Goal: Communication & Community: Answer question/provide support

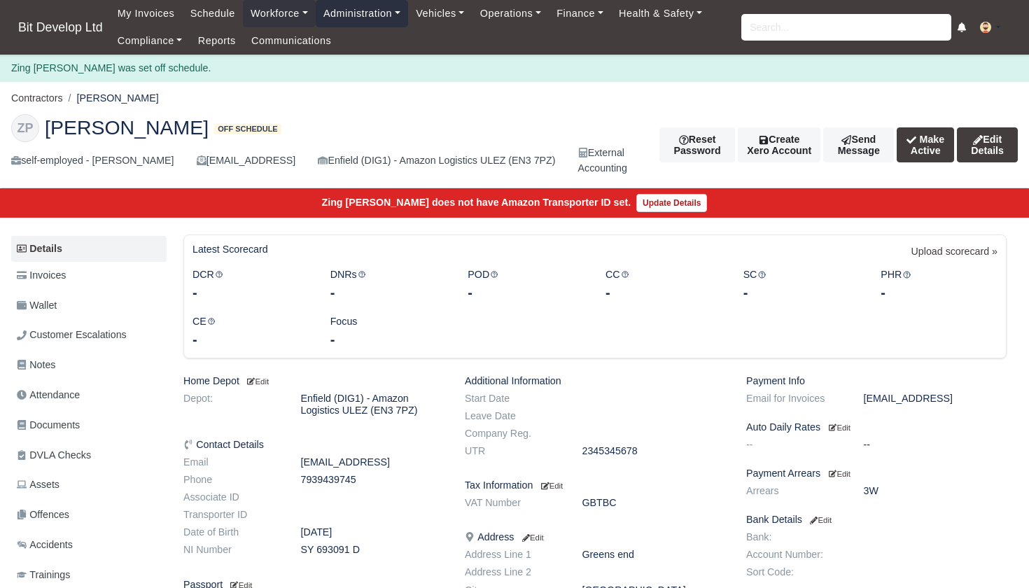
click at [354, 19] on link "Administration" at bounding box center [362, 13] width 92 height 27
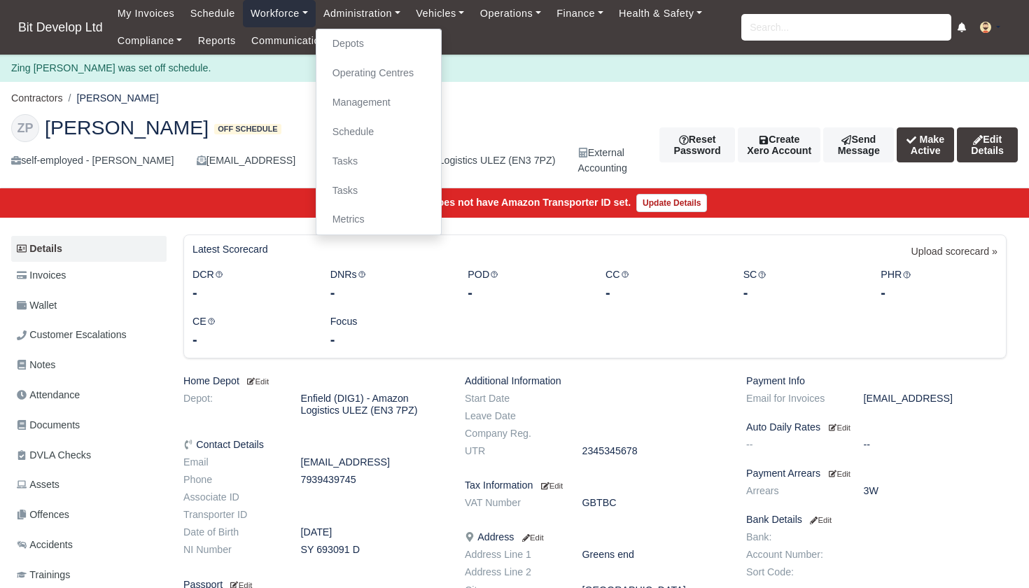
click at [298, 11] on link "Workforce" at bounding box center [279, 13] width 73 height 27
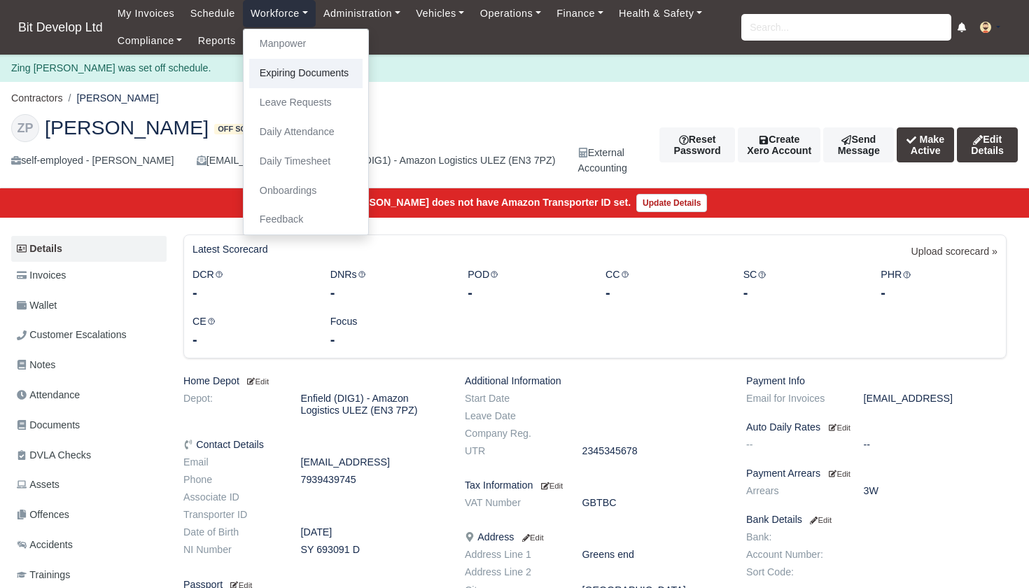
click at [301, 75] on link "Expiring Documents" at bounding box center [305, 73] width 113 height 29
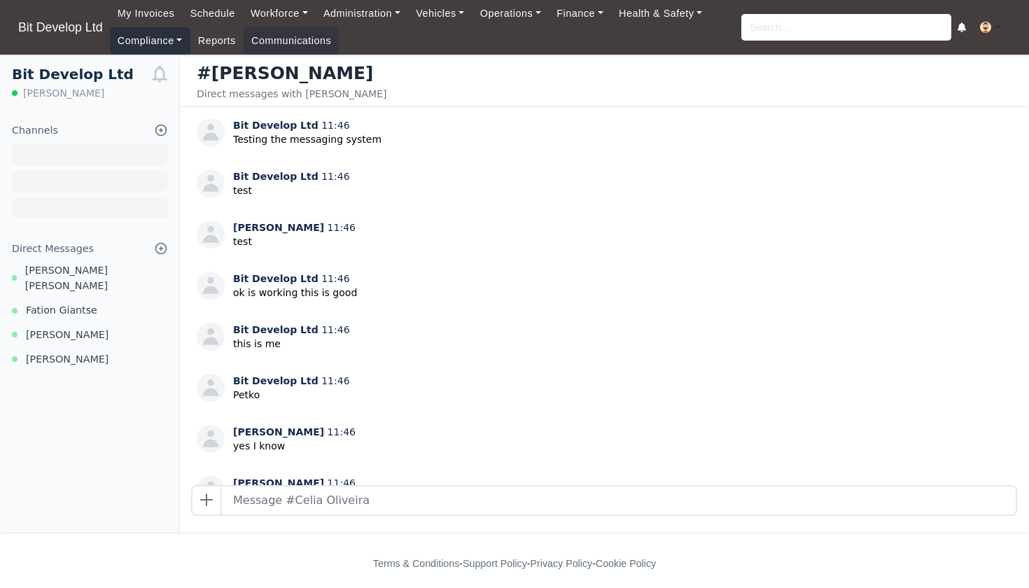
click at [144, 35] on link "Compliance" at bounding box center [150, 40] width 81 height 27
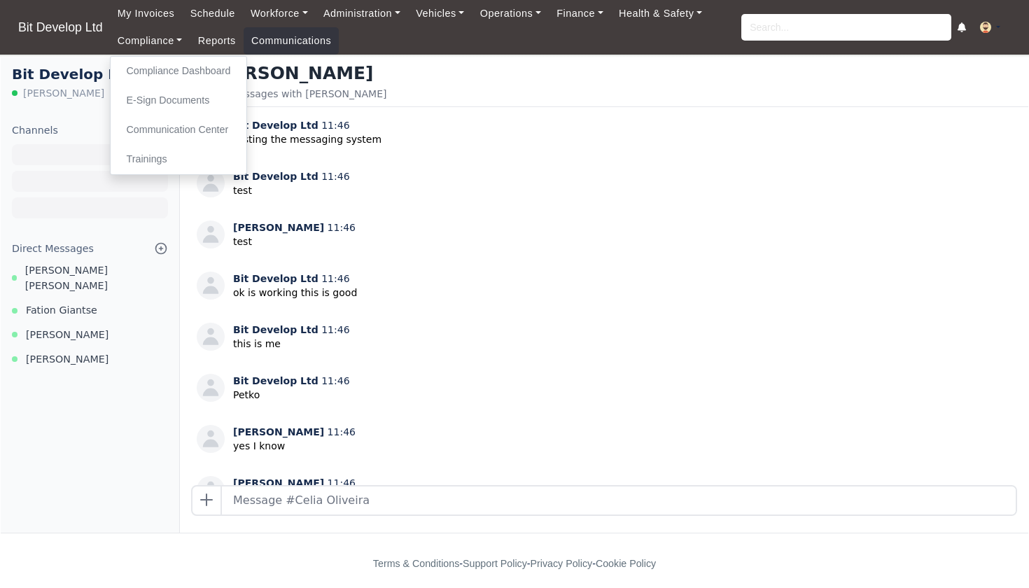
click at [160, 68] on link "Compliance Dashboard" at bounding box center [178, 71] width 125 height 29
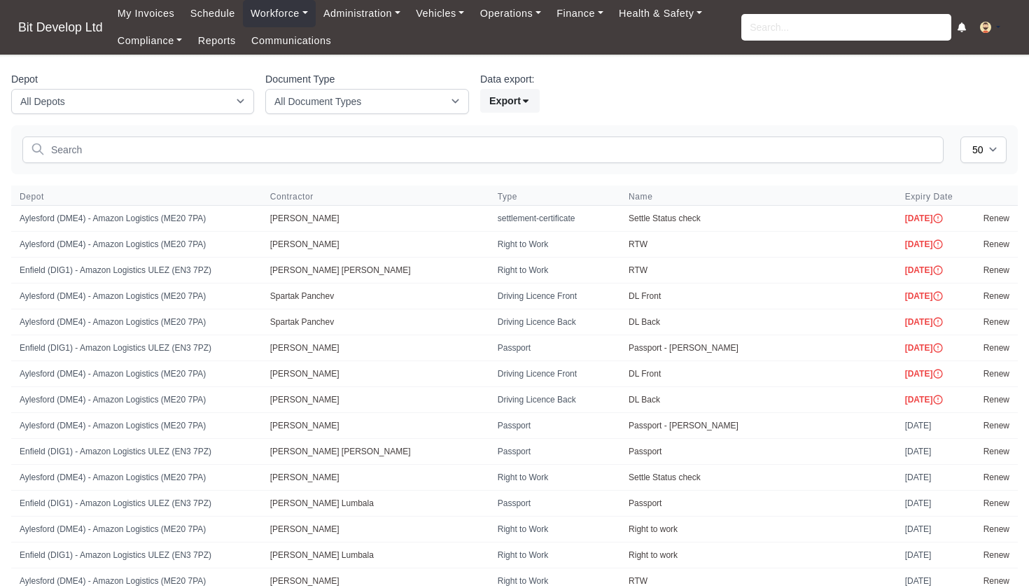
select select "50"
click at [165, 41] on link "Compliance" at bounding box center [150, 40] width 81 height 27
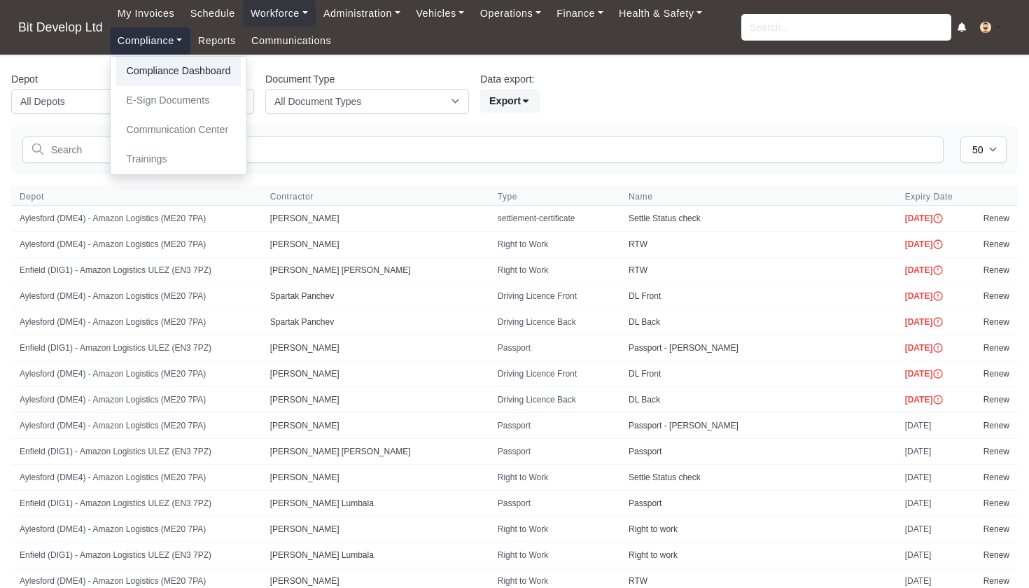
click at [166, 74] on link "Compliance Dashboard" at bounding box center [178, 71] width 125 height 29
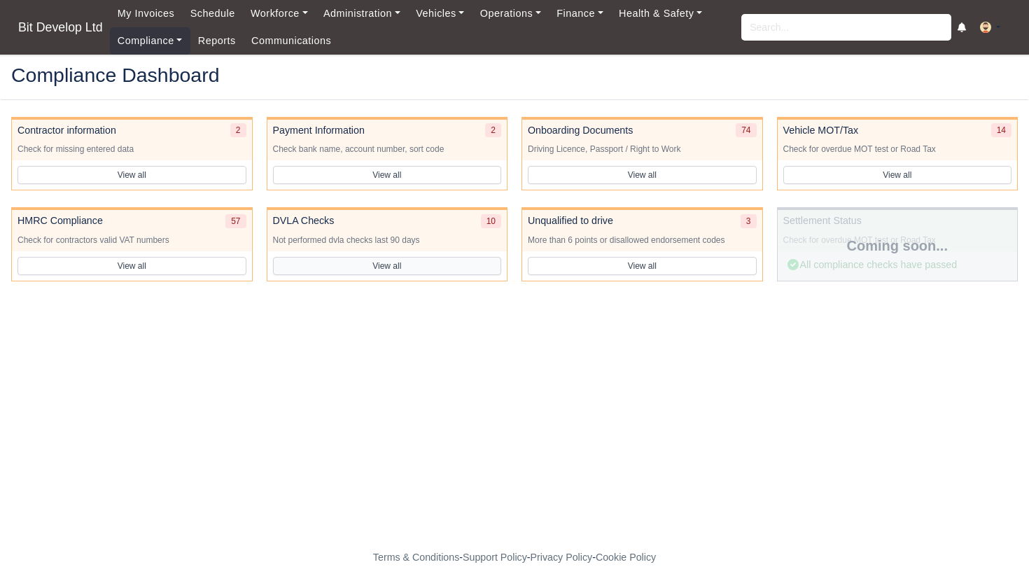
click at [423, 260] on button "View all" at bounding box center [387, 266] width 229 height 18
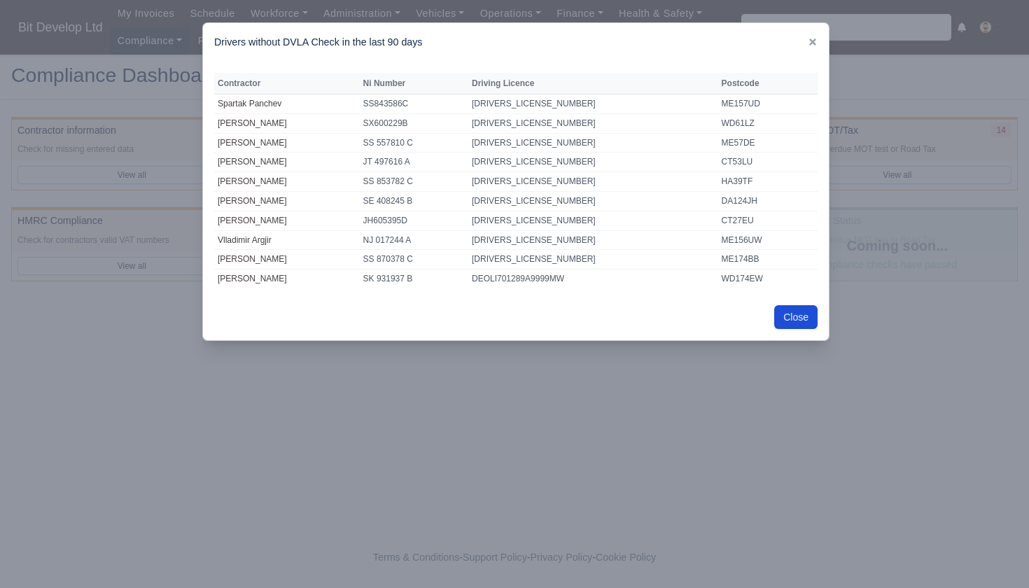
click at [791, 306] on button "Close" at bounding box center [795, 317] width 43 height 24
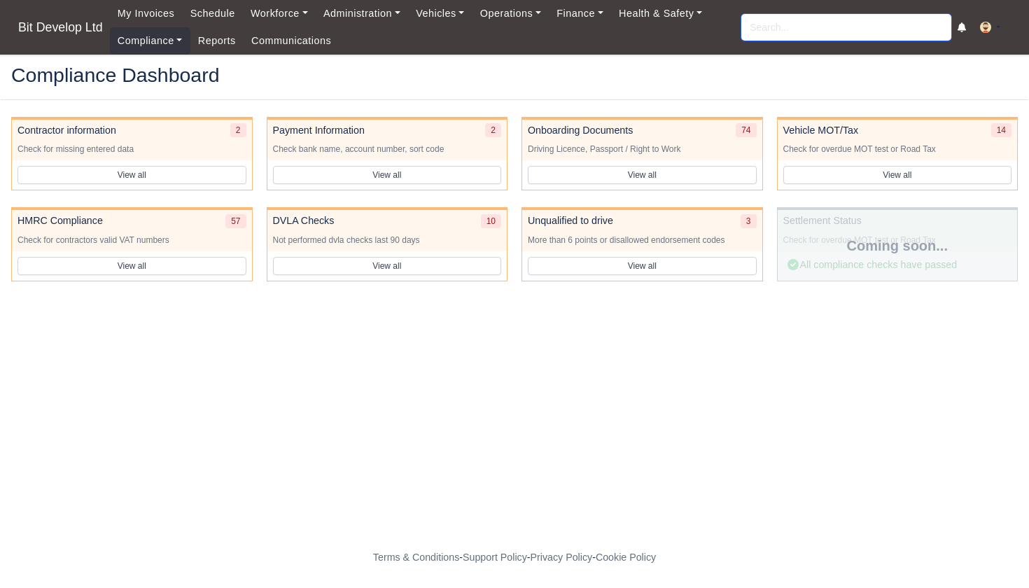
click at [797, 24] on input "search" at bounding box center [846, 27] width 210 height 27
click at [312, 45] on link "Communications" at bounding box center [292, 40] width 96 height 27
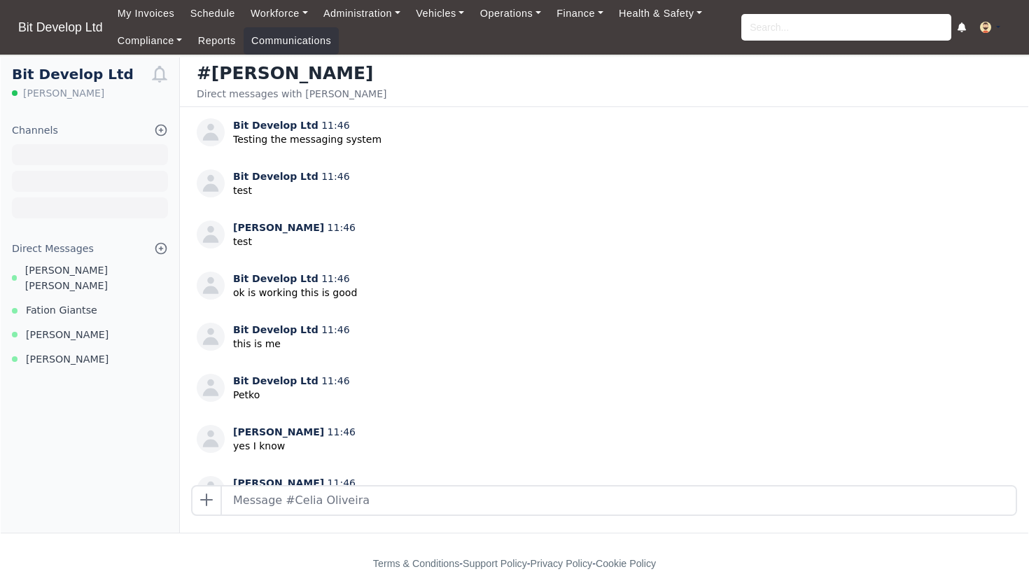
click at [161, 246] on icon at bounding box center [161, 248] width 11 height 11
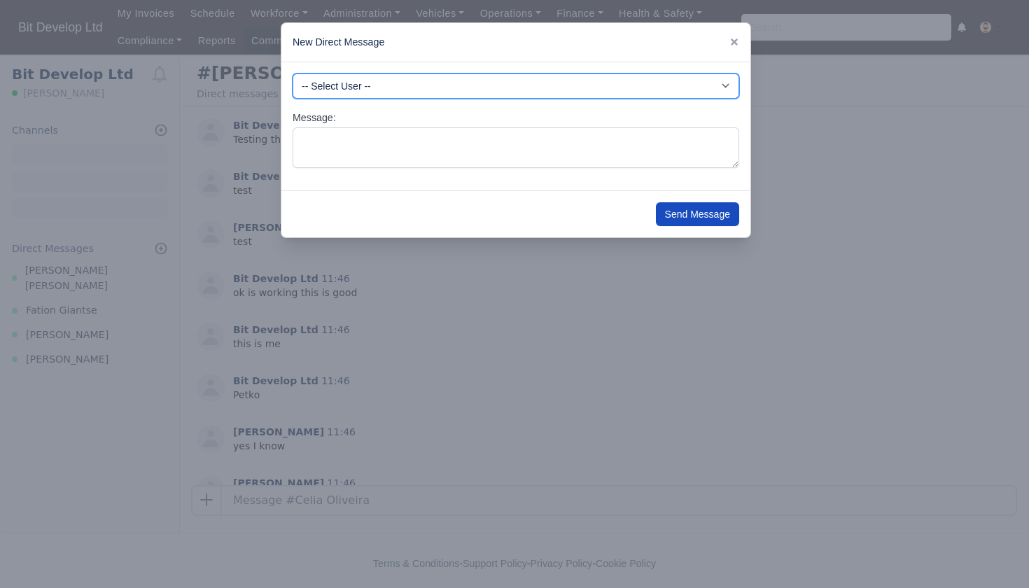
select select "4084"
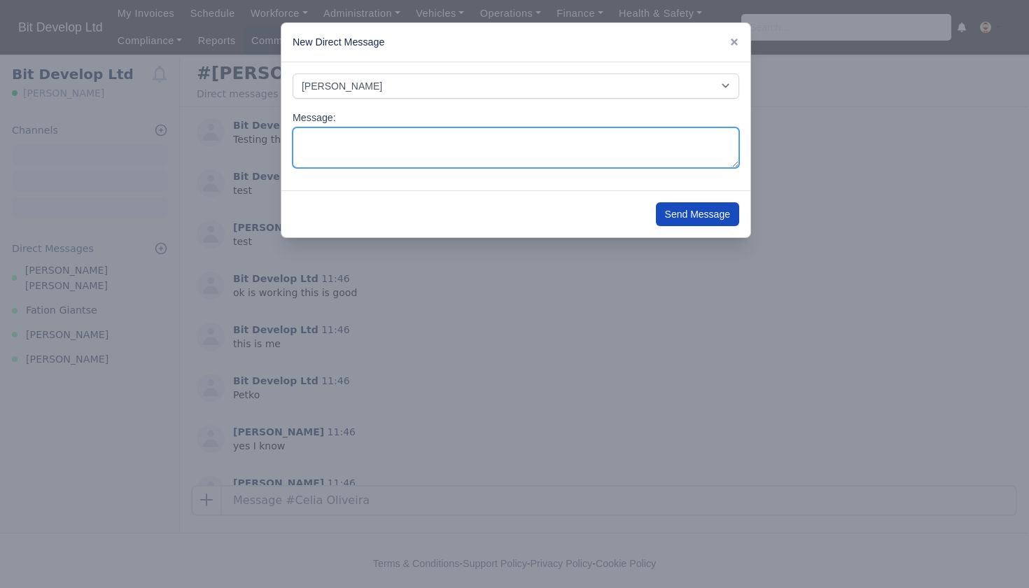
click at [356, 148] on textarea "Message:" at bounding box center [516, 147] width 447 height 41
type textarea "Hi [PERSON_NAME], Have you changed addresses? if so can send your new address a…"
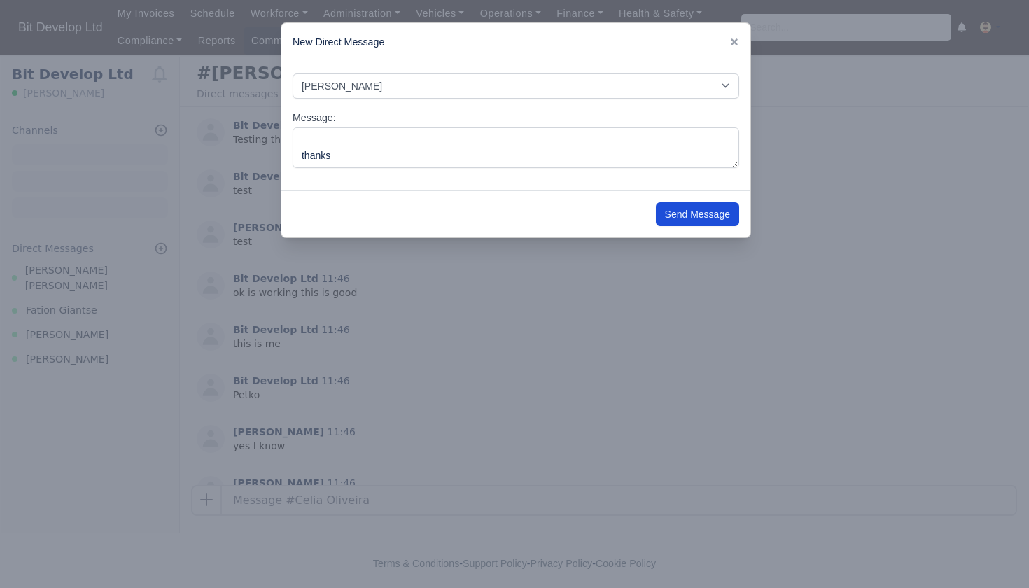
click at [706, 216] on button "Send Message" at bounding box center [697, 214] width 83 height 24
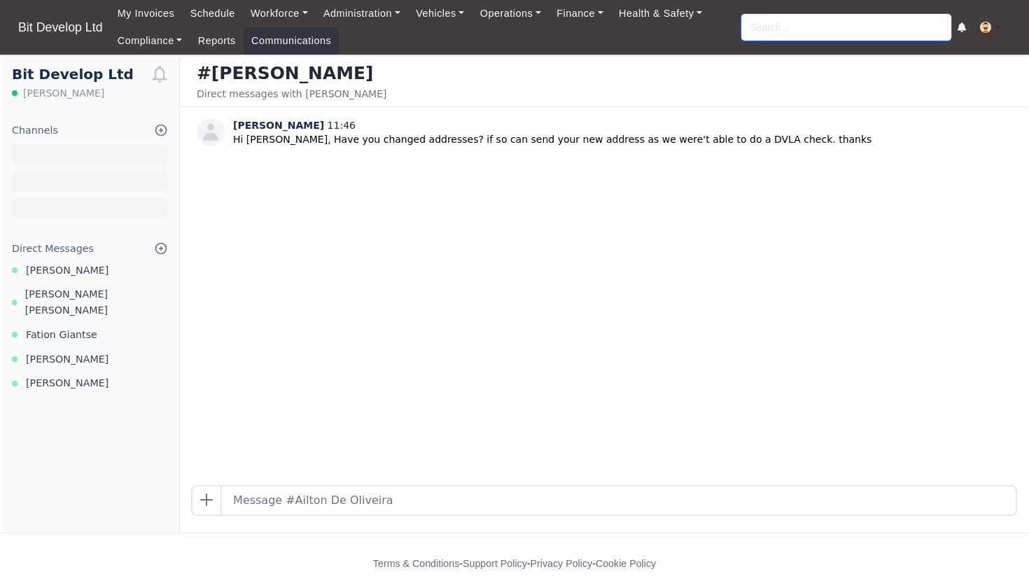
click at [779, 26] on input "search" at bounding box center [846, 27] width 210 height 27
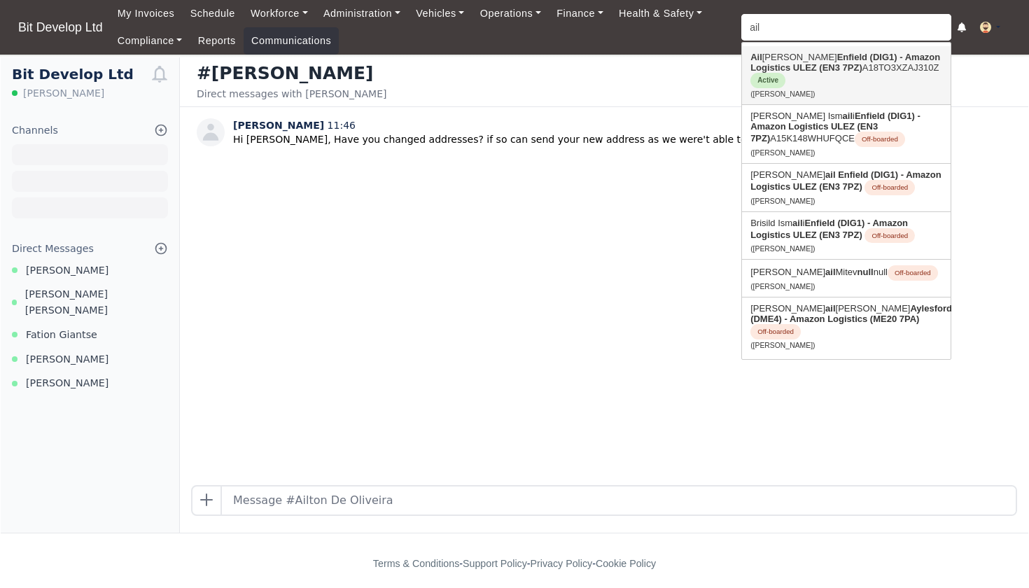
click at [794, 70] on strong "Enfield (DIG1) - Amazon Logistics ULEZ (EN3 7PZ)" at bounding box center [846, 62] width 190 height 21
type input "Ailton De Oliveira"
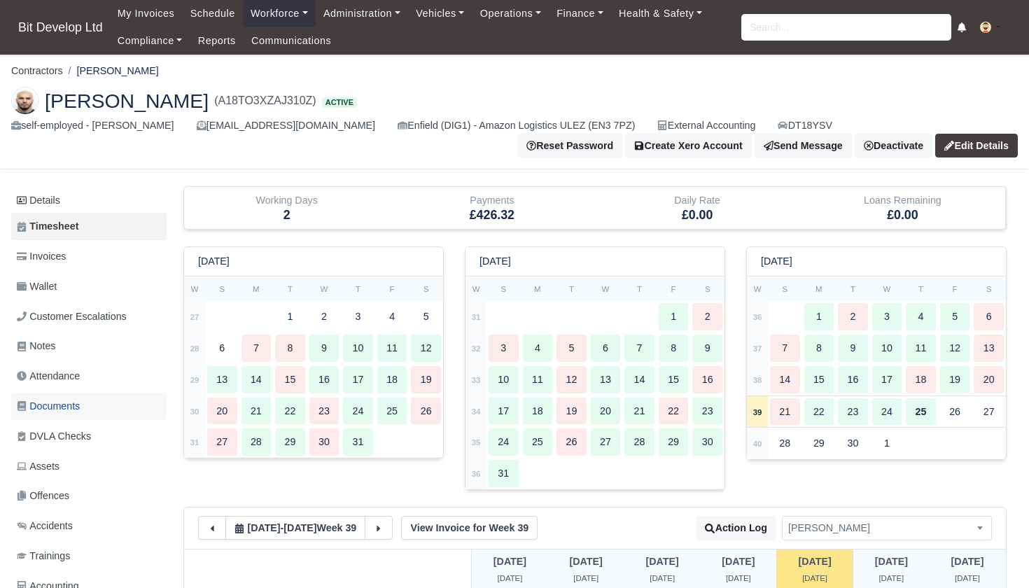
click at [51, 403] on span "Documents" at bounding box center [48, 406] width 63 height 16
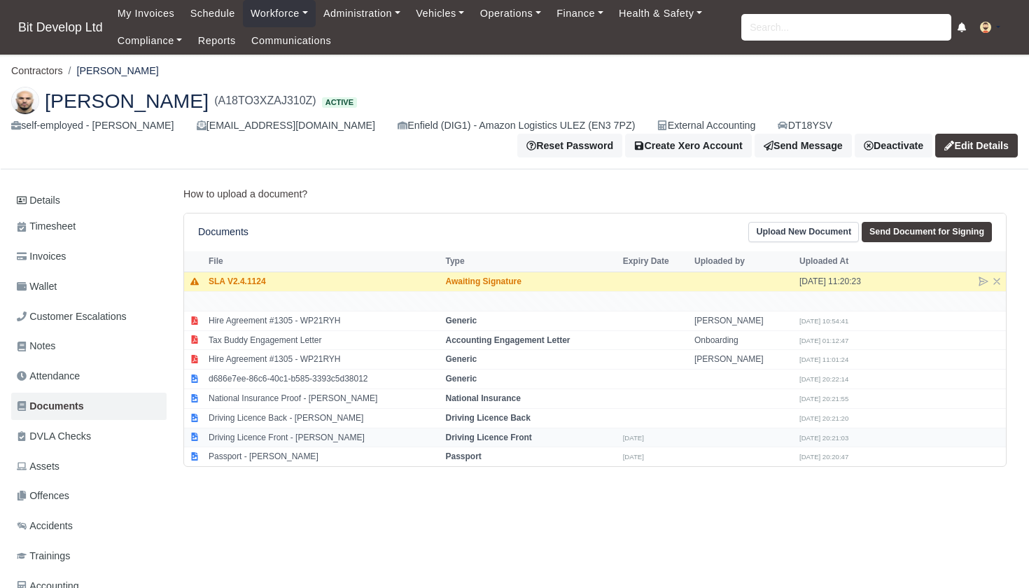
click at [316, 431] on td "Driving Licence Front - [PERSON_NAME]" at bounding box center [323, 438] width 237 height 20
select select "driving-licence-front"
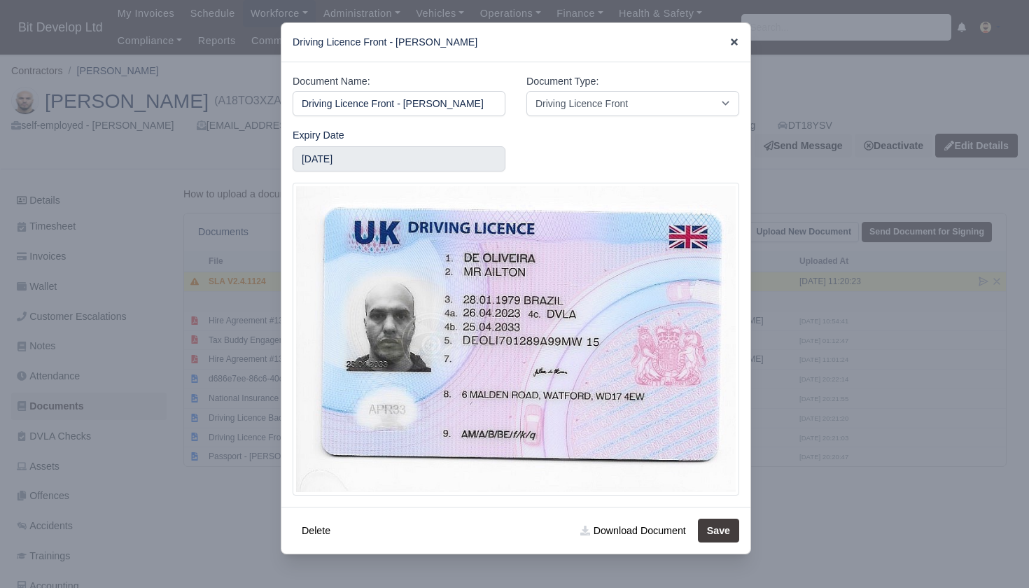
click at [735, 43] on icon at bounding box center [734, 42] width 7 height 7
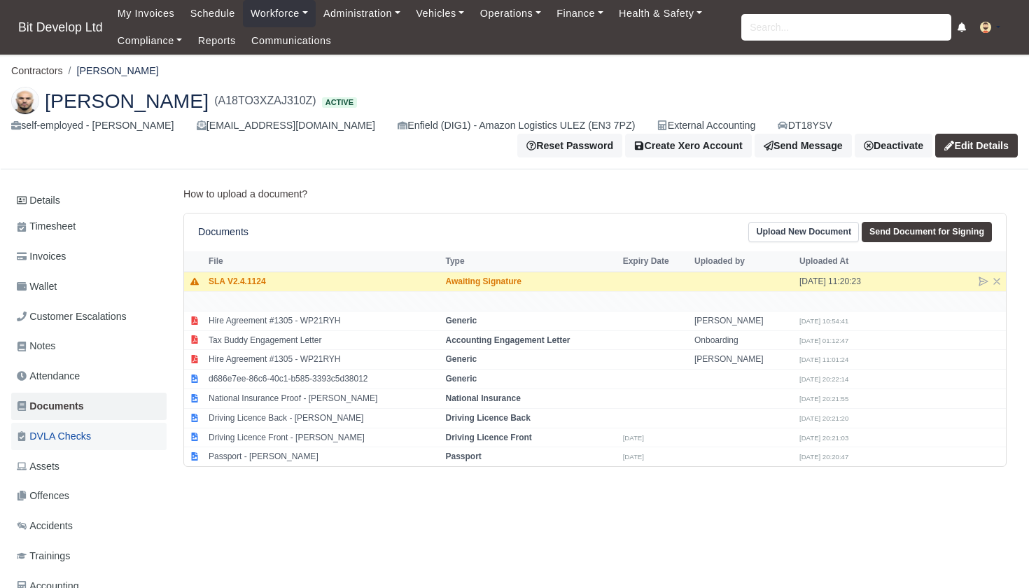
click at [66, 433] on span "DVLA Checks" at bounding box center [54, 436] width 74 height 16
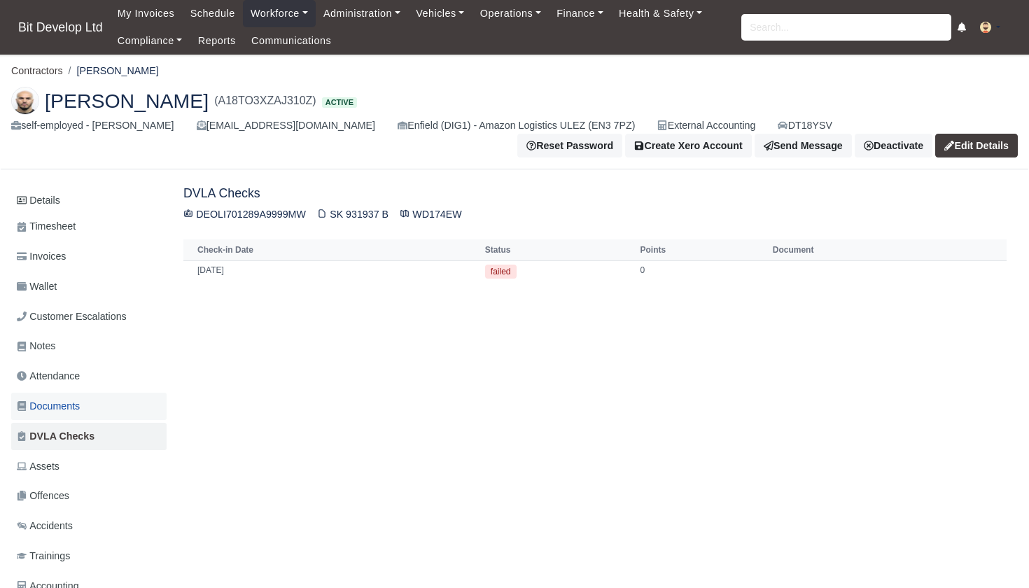
click at [71, 401] on span "Documents" at bounding box center [48, 406] width 63 height 16
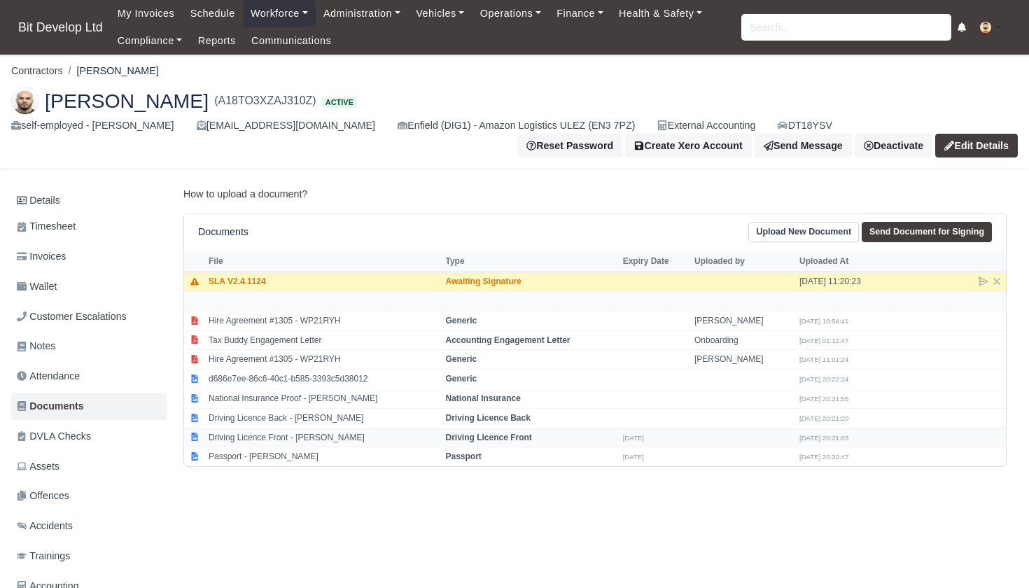
click at [644, 434] on small "[DATE]" at bounding box center [633, 438] width 21 height 8
select select "driving-licence-front"
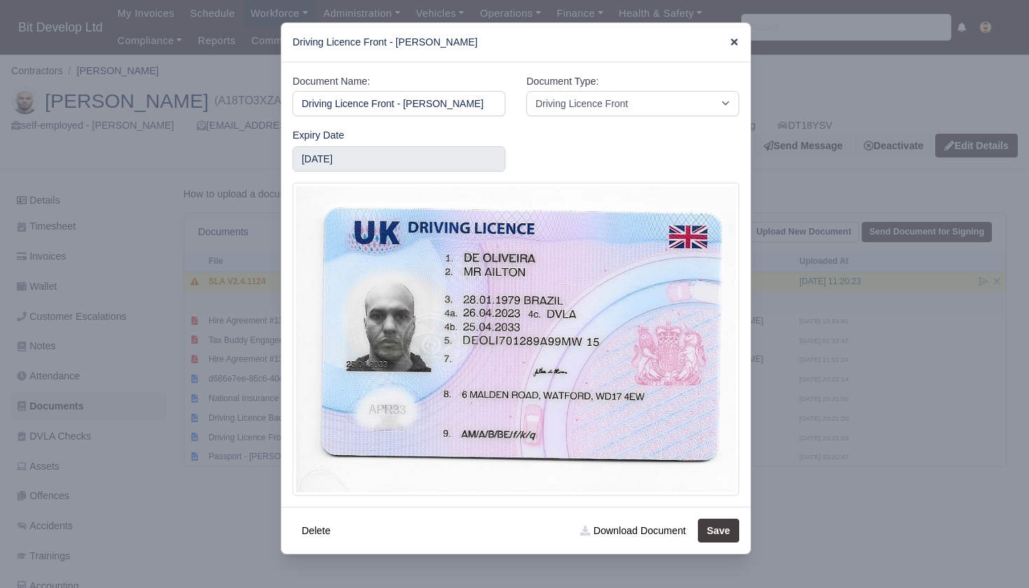
click at [734, 40] on icon at bounding box center [735, 42] width 10 height 10
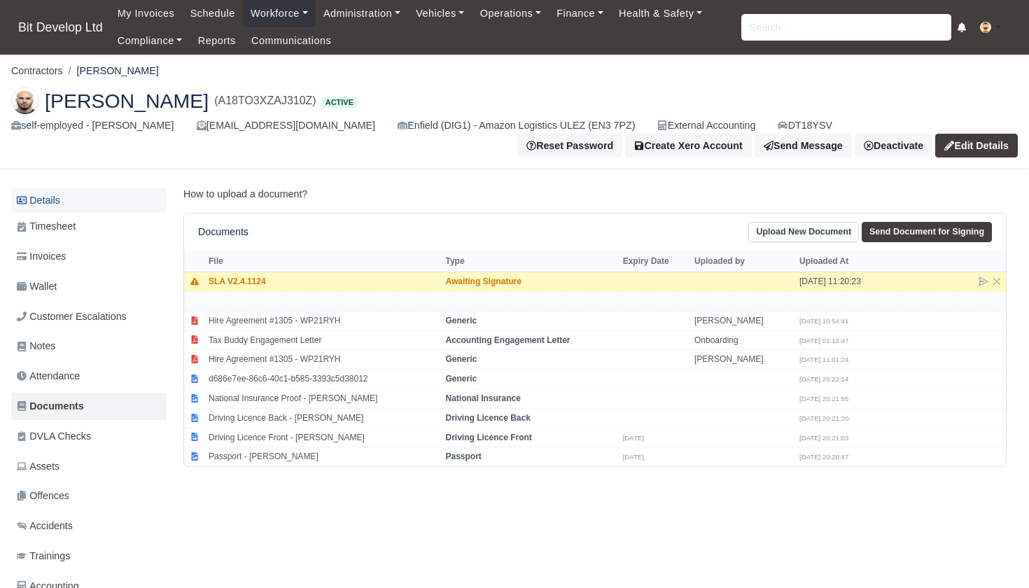
click at [74, 201] on link "Details" at bounding box center [88, 201] width 155 height 26
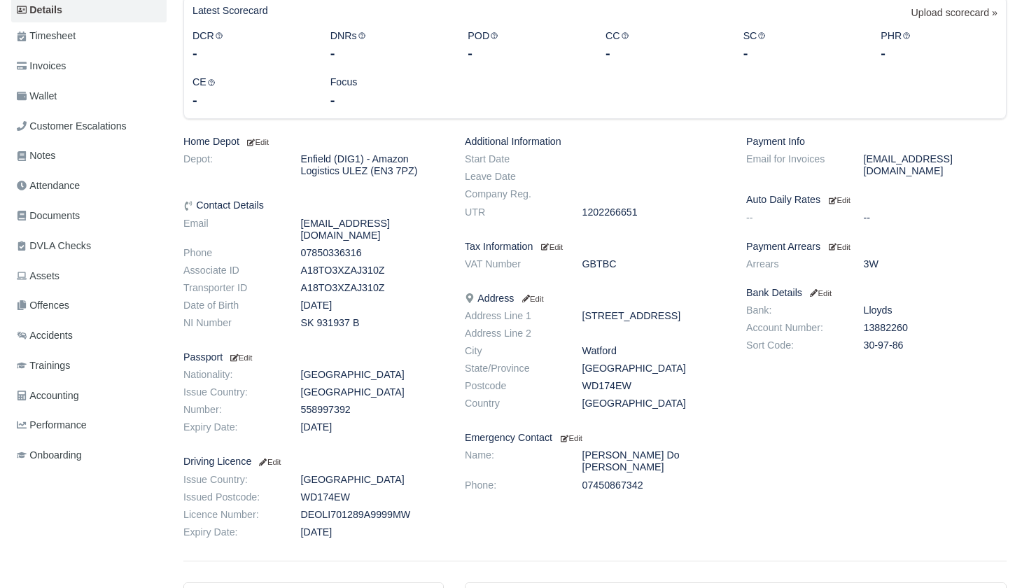
scroll to position [231, 0]
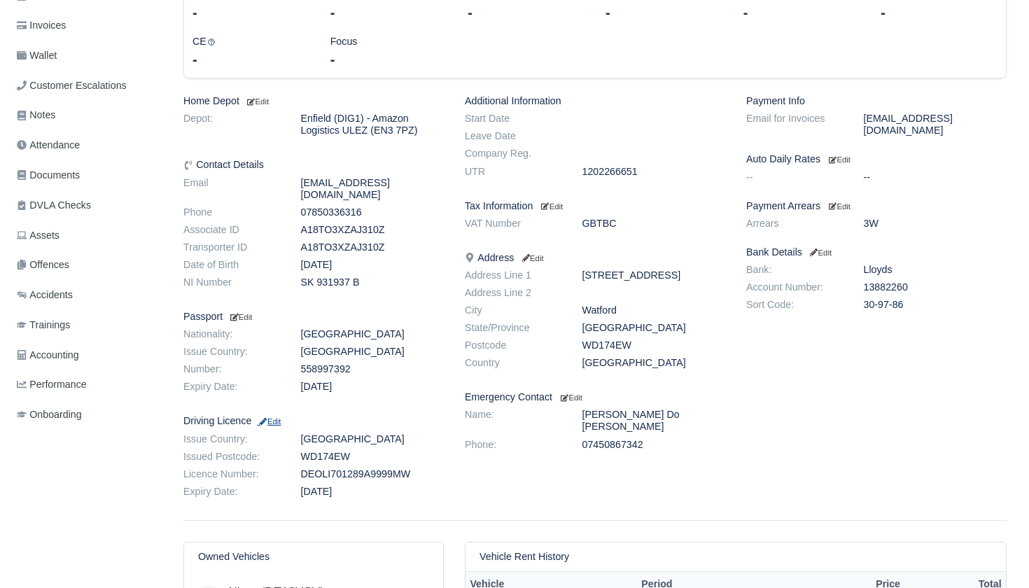
click at [281, 417] on small "Edit" at bounding box center [269, 421] width 24 height 8
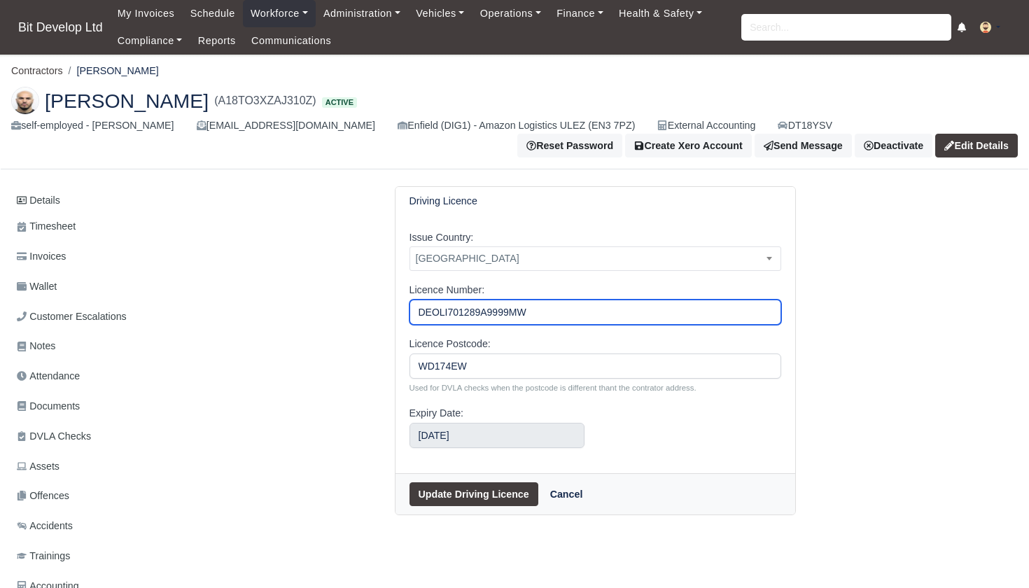
click at [510, 313] on input "DEOLI701289A9999MW" at bounding box center [596, 312] width 372 height 25
type input "[DRIVERS_LICENSE_NUMBER]"
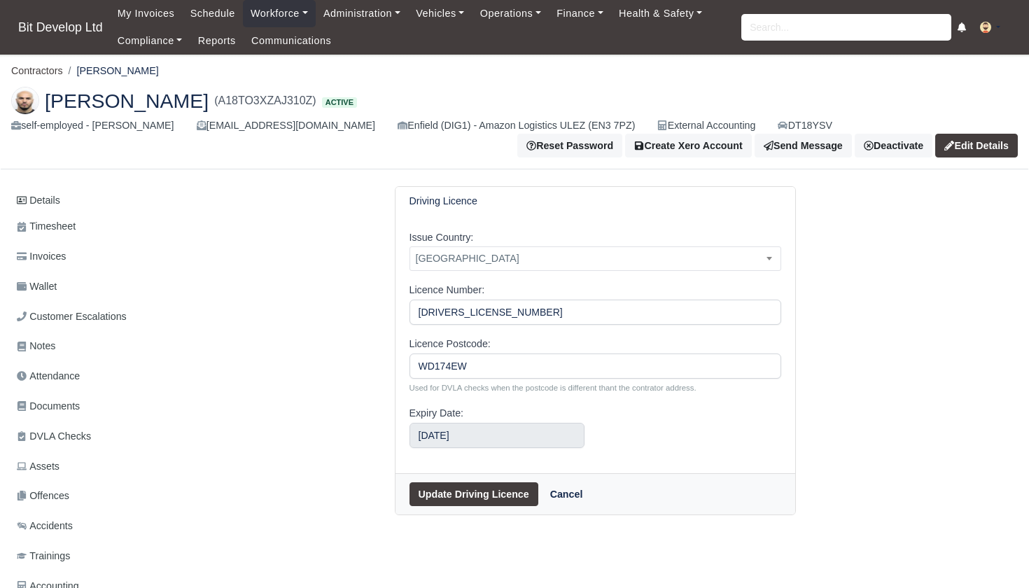
click at [475, 494] on button "Update Driving Licence" at bounding box center [474, 494] width 129 height 24
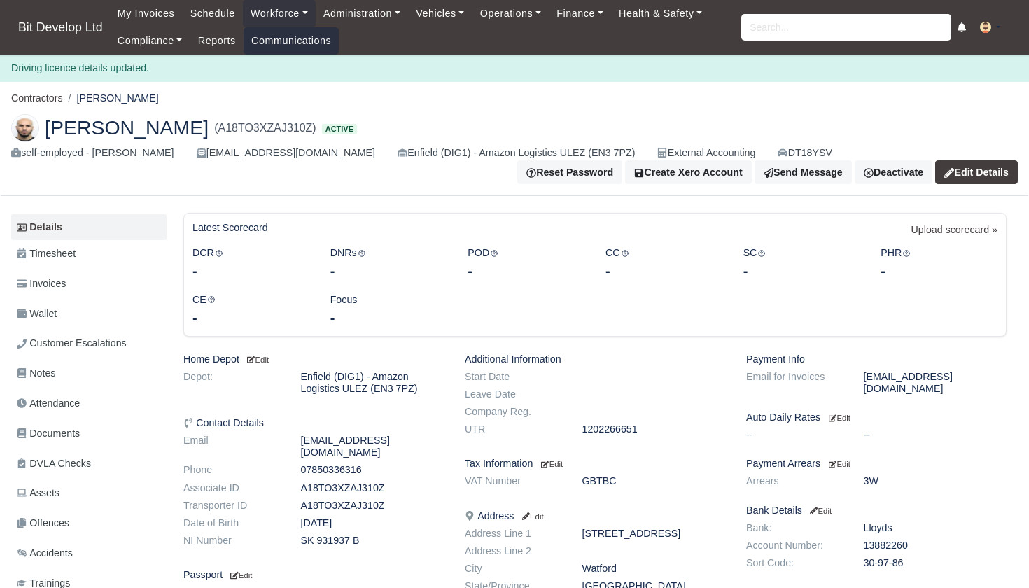
click at [279, 39] on link "Communications" at bounding box center [292, 40] width 96 height 27
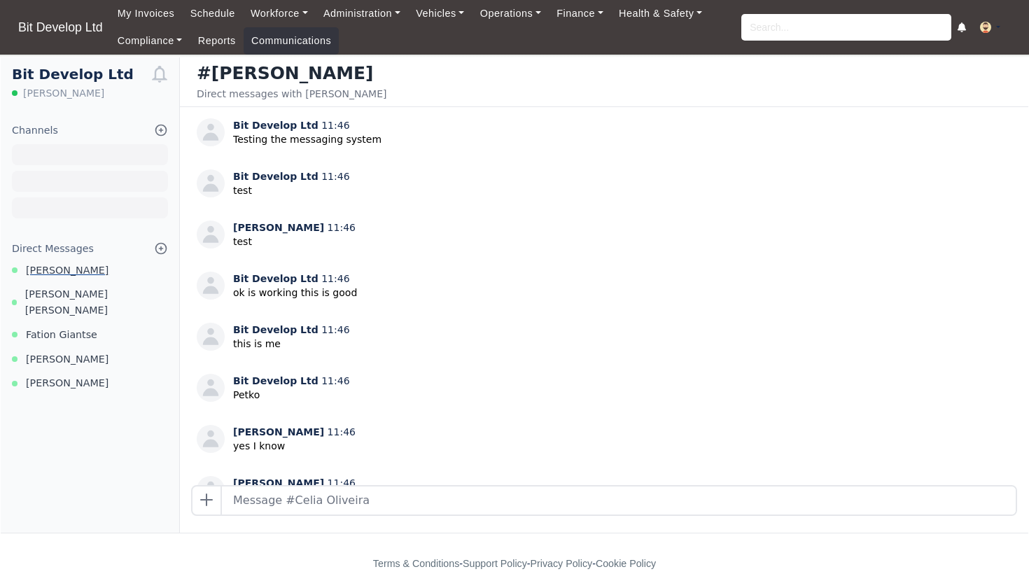
click at [67, 267] on span "[PERSON_NAME]" at bounding box center [67, 271] width 83 height 16
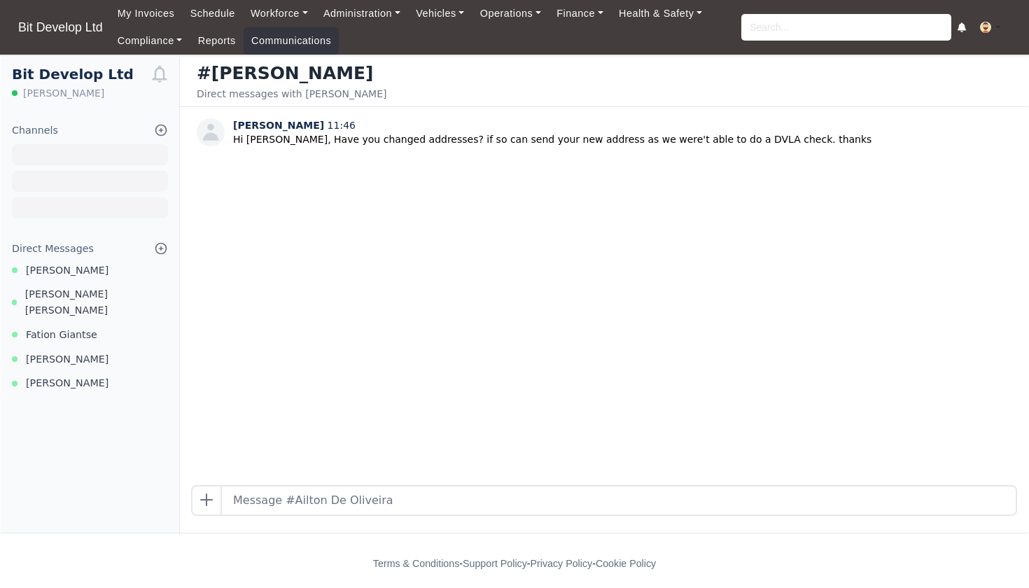
click at [631, 192] on div "[PERSON_NAME] 11:46 Hi [PERSON_NAME], Have you changed addresses? if so can sen…" at bounding box center [604, 296] width 849 height 378
click at [744, 132] on p "Hi [PERSON_NAME], Have you changed addresses? if so can send your new address a…" at bounding box center [552, 139] width 638 height 15
click at [294, 15] on link "Workforce" at bounding box center [279, 13] width 73 height 27
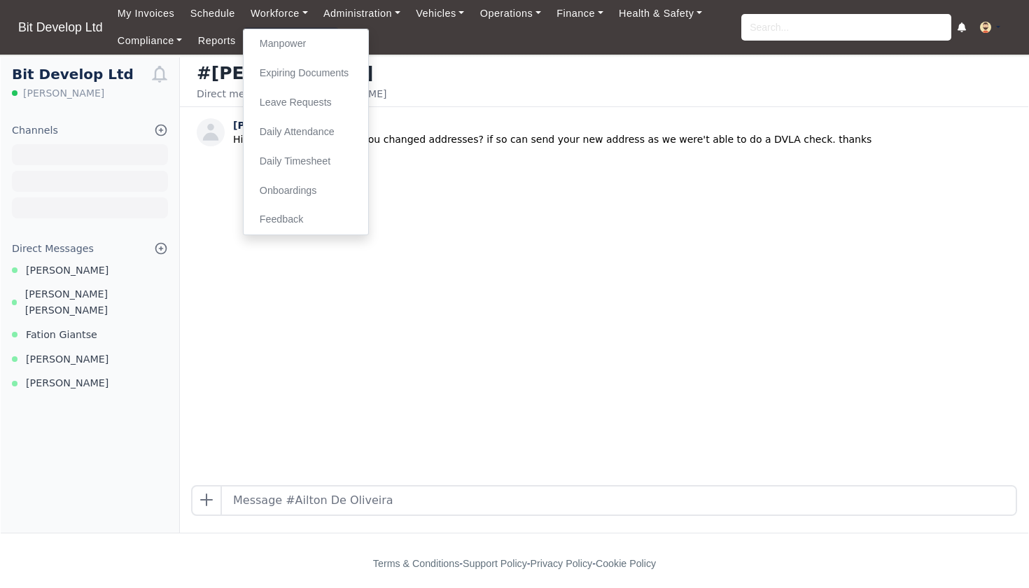
click at [158, 248] on icon at bounding box center [161, 249] width 14 height 14
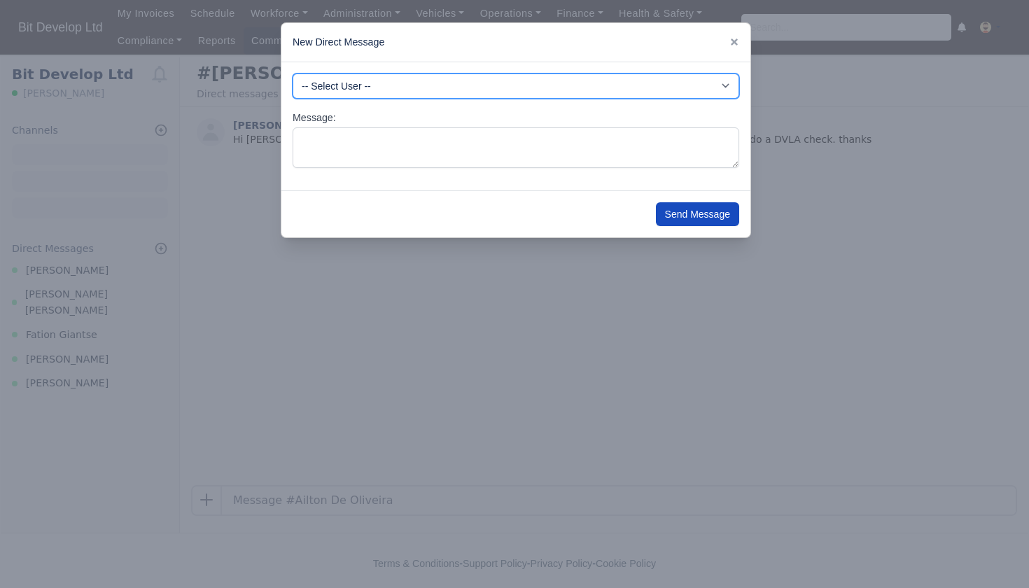
select select "3987"
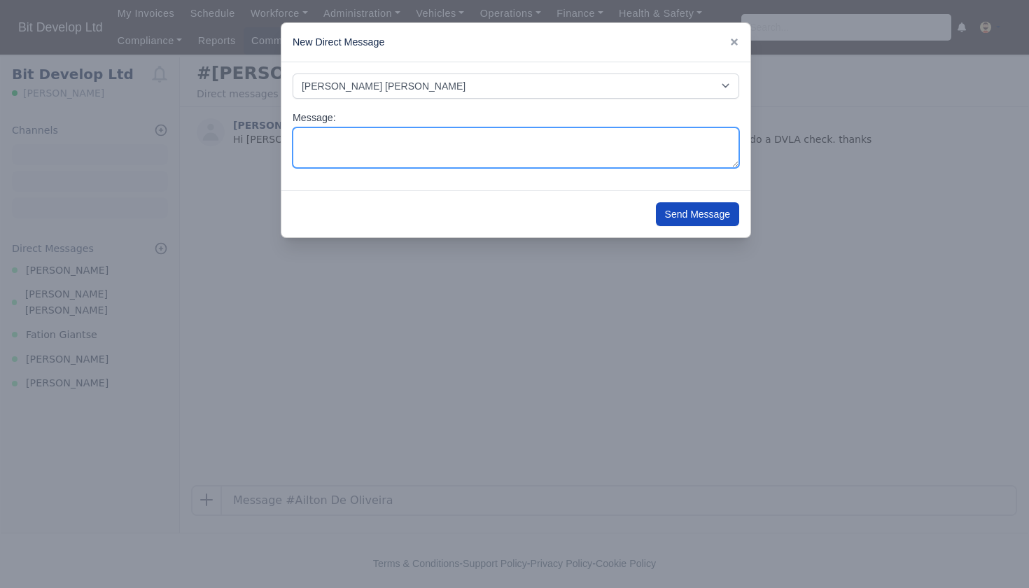
click at [355, 139] on textarea "Message:" at bounding box center [516, 147] width 447 height 41
type textarea "Hi Alberto, Can you send your Right to work share code please thanks"
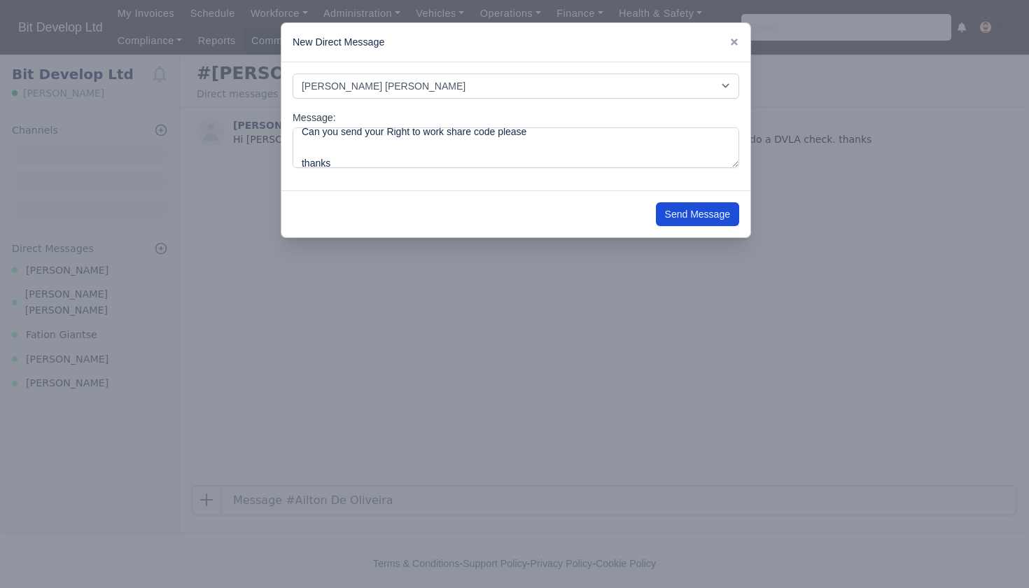
click at [725, 215] on button "Send Message" at bounding box center [697, 214] width 83 height 24
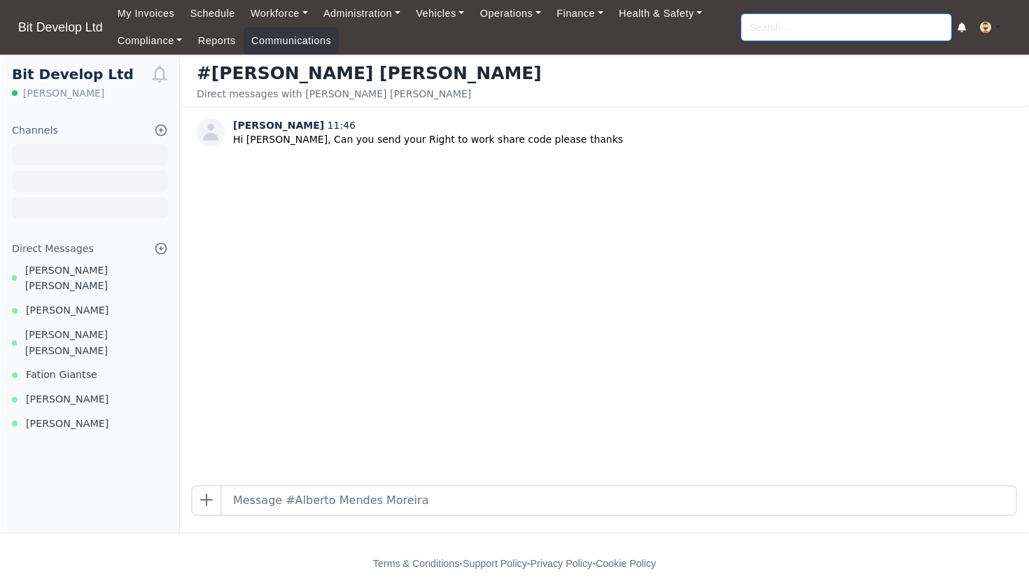
click at [779, 32] on input "search" at bounding box center [846, 27] width 210 height 27
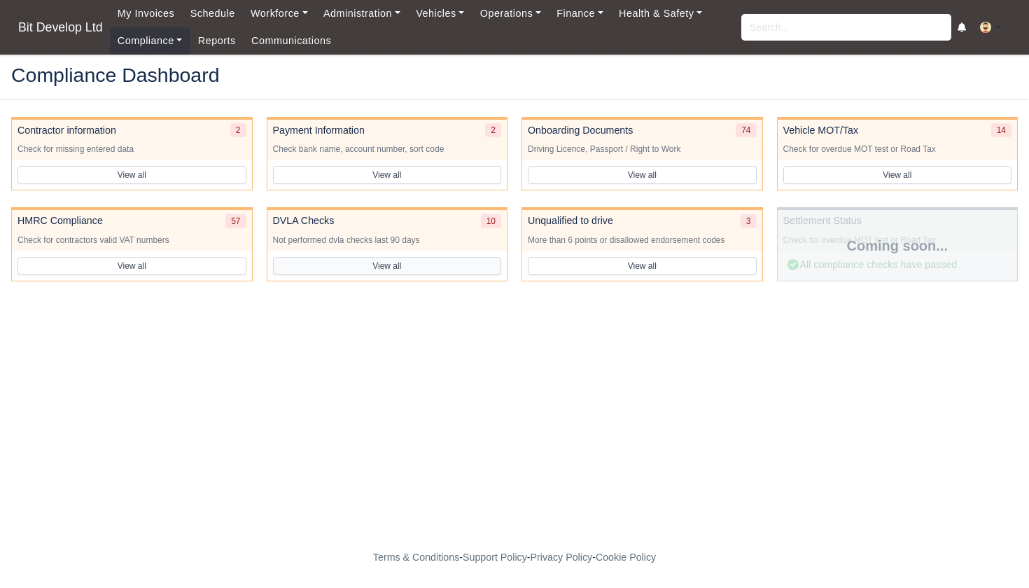
click at [393, 269] on button "View all" at bounding box center [387, 266] width 229 height 18
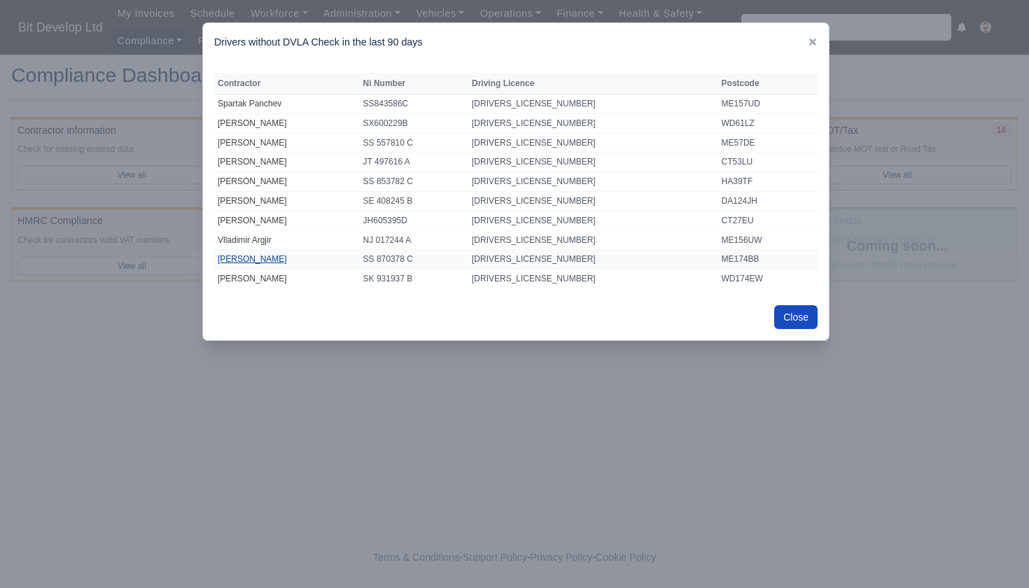
click link "[PERSON_NAME]"
click icon
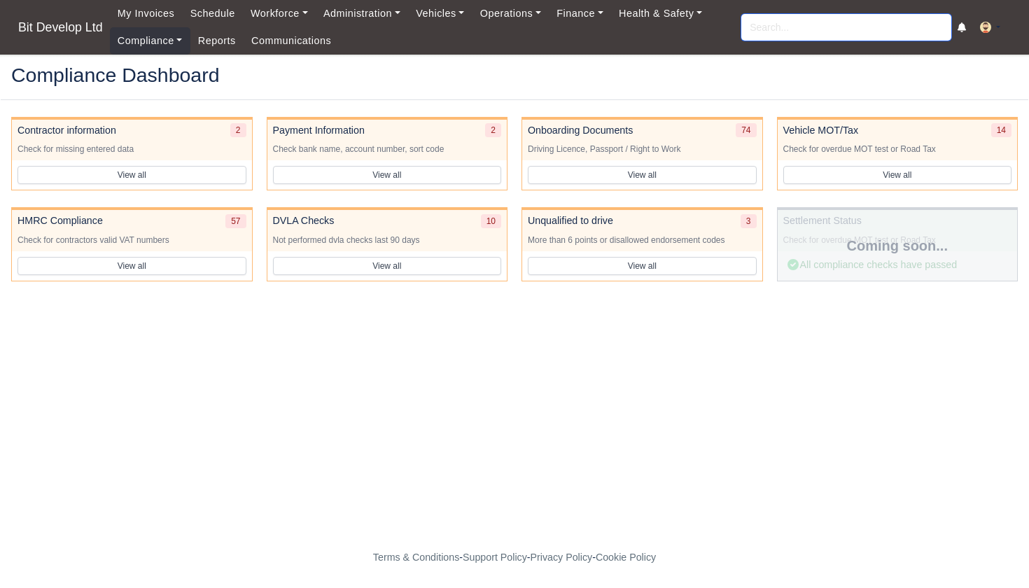
click input "search"
type input "VASCO"
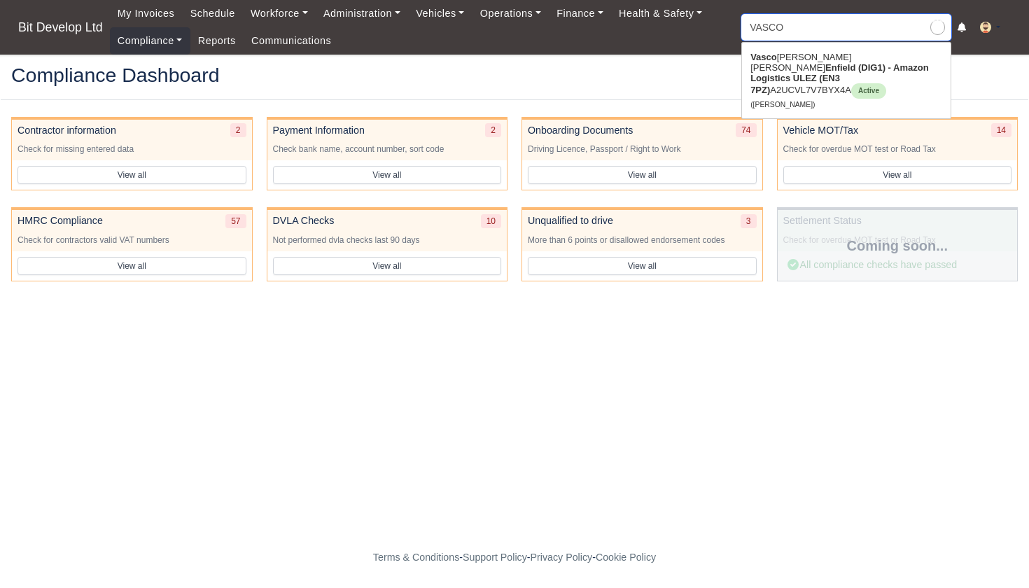
type input "VASCO Soares Monteiro"
click strong "Enfield (DIG1) - Amazon Logistics ULEZ (EN3 7PZ)"
type input "[PERSON_NAME]"
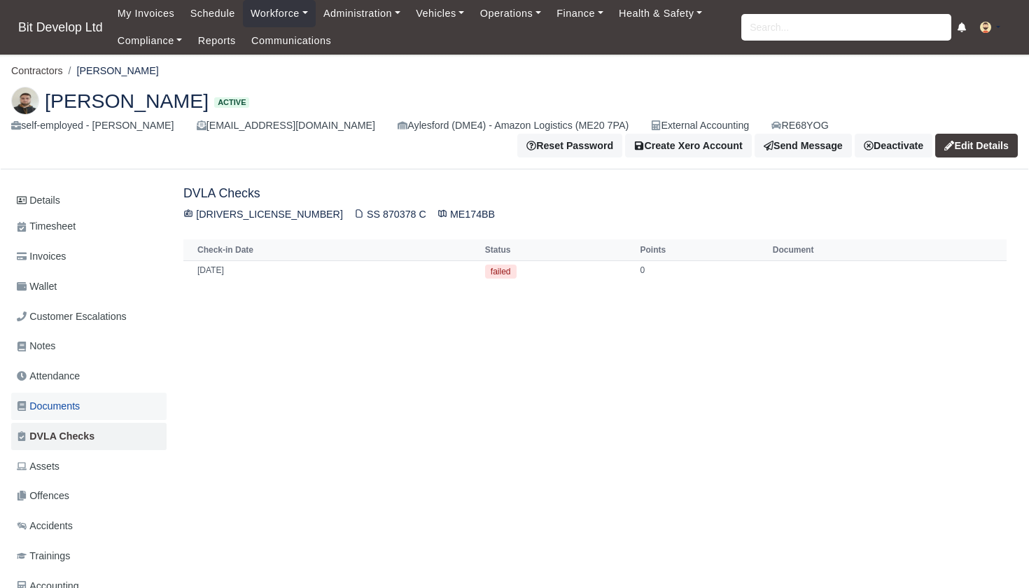
click at [56, 402] on span "Documents" at bounding box center [48, 406] width 63 height 16
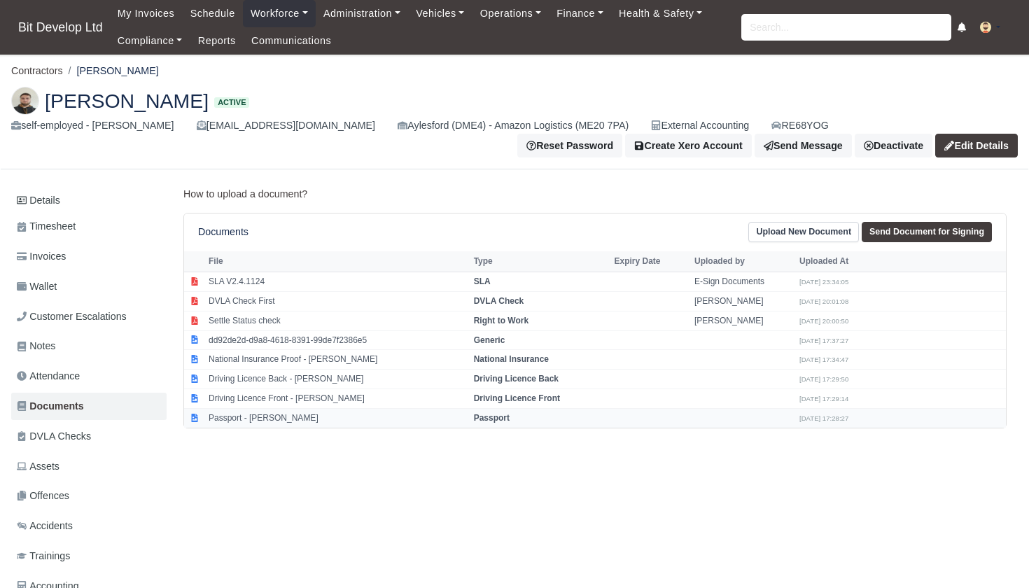
click at [253, 408] on td "Passport - [PERSON_NAME]" at bounding box center [337, 417] width 265 height 19
select select "passport"
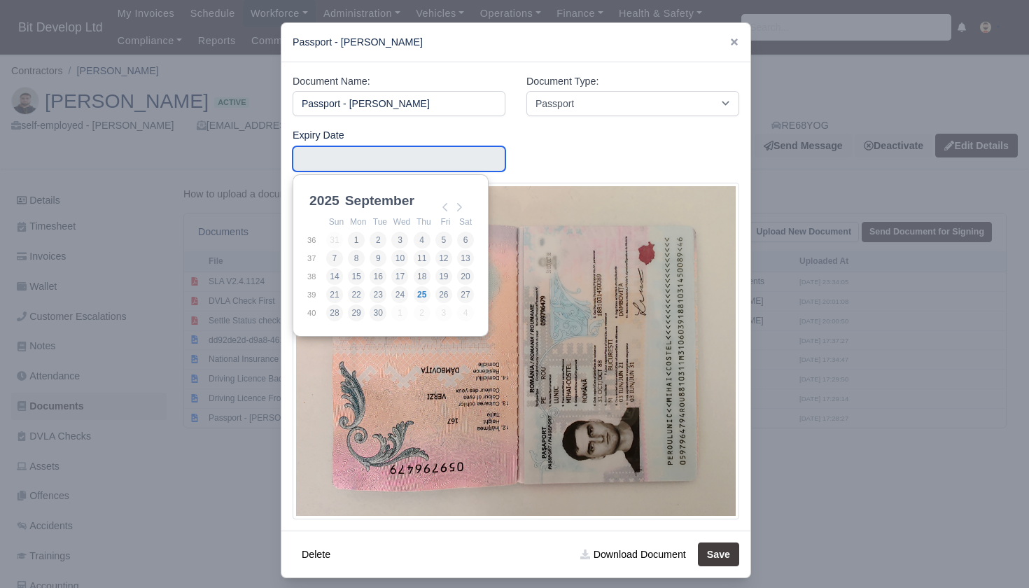
click at [463, 157] on input "Use the arrow keys to pick a date" at bounding box center [399, 158] width 213 height 25
type input "2031-06-03"
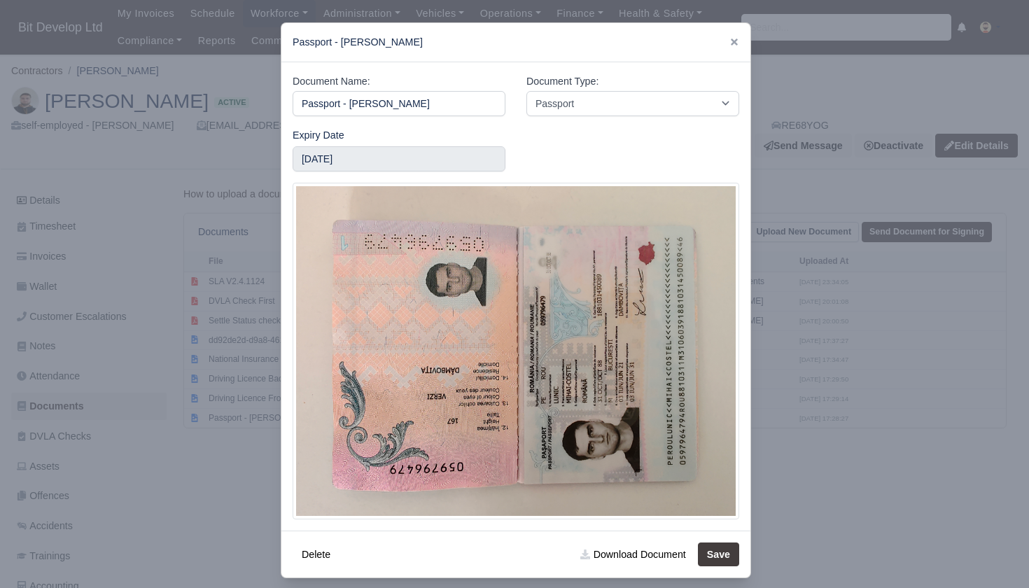
click at [732, 552] on button "Save" at bounding box center [718, 555] width 41 height 24
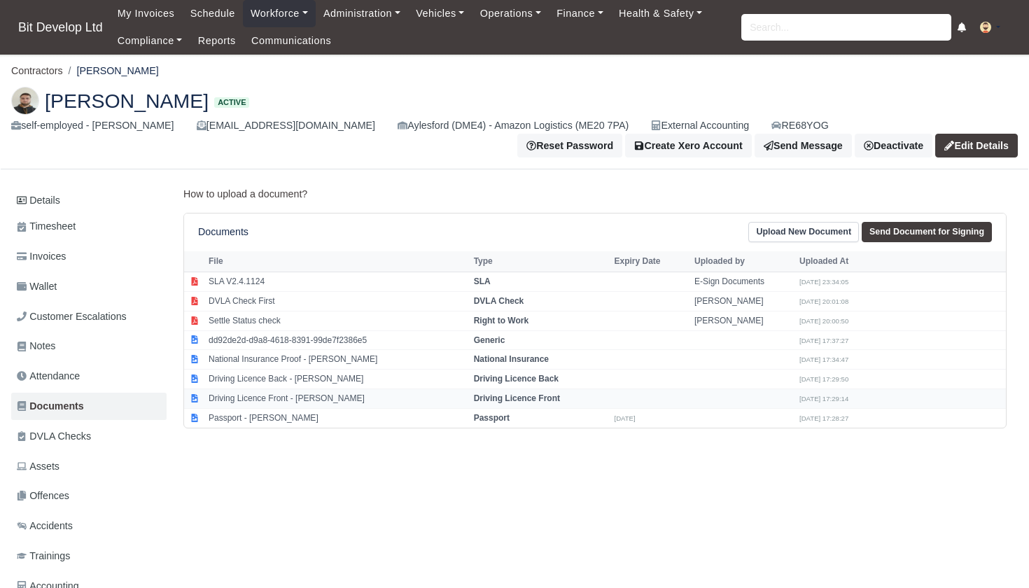
click at [540, 396] on strong "Driving Licence Front" at bounding box center [517, 398] width 86 height 10
select select "driving-licence-front"
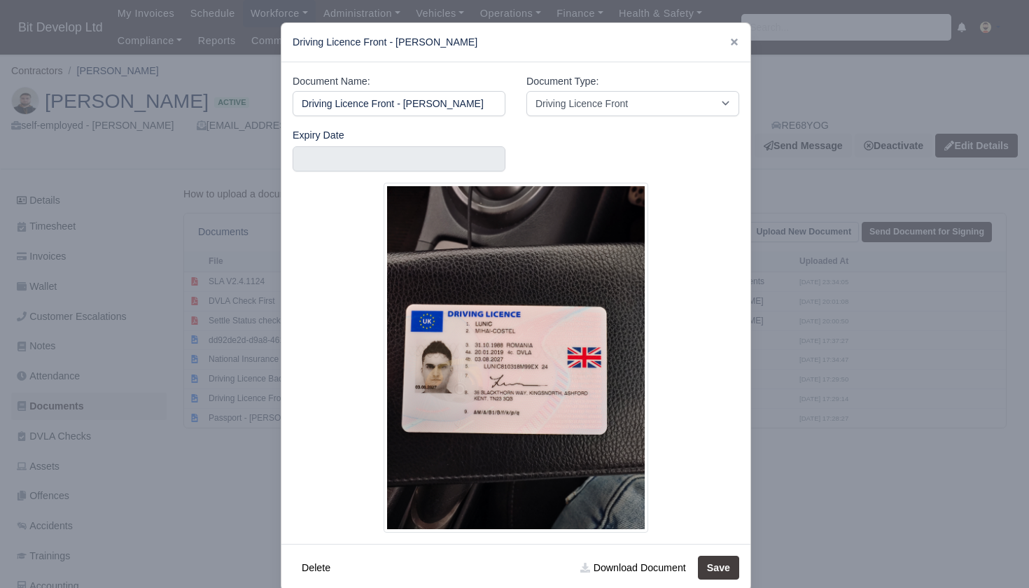
click at [174, 505] on div at bounding box center [514, 294] width 1029 height 588
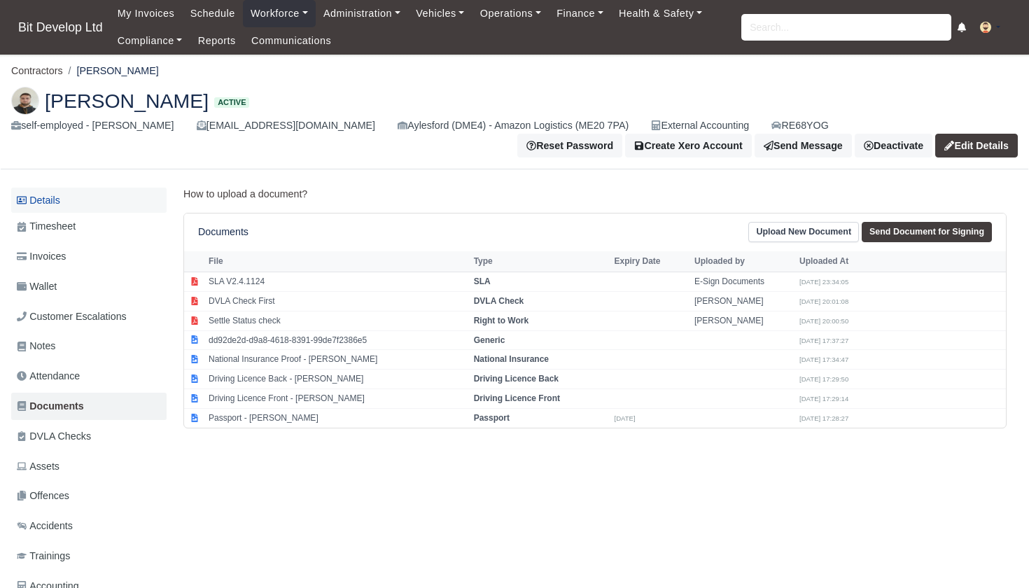
click at [34, 202] on link "Details" at bounding box center [88, 201] width 155 height 26
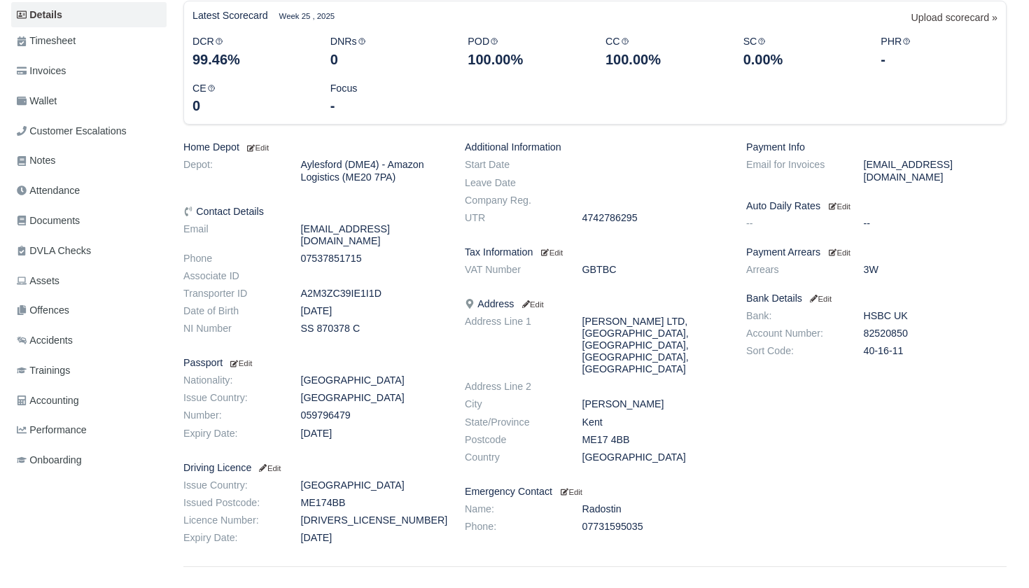
scroll to position [186, 0]
click at [278, 463] on small "Edit" at bounding box center [269, 467] width 24 height 8
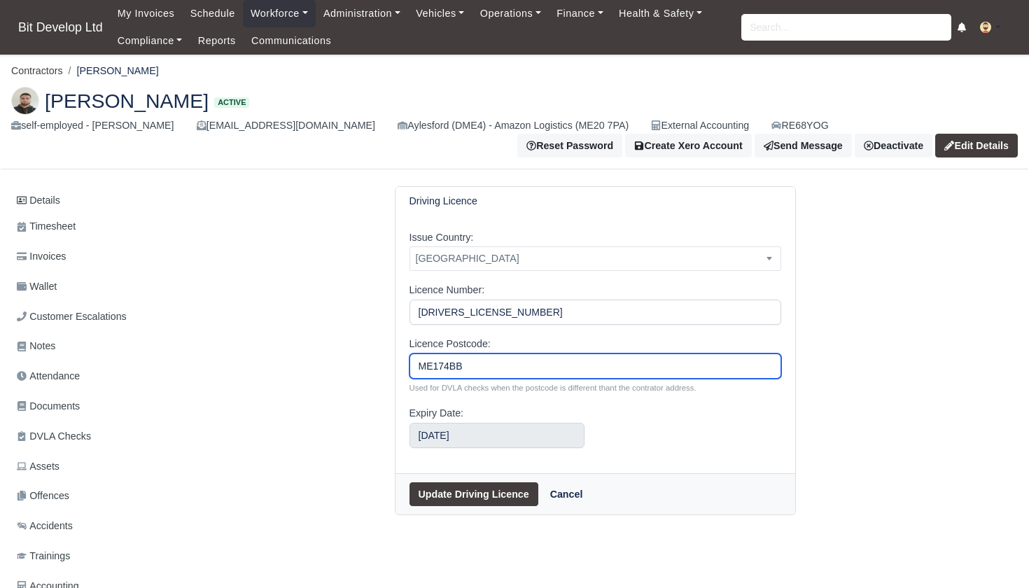
click at [445, 367] on input "ME174BB" at bounding box center [596, 366] width 372 height 25
click at [442, 366] on input "ME174BB" at bounding box center [596, 366] width 372 height 25
type input "ME17 4BB"
click at [462, 496] on button "Update Driving Licence" at bounding box center [474, 494] width 129 height 24
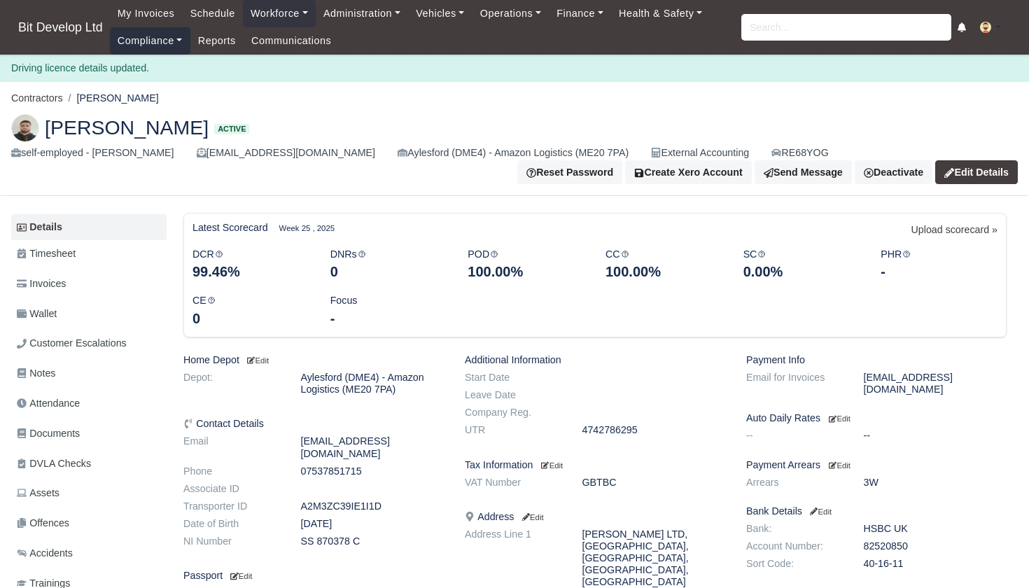
click at [158, 43] on link "Compliance" at bounding box center [150, 40] width 81 height 27
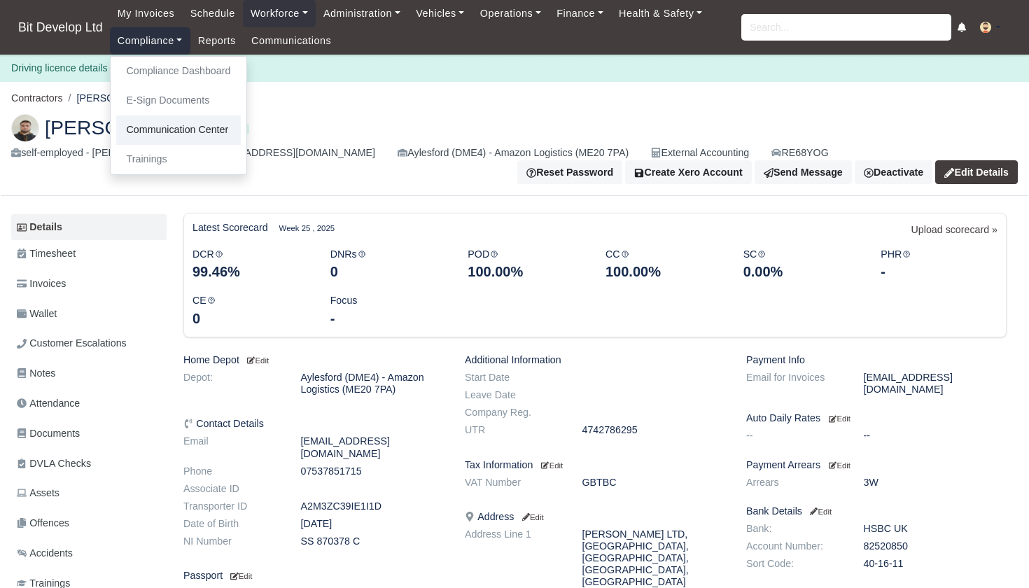
click at [179, 129] on link "Communication Center" at bounding box center [178, 130] width 125 height 29
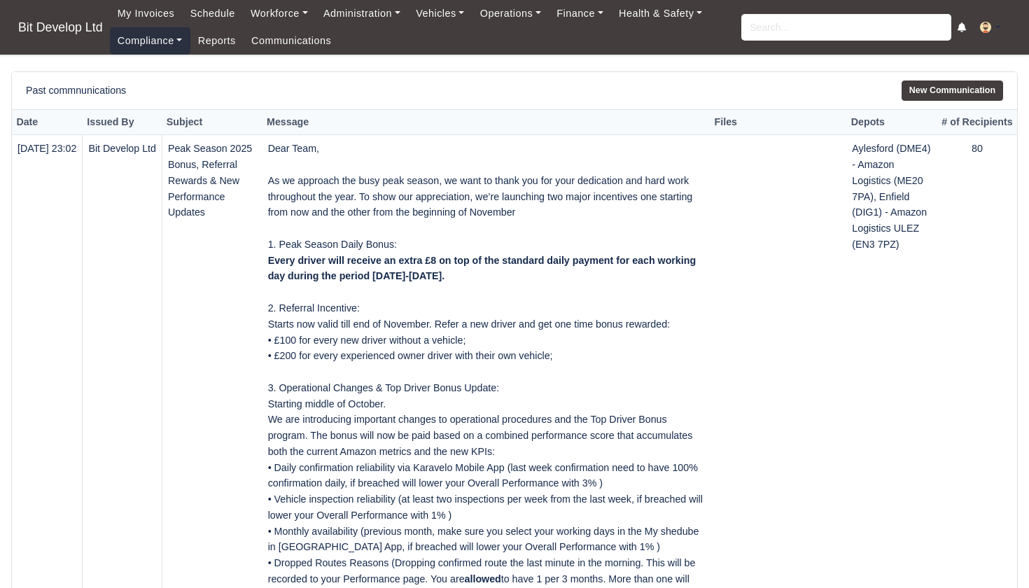
click at [162, 41] on link "Compliance" at bounding box center [150, 40] width 81 height 27
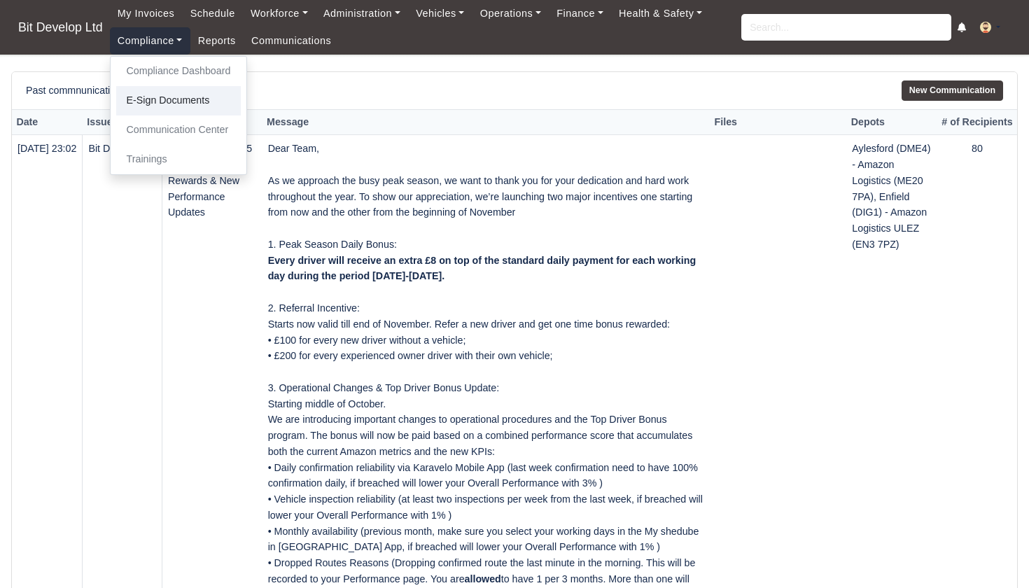
click at [162, 102] on link "E-Sign Documents" at bounding box center [178, 100] width 125 height 29
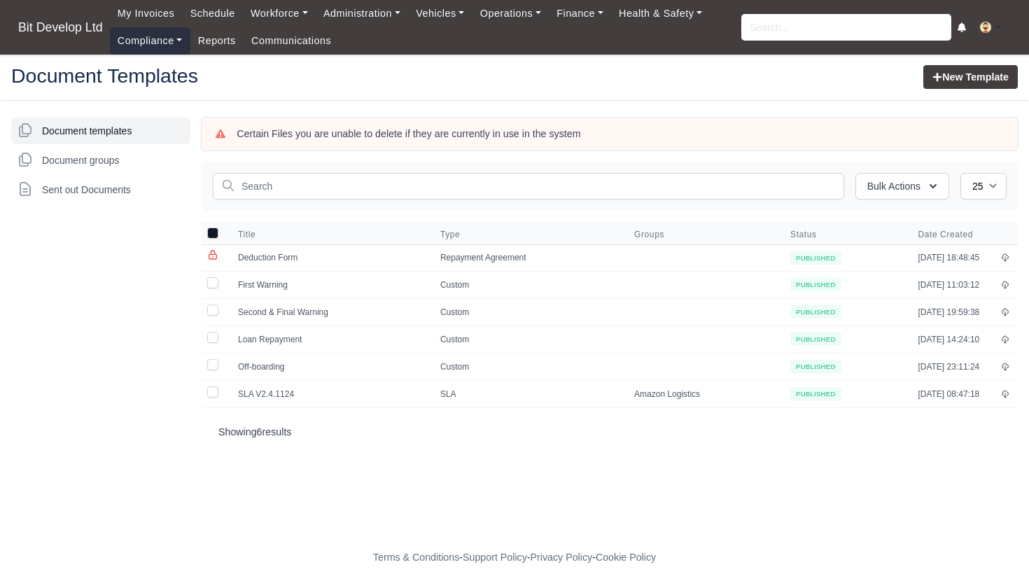
click at [152, 41] on link "Compliance" at bounding box center [150, 40] width 81 height 27
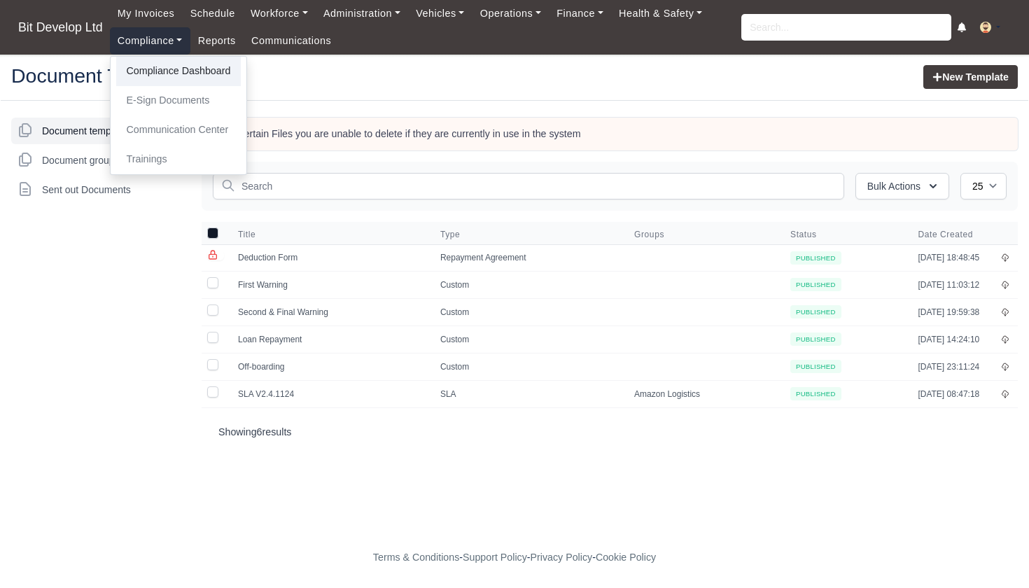
click at [156, 70] on link "Compliance Dashboard" at bounding box center [178, 71] width 125 height 29
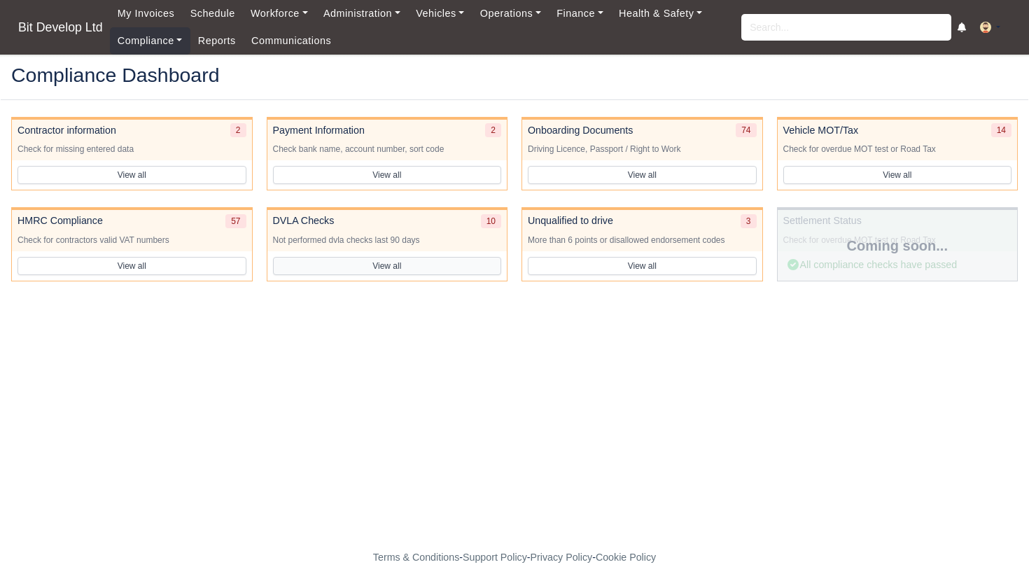
click at [342, 260] on button "View all" at bounding box center [387, 266] width 229 height 18
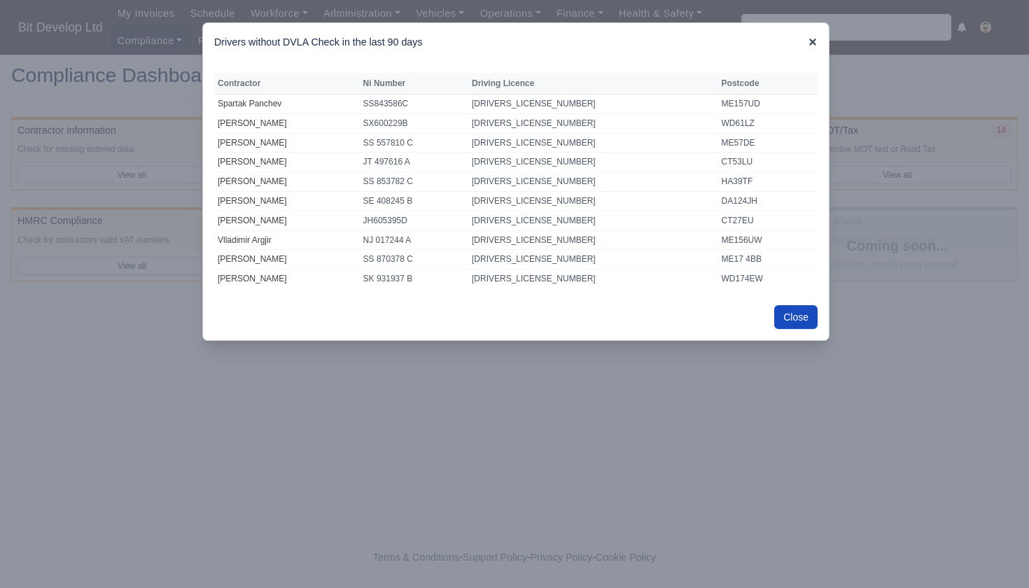
click at [811, 41] on icon at bounding box center [812, 42] width 7 height 7
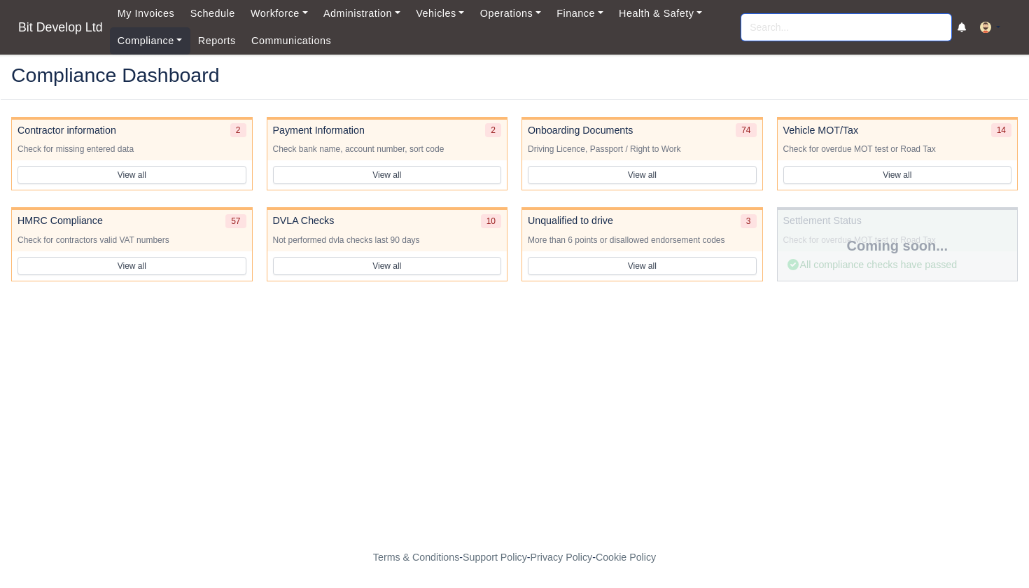
click at [858, 22] on input "search" at bounding box center [846, 27] width 210 height 27
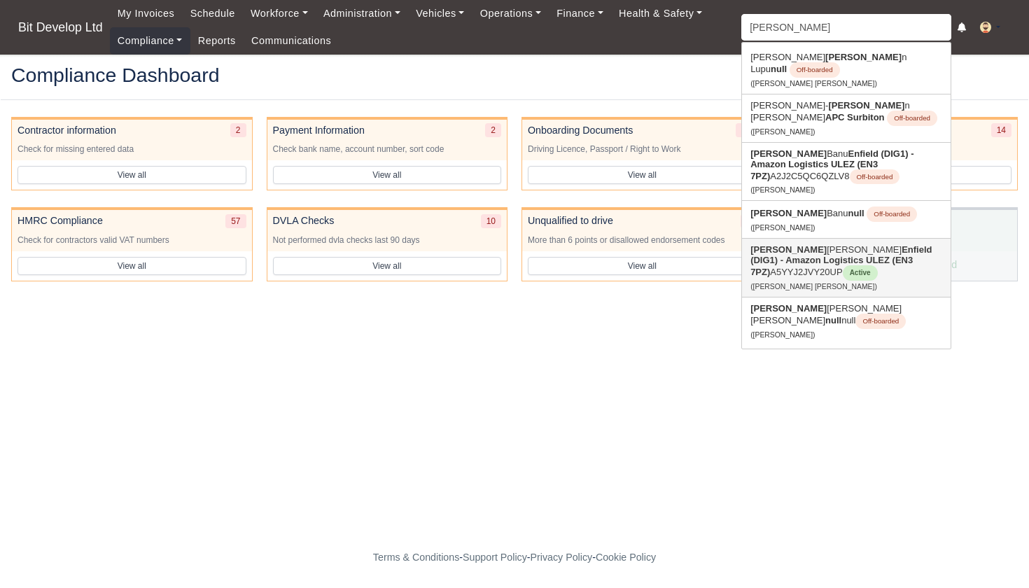
click at [796, 253] on strong "Enfield (DIG1) - Amazon Logistics ULEZ (EN3 7PZ)" at bounding box center [841, 260] width 181 height 33
type input "Maria Emilia Saltos Rojas"
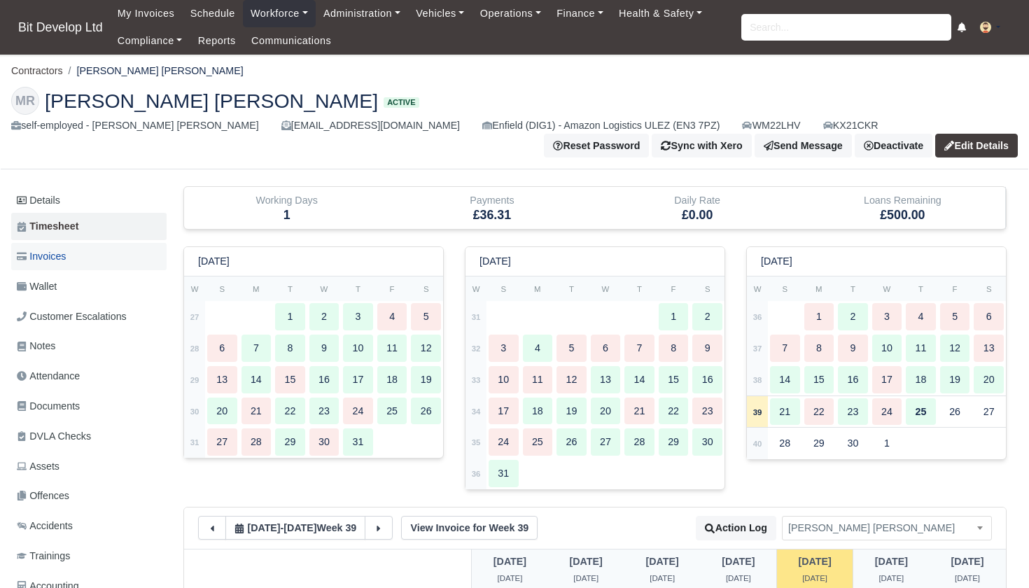
click at [65, 251] on span "Invoices" at bounding box center [41, 257] width 49 height 16
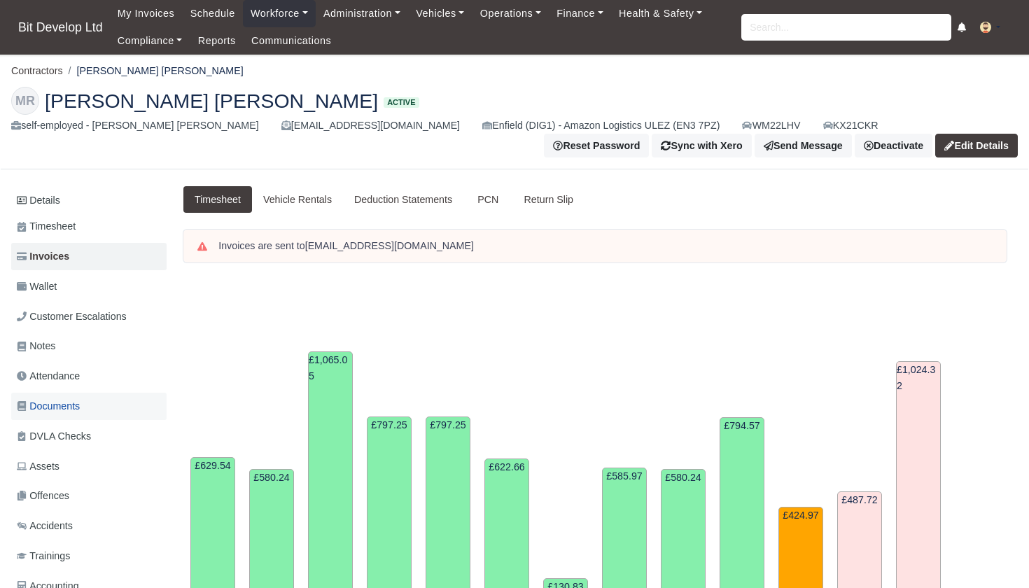
click at [62, 403] on span "Documents" at bounding box center [48, 406] width 63 height 16
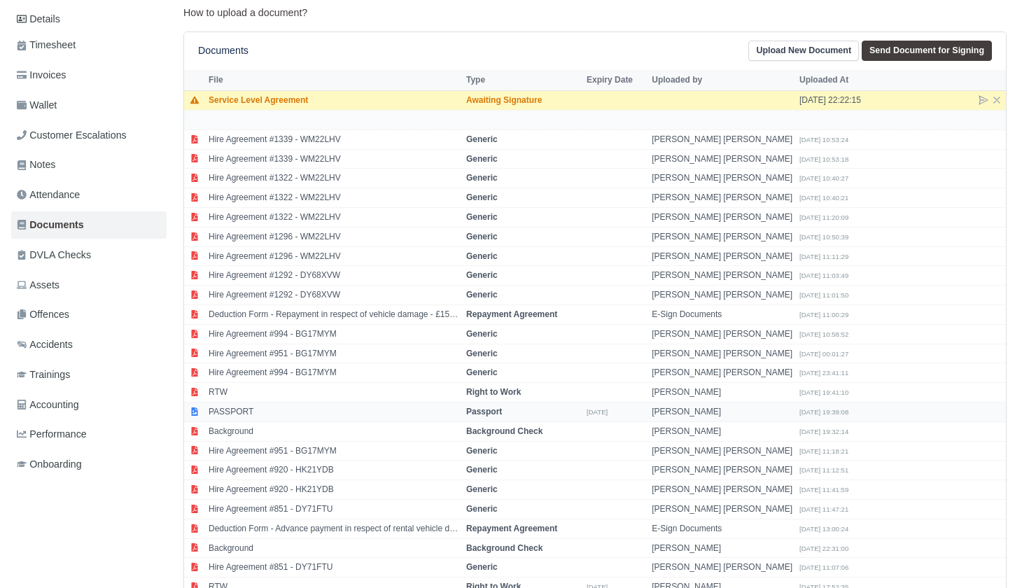
scroll to position [200, 0]
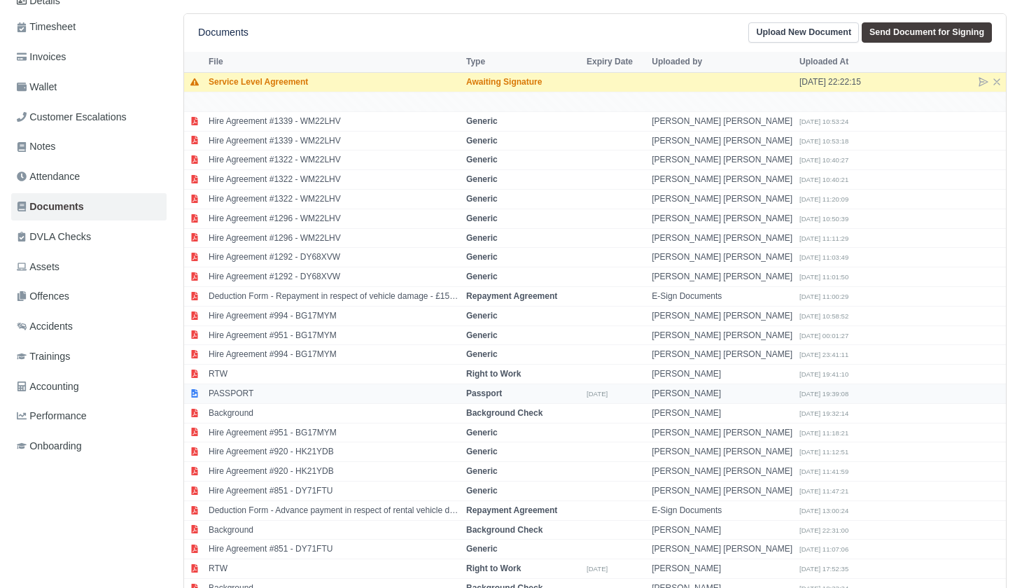
click at [286, 384] on td "PASSPORT" at bounding box center [334, 394] width 258 height 20
select select "passport"
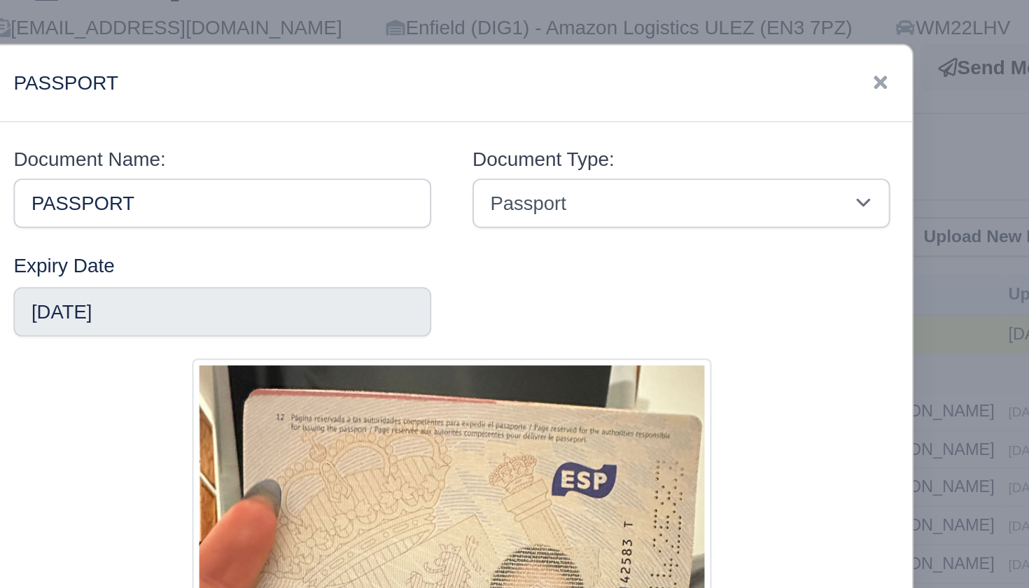
scroll to position [0, 0]
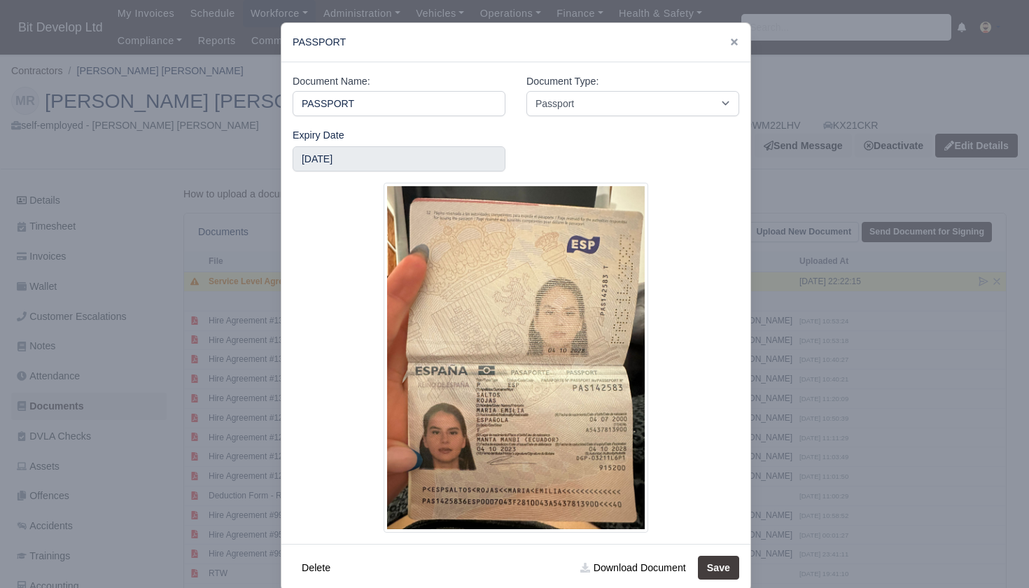
click at [698, 301] on div at bounding box center [516, 358] width 447 height 350
click at [838, 292] on div at bounding box center [514, 294] width 1029 height 588
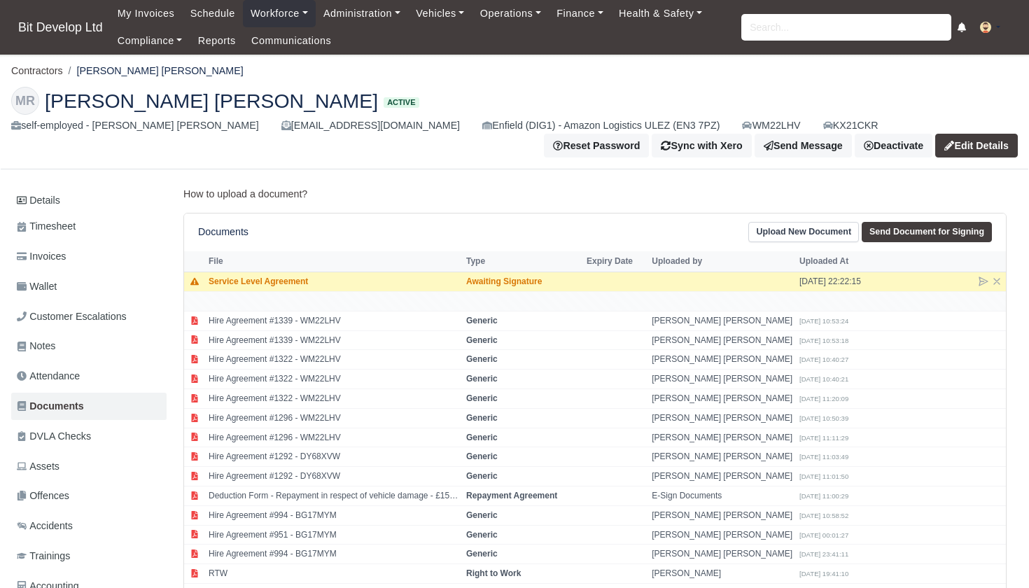
click at [788, 227] on link "Upload New Document" at bounding box center [803, 232] width 111 height 20
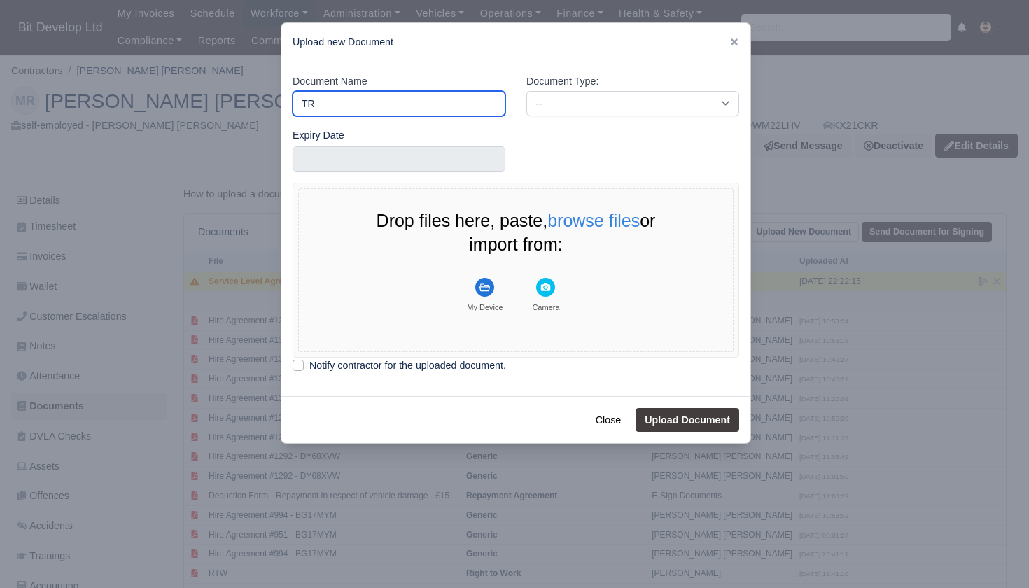
type input "T"
type input "RTW"
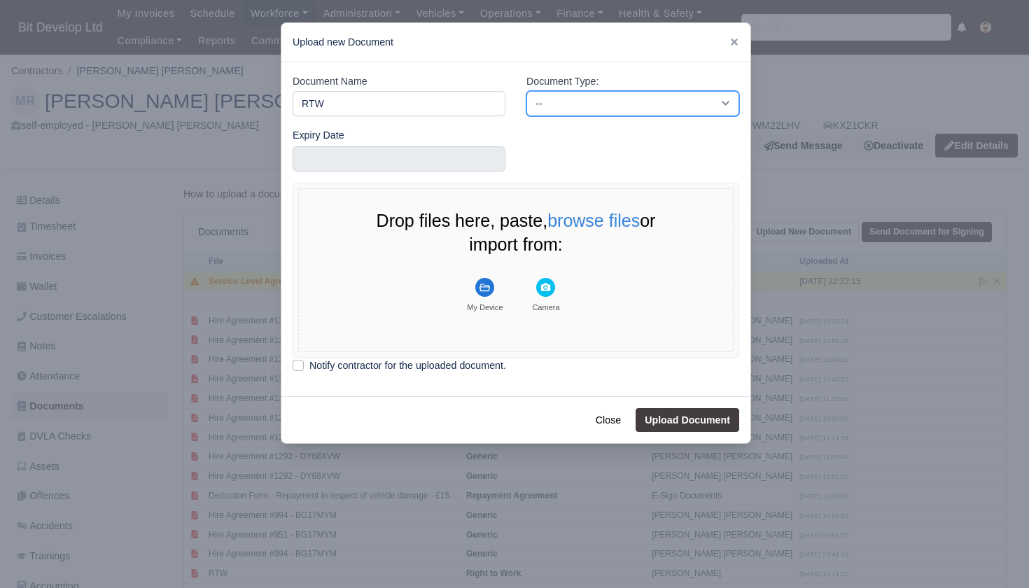
click at [573, 102] on select "-- Accounting Engagement Letter Age Verification Confirmation Background Check …" at bounding box center [632, 103] width 213 height 25
select select "right-to-work"
click at [484, 285] on icon "File Uploader" at bounding box center [485, 288] width 11 height 8
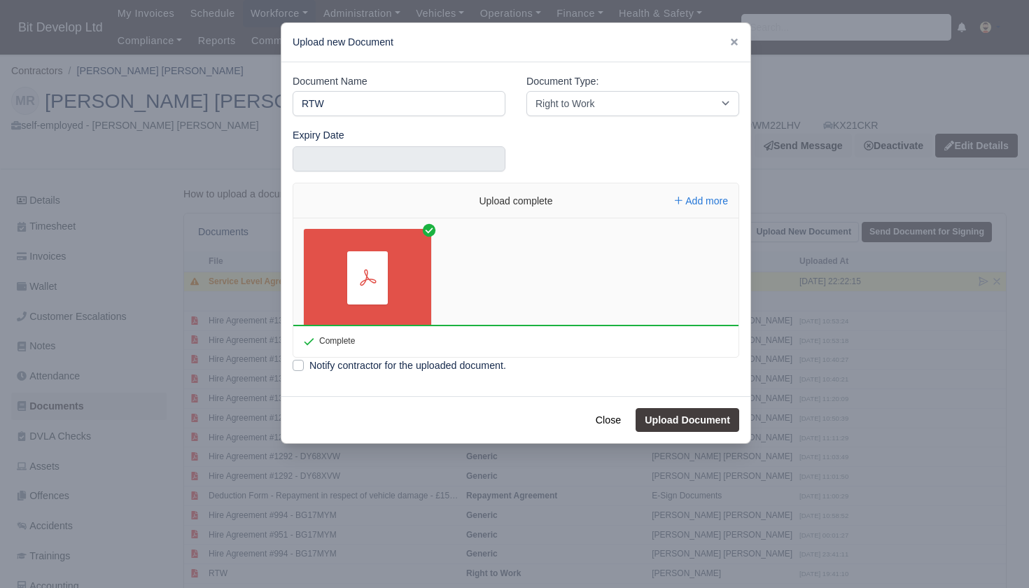
click at [683, 421] on button "Upload Document" at bounding box center [688, 420] width 104 height 24
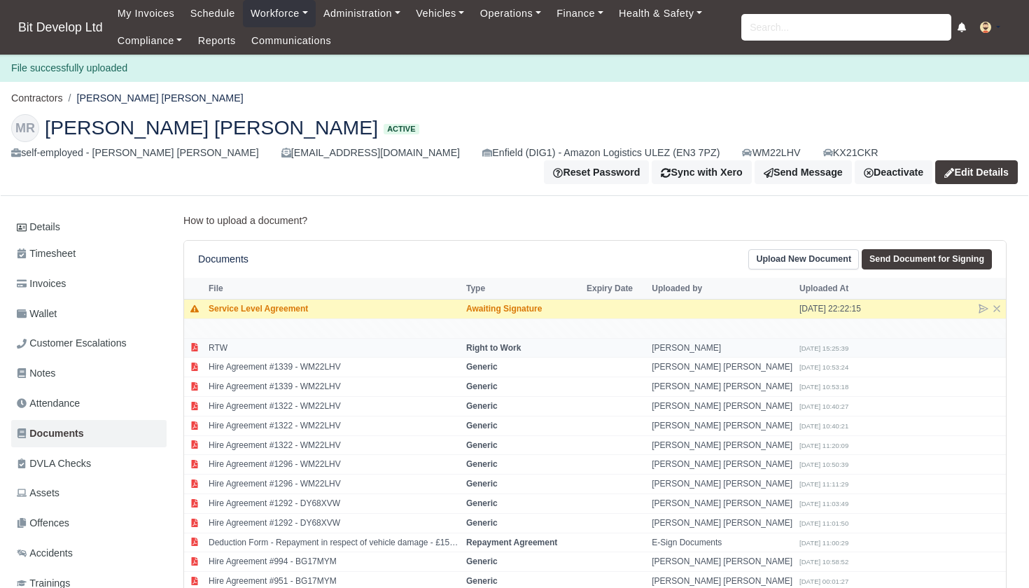
click at [270, 344] on td "RTW" at bounding box center [334, 348] width 258 height 20
select select "right-to-work"
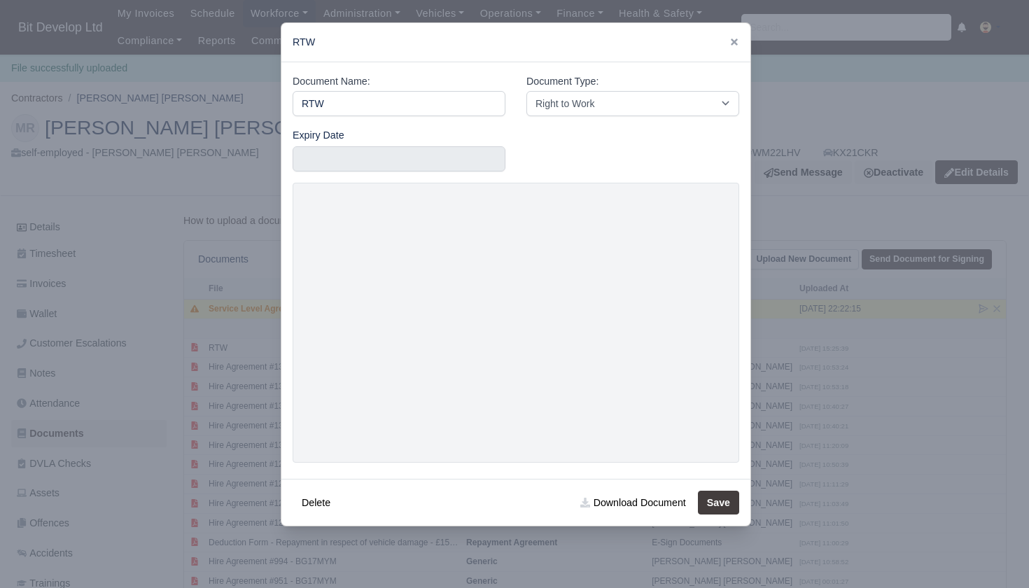
click at [836, 422] on div at bounding box center [514, 294] width 1029 height 588
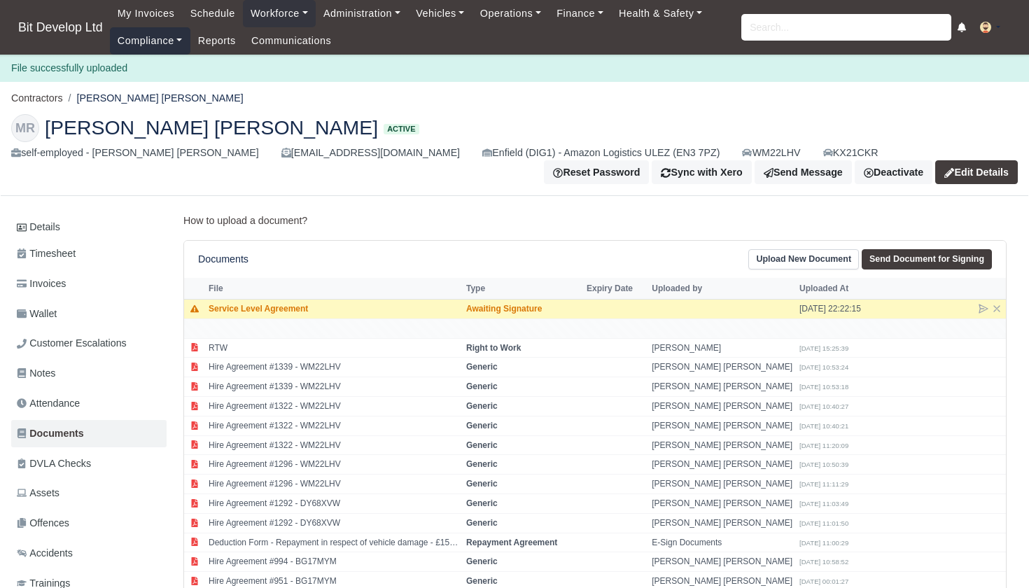
click at [153, 40] on link "Compliance" at bounding box center [150, 40] width 81 height 27
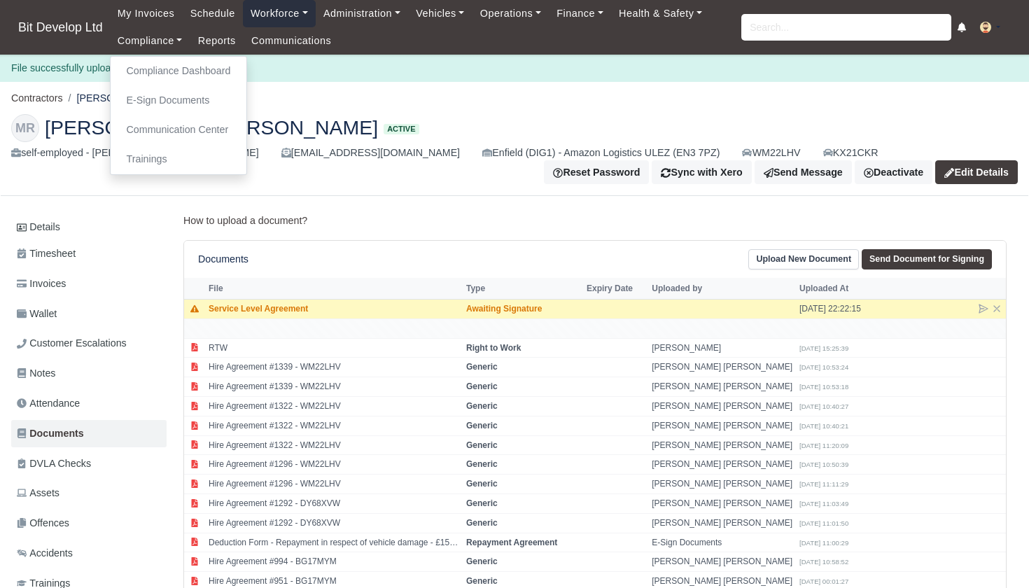
click at [275, 16] on link "Workforce" at bounding box center [279, 13] width 73 height 27
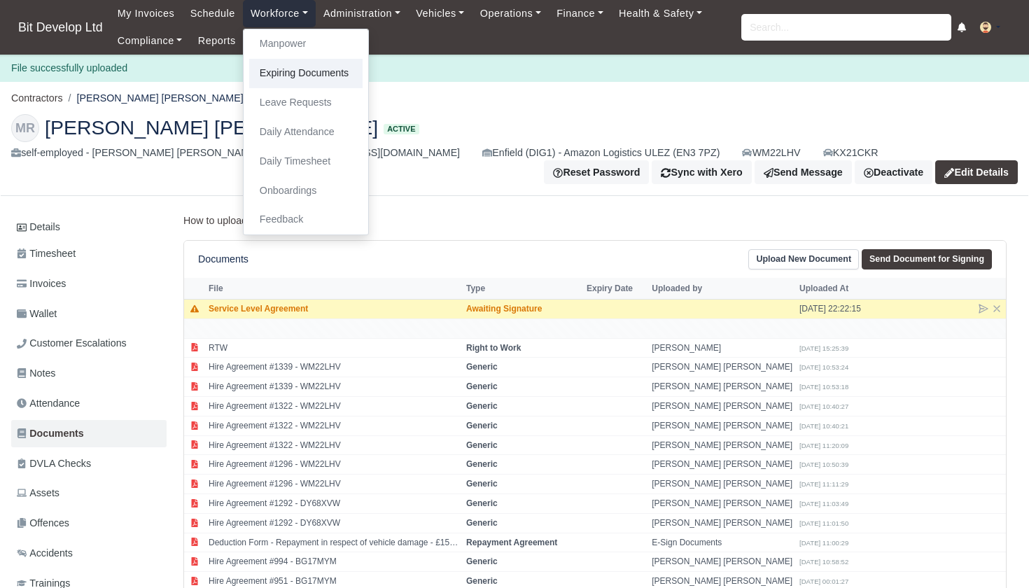
click at [295, 79] on link "Expiring Documents" at bounding box center [305, 73] width 113 height 29
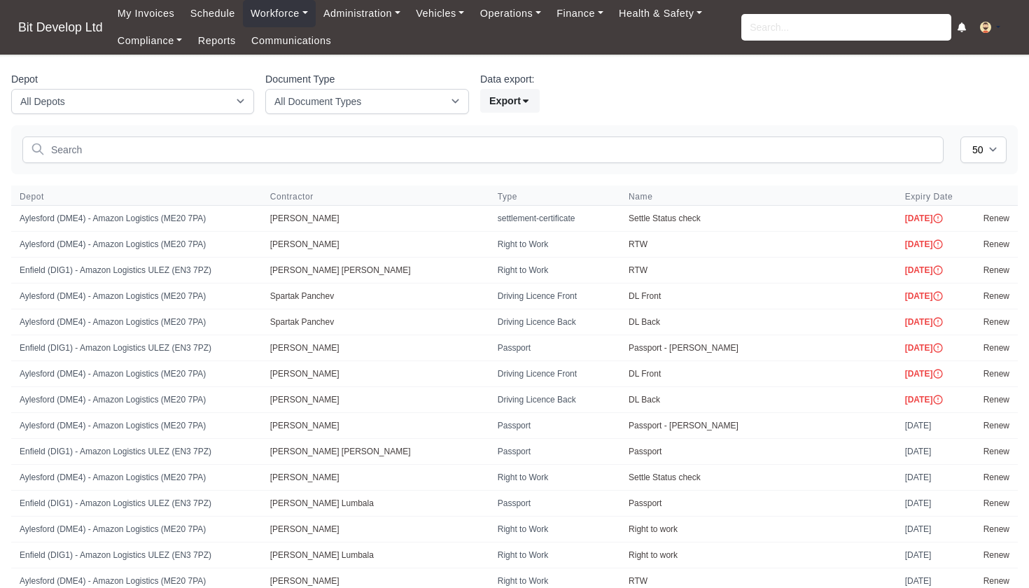
select select "50"
click at [999, 268] on link "Renew" at bounding box center [997, 270] width 26 height 10
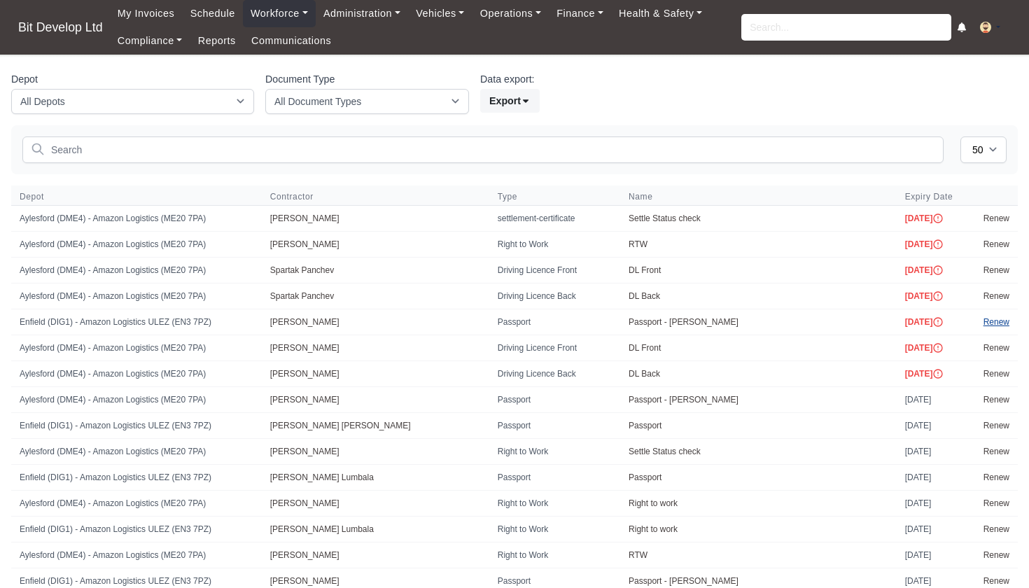
click at [991, 317] on link "Renew" at bounding box center [997, 322] width 26 height 10
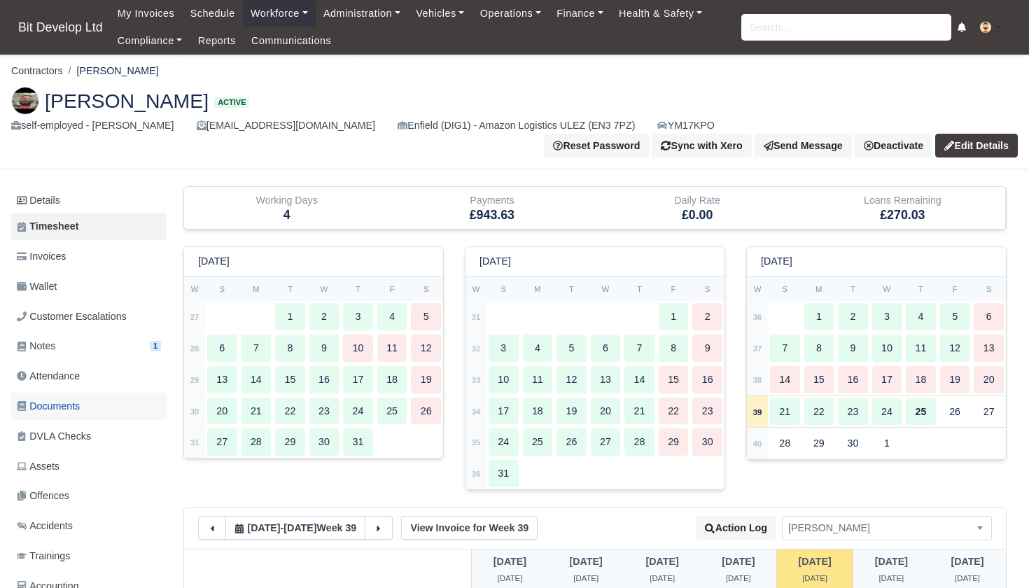
click at [62, 401] on span "Documents" at bounding box center [48, 406] width 63 height 16
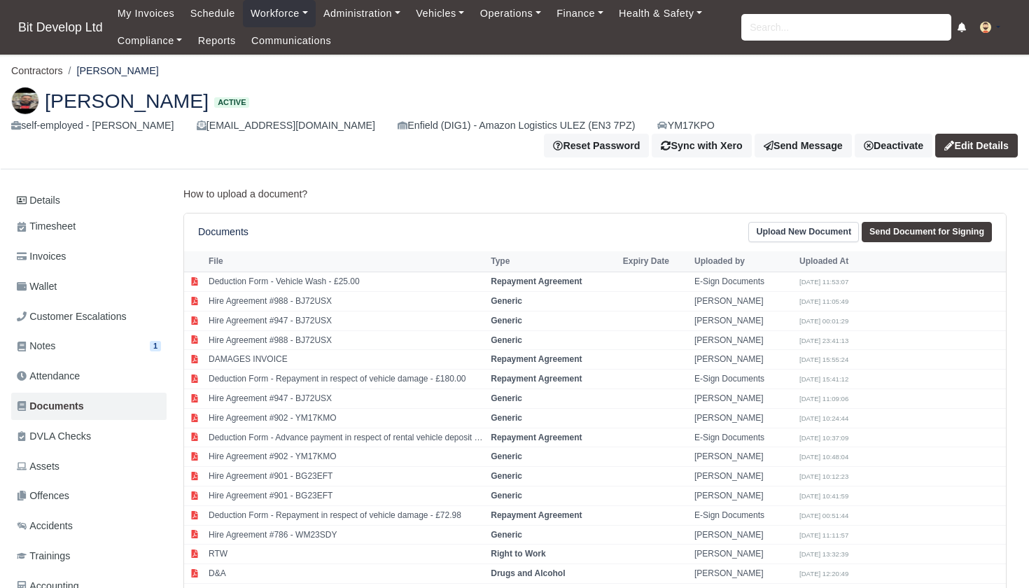
click at [795, 229] on link "Upload New Document" at bounding box center [803, 232] width 111 height 20
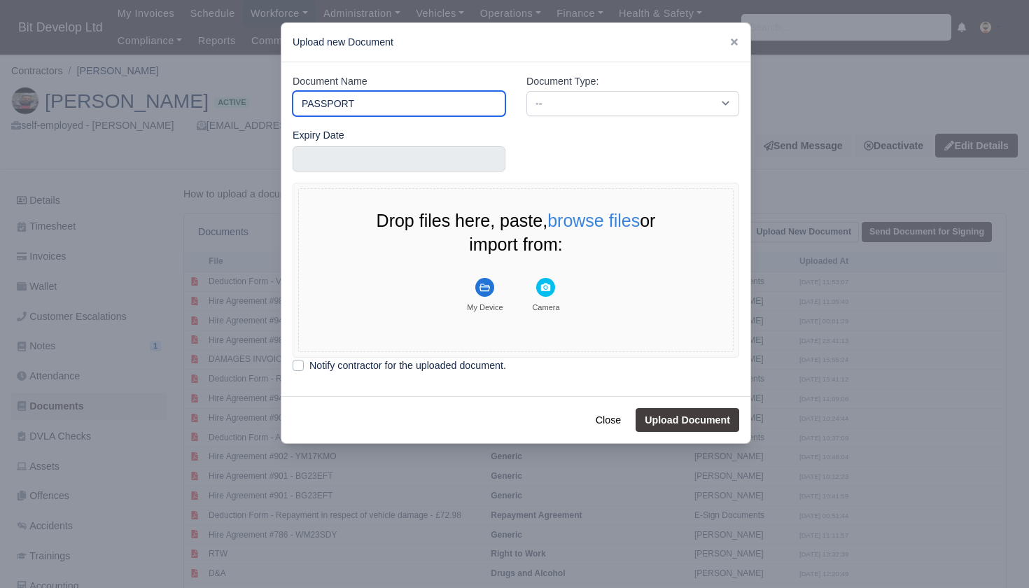
type input "PASSPORT"
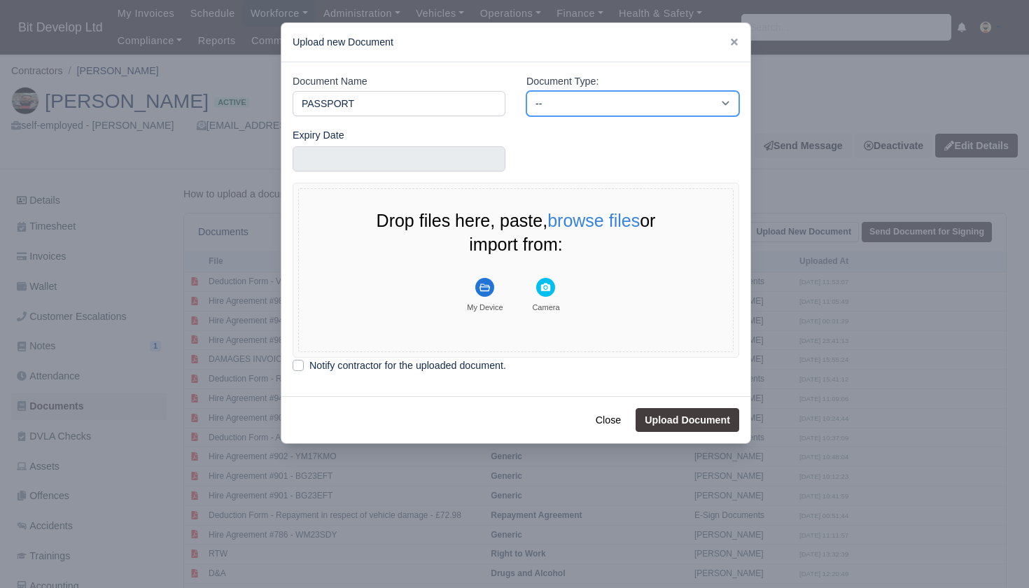
select select "passport"
click at [484, 289] on rect "File Uploader" at bounding box center [484, 287] width 19 height 19
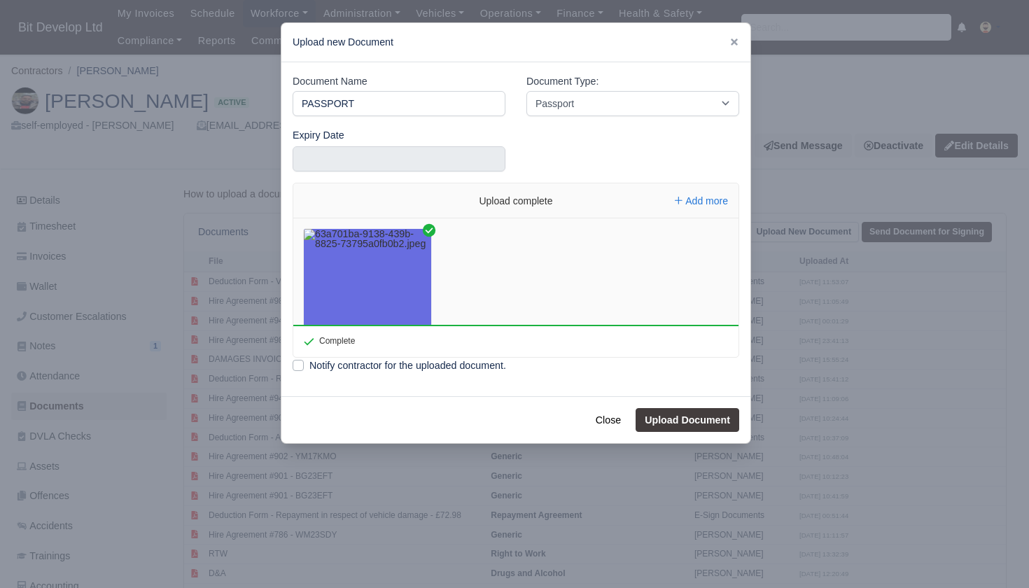
click at [688, 426] on button "Upload Document" at bounding box center [688, 420] width 104 height 24
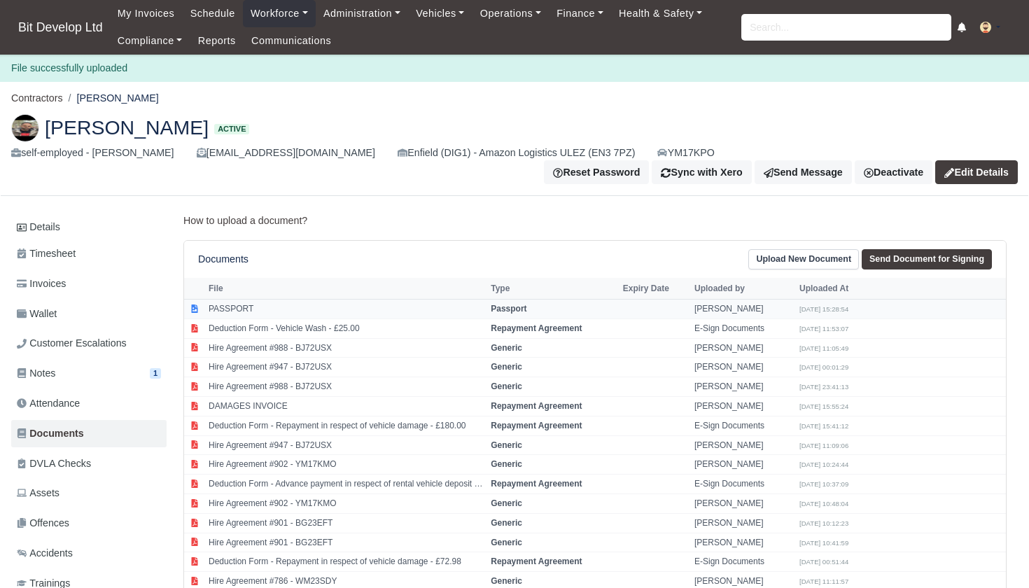
click at [281, 307] on td "PASSPORT" at bounding box center [346, 310] width 282 height 20
select select "passport"
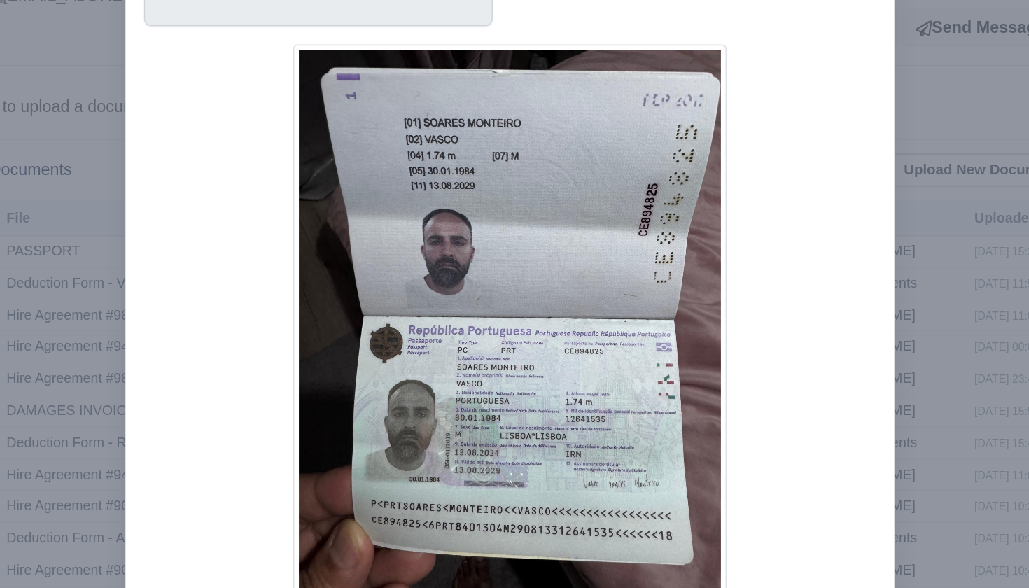
scroll to position [68, 0]
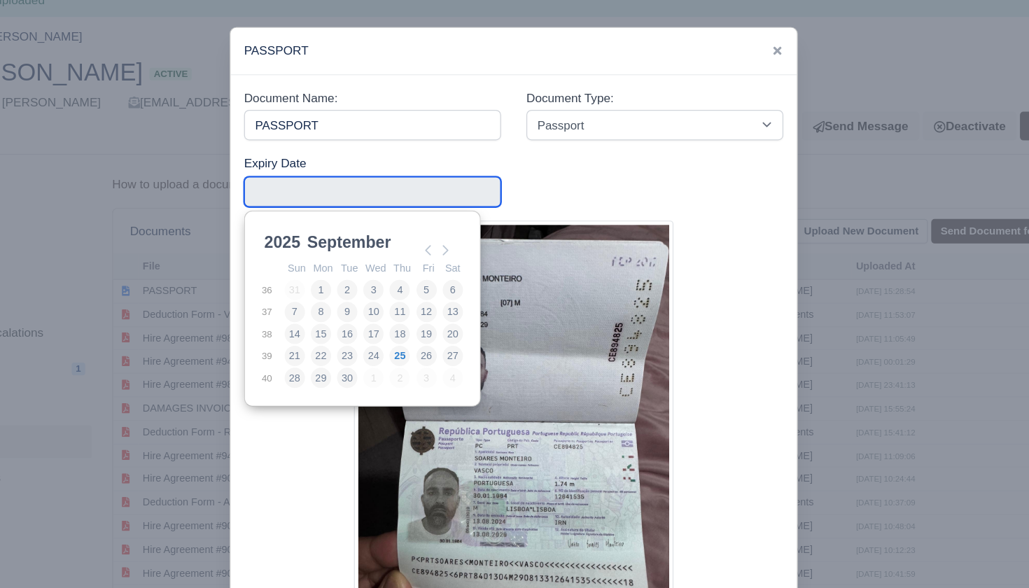
click at [306, 157] on input "Use the arrow keys to pick a date" at bounding box center [399, 158] width 213 height 25
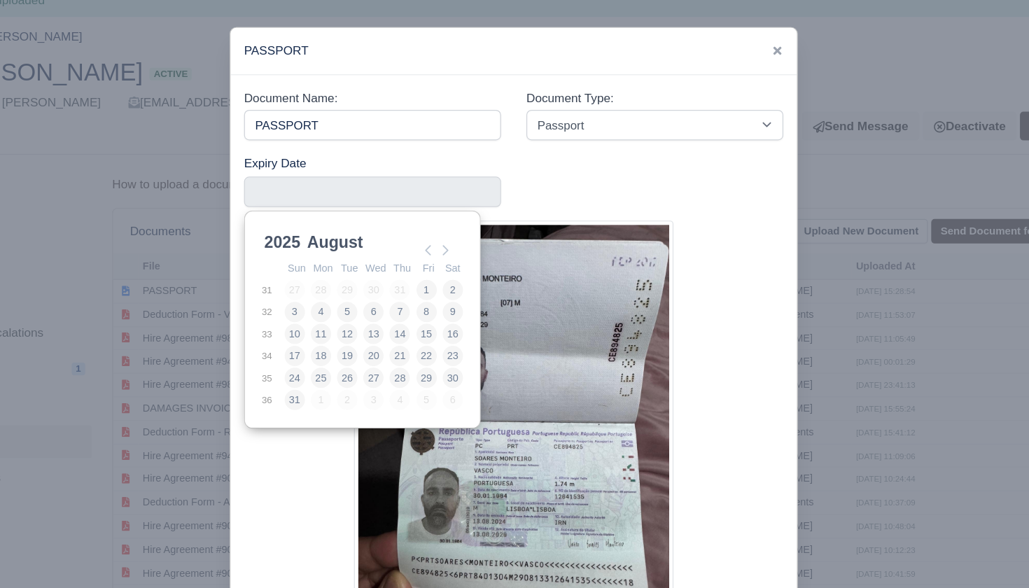
scroll to position [4, 0]
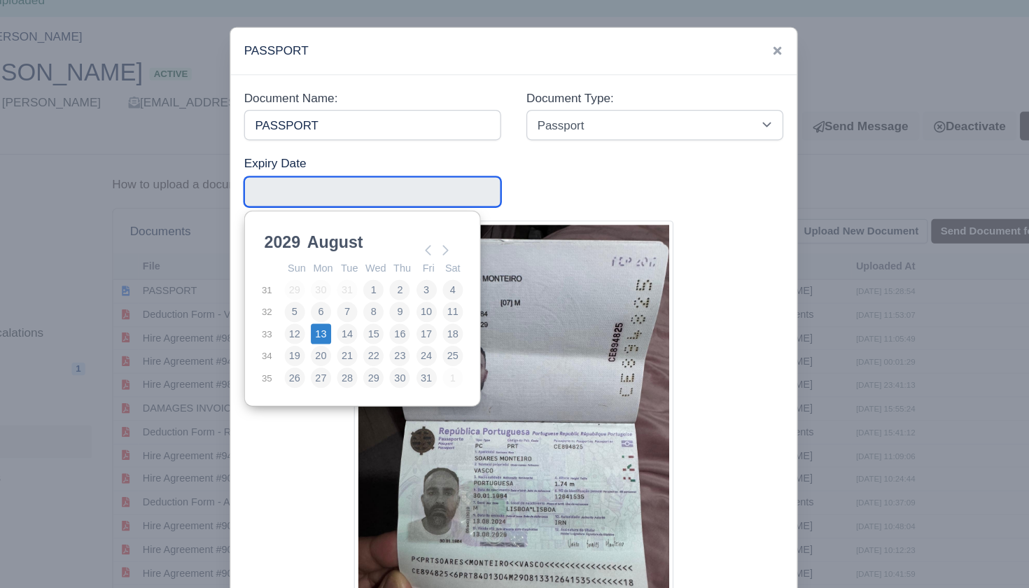
type input "[DATE]"
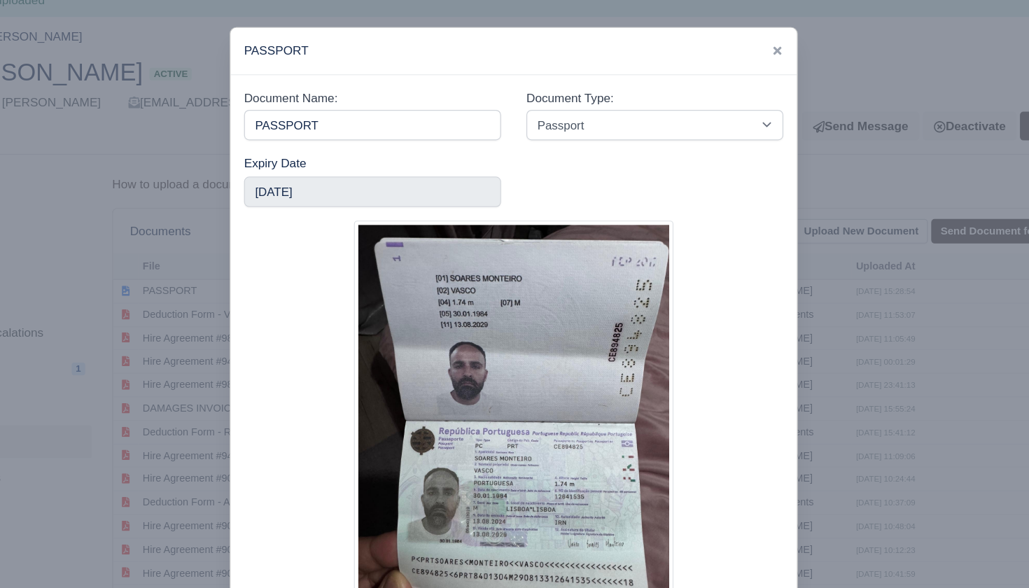
click at [627, 223] on div at bounding box center [516, 358] width 447 height 350
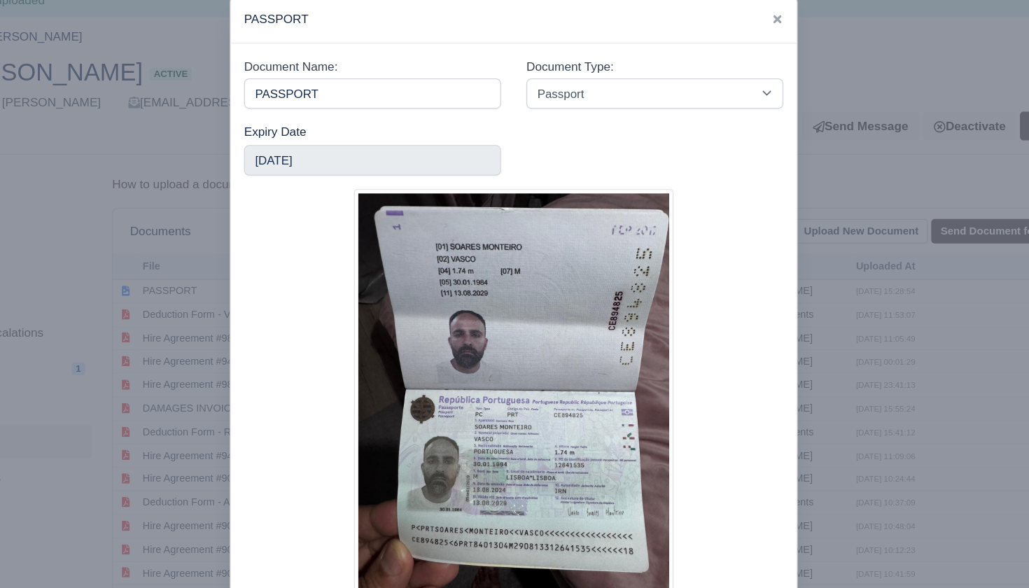
scroll to position [25, 0]
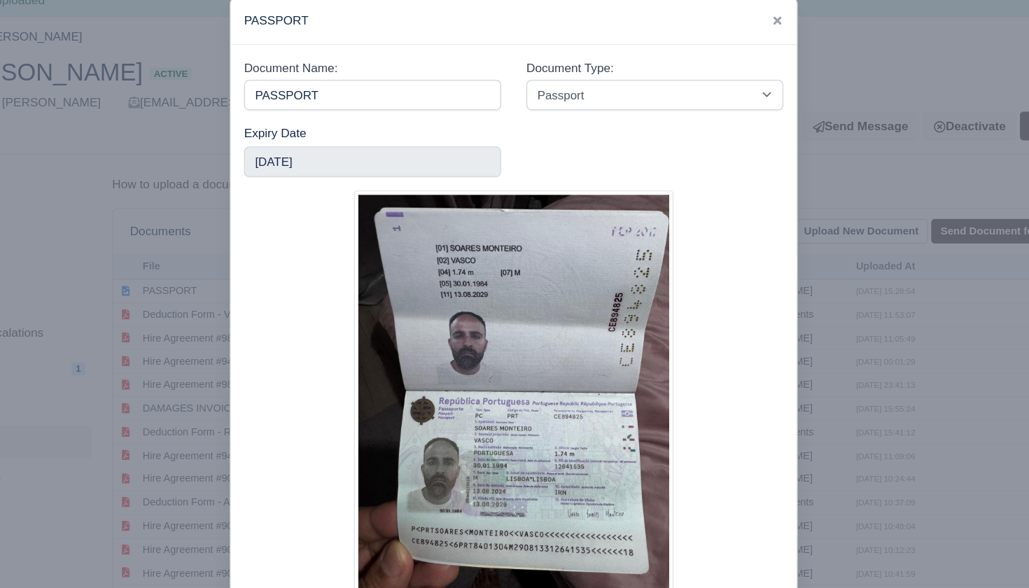
click at [740, 375] on div at bounding box center [514, 294] width 1029 height 588
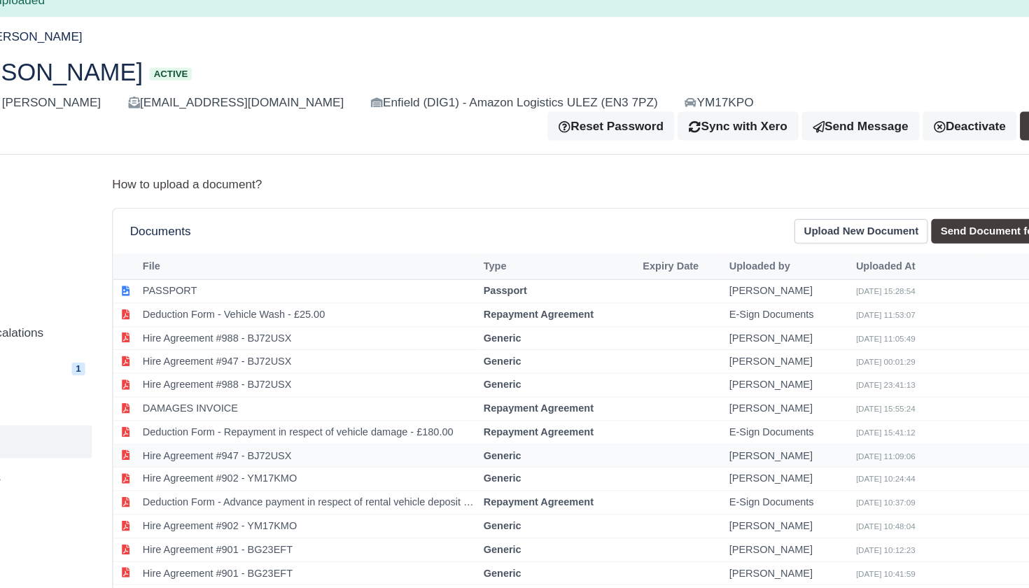
scroll to position [0, 0]
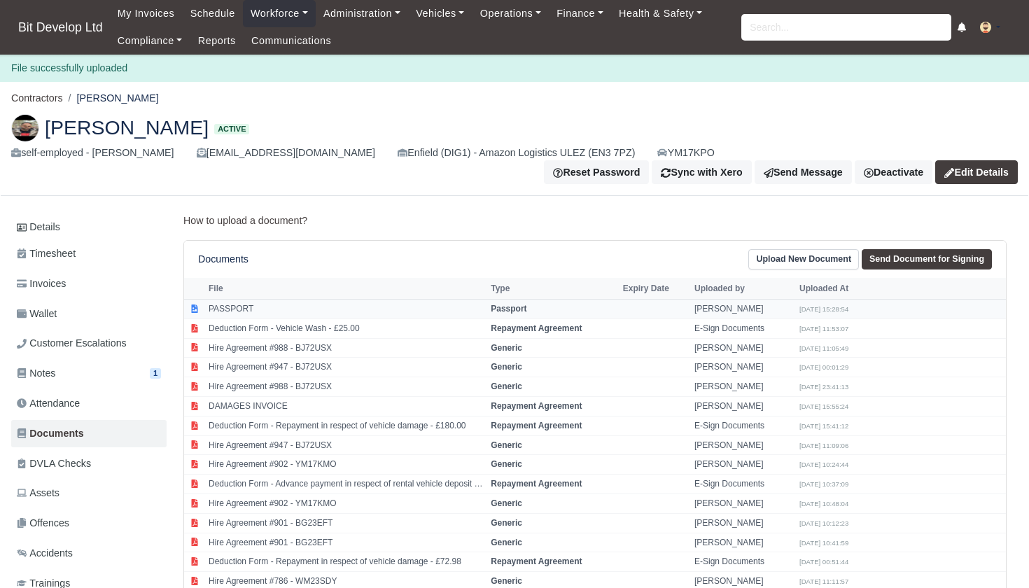
click at [512, 304] on strong "Passport" at bounding box center [509, 309] width 36 height 10
select select "passport"
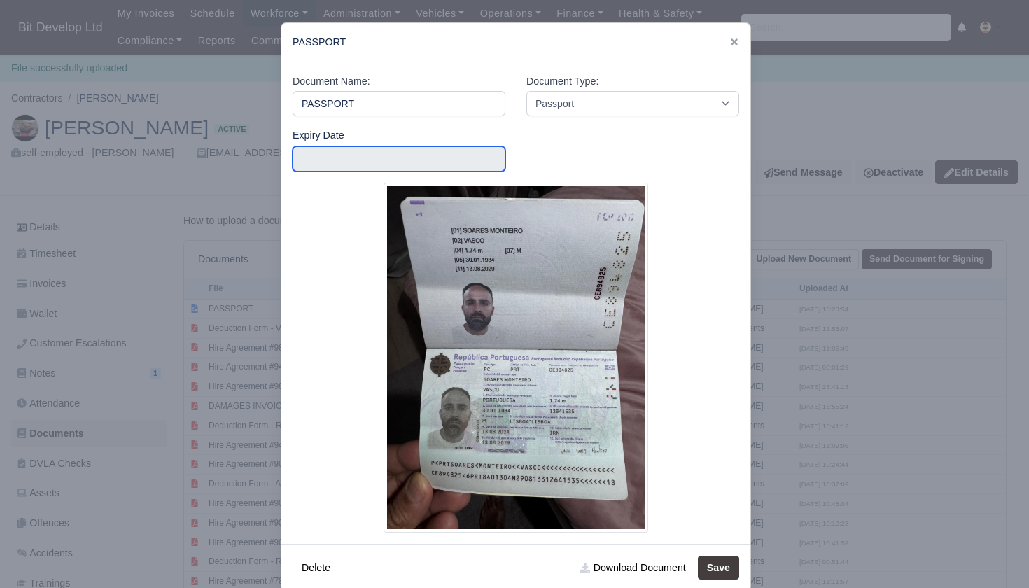
click at [395, 155] on input "text" at bounding box center [399, 158] width 213 height 25
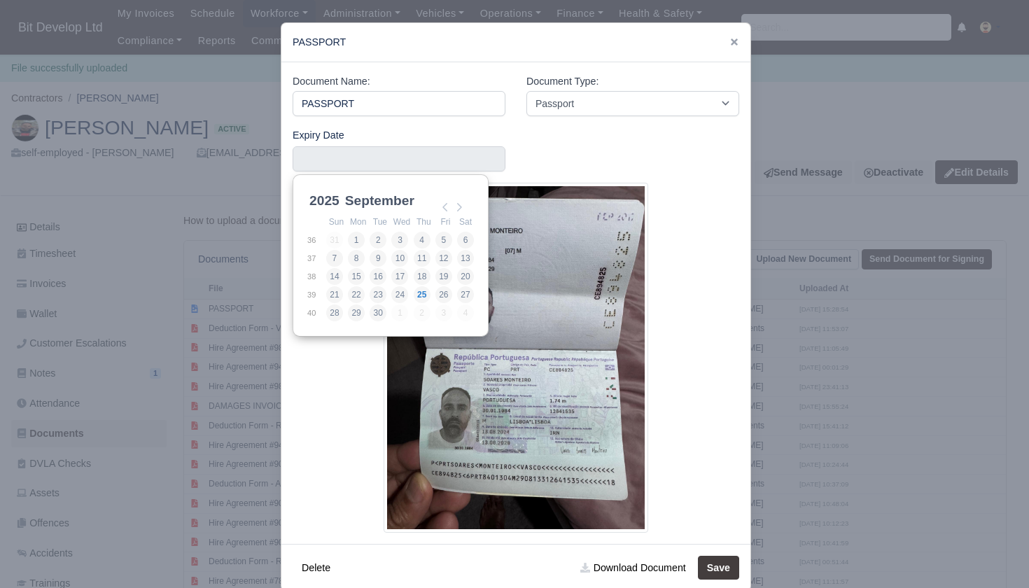
scroll to position [4, 0]
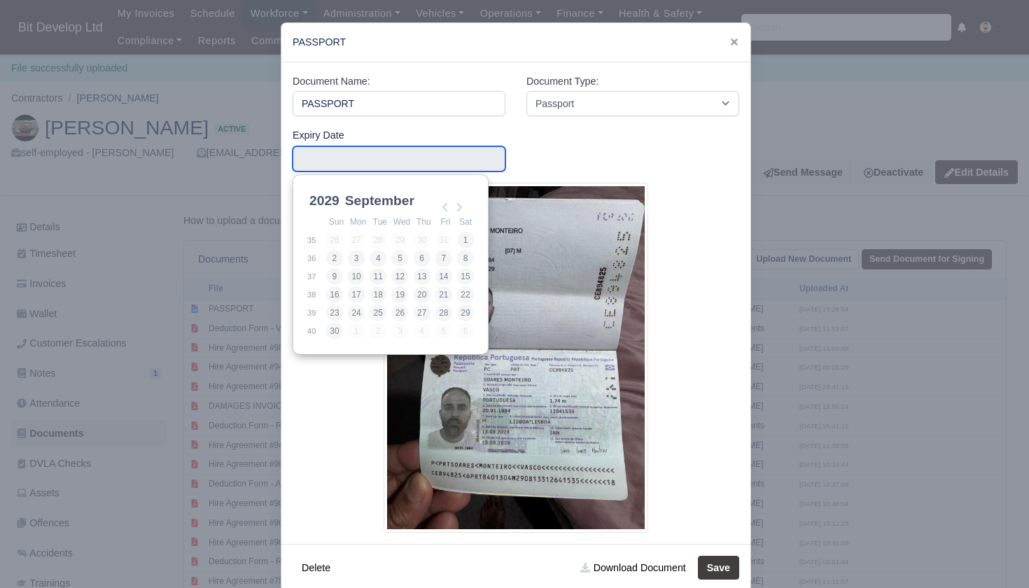
click at [377, 212] on div "2029 2025 2026 2027 2028 2029 2030 2031 2032 2033 2034 2035 2036 2037 2038 2039…" at bounding box center [391, 200] width 168 height 25
type input "2029-08-13"
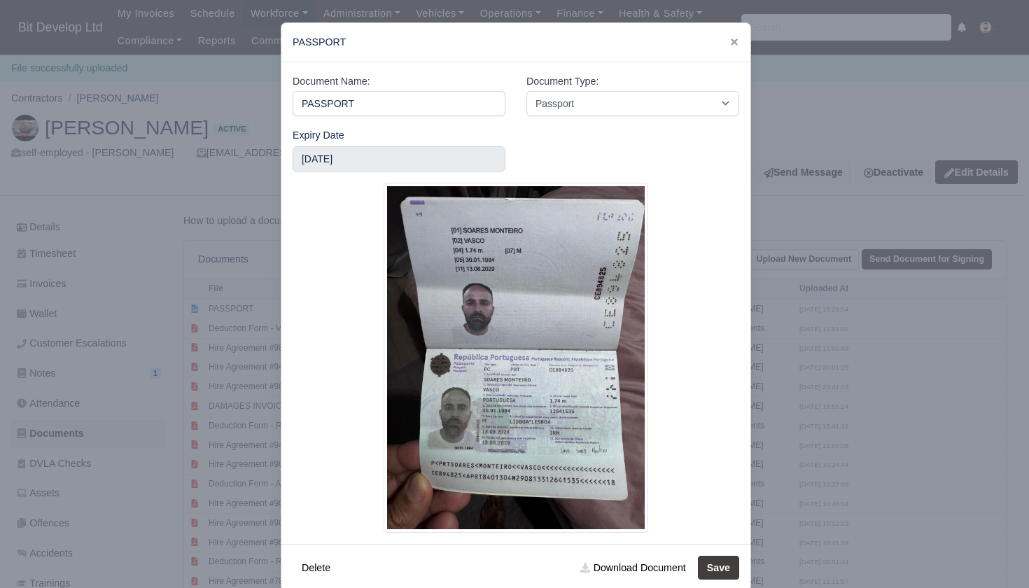
click at [724, 564] on button "Save" at bounding box center [718, 568] width 41 height 24
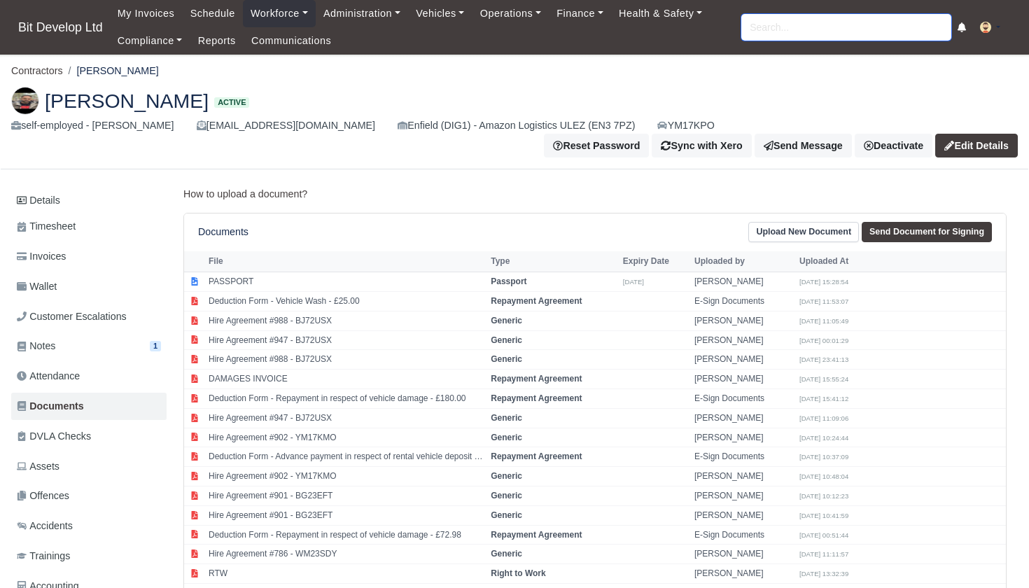
click at [799, 30] on input "search" at bounding box center [846, 27] width 210 height 27
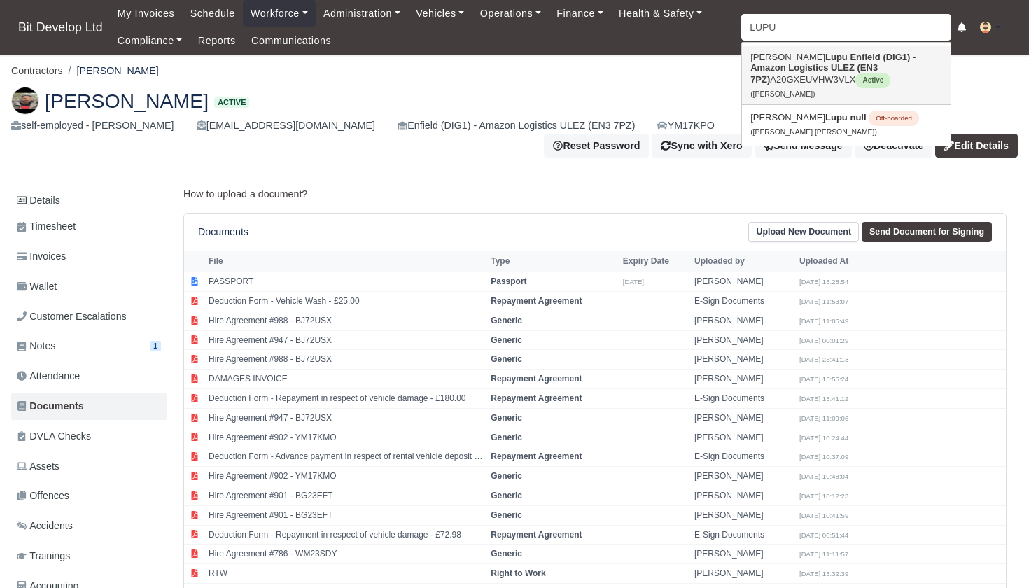
click at [791, 73] on strong "Enfield (DIG1) - Amazon Logistics ULEZ (EN3 7PZ)" at bounding box center [833, 68] width 165 height 33
type input "[PERSON_NAME]"
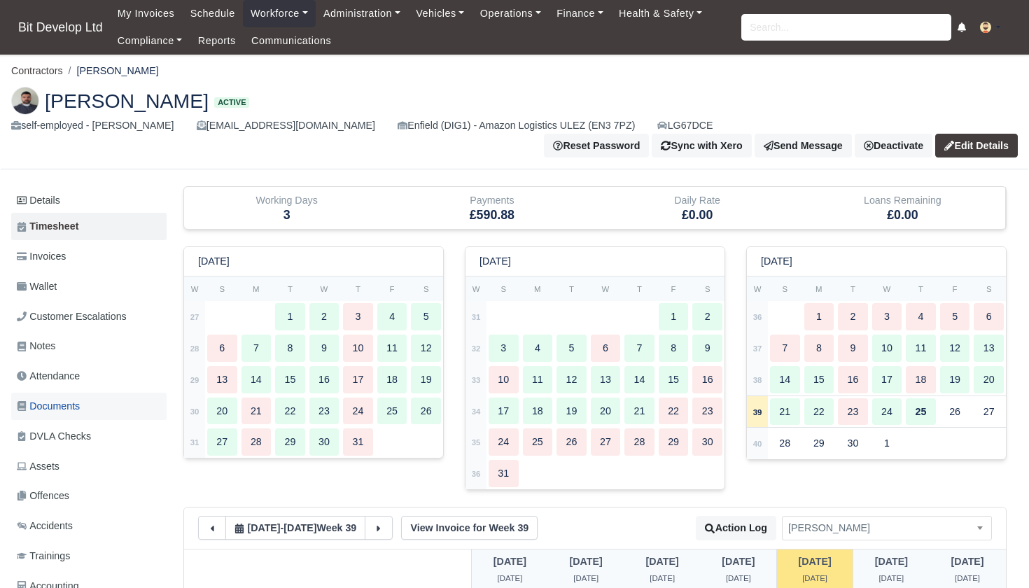
click at [62, 398] on span "Documents" at bounding box center [48, 406] width 63 height 16
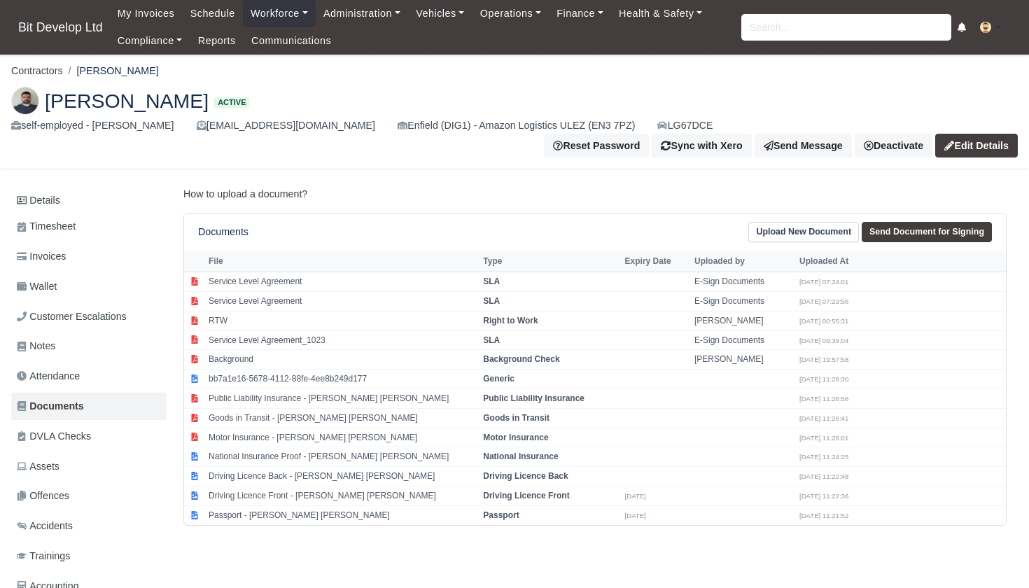
click at [808, 225] on link "Upload New Document" at bounding box center [803, 232] width 111 height 20
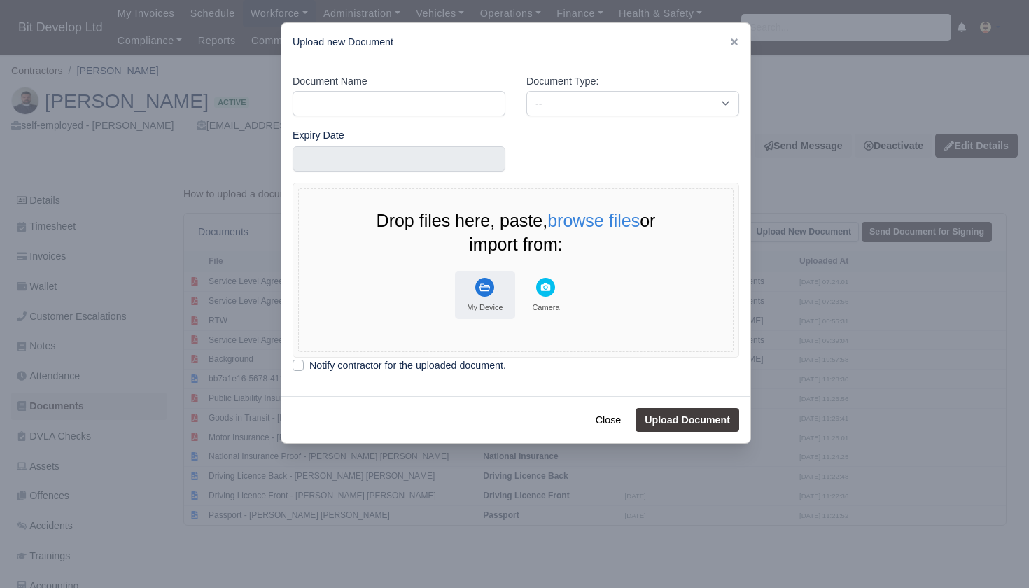
click at [487, 278] on rect "File Uploader" at bounding box center [484, 287] width 19 height 19
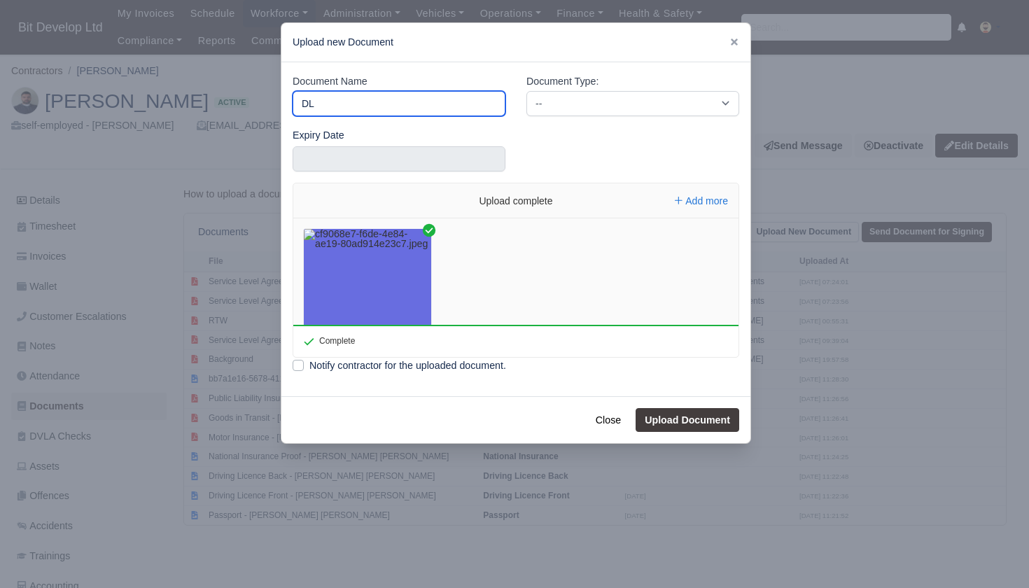
type input "DL"
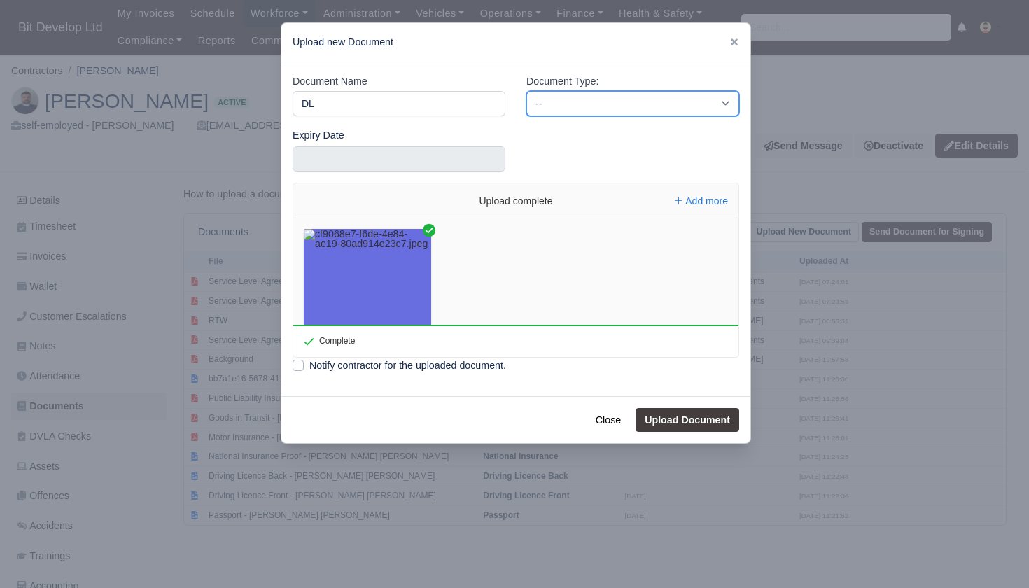
click at [587, 93] on select "-- Accounting Engagement Letter Age Verification Confirmation Background Check …" at bounding box center [632, 103] width 213 height 25
select select "driving-licence-front"
click at [688, 421] on button "Upload Document" at bounding box center [688, 420] width 104 height 24
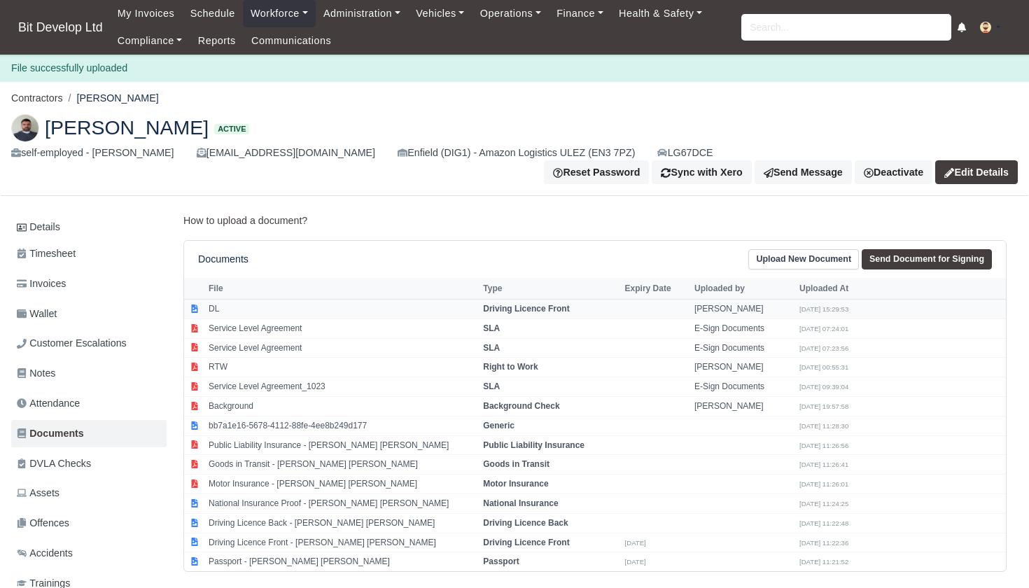
click at [347, 300] on td "DL" at bounding box center [342, 310] width 274 height 20
select select "driving-licence-front"
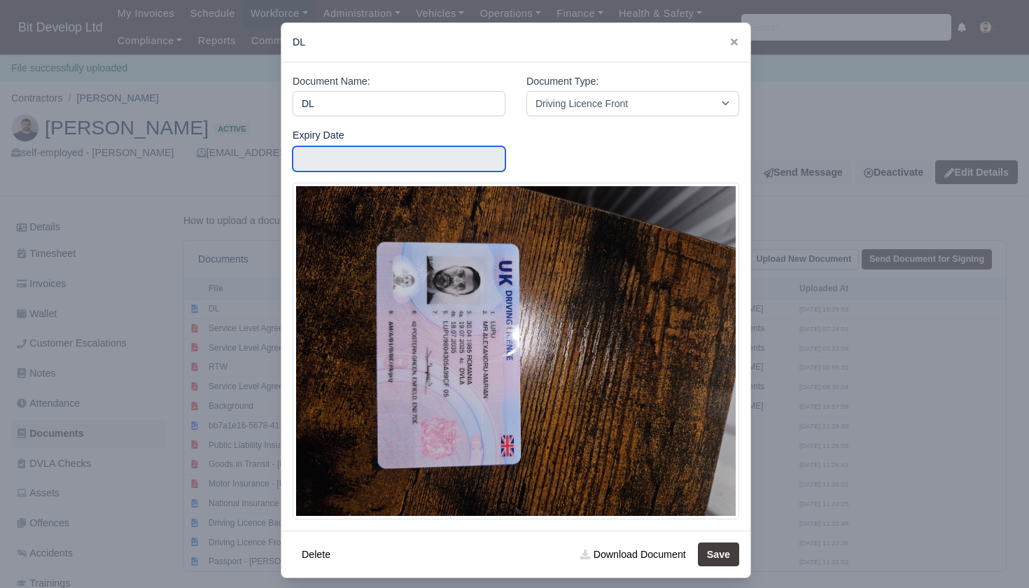
click at [390, 157] on input "text" at bounding box center [399, 158] width 213 height 25
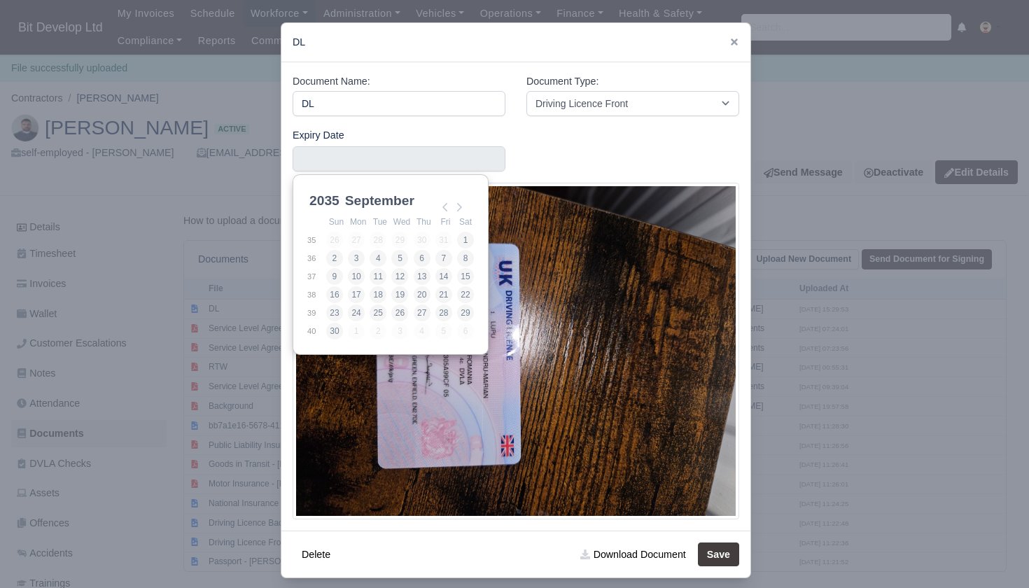
scroll to position [4, 0]
click at [586, 371] on img at bounding box center [516, 351] width 447 height 337
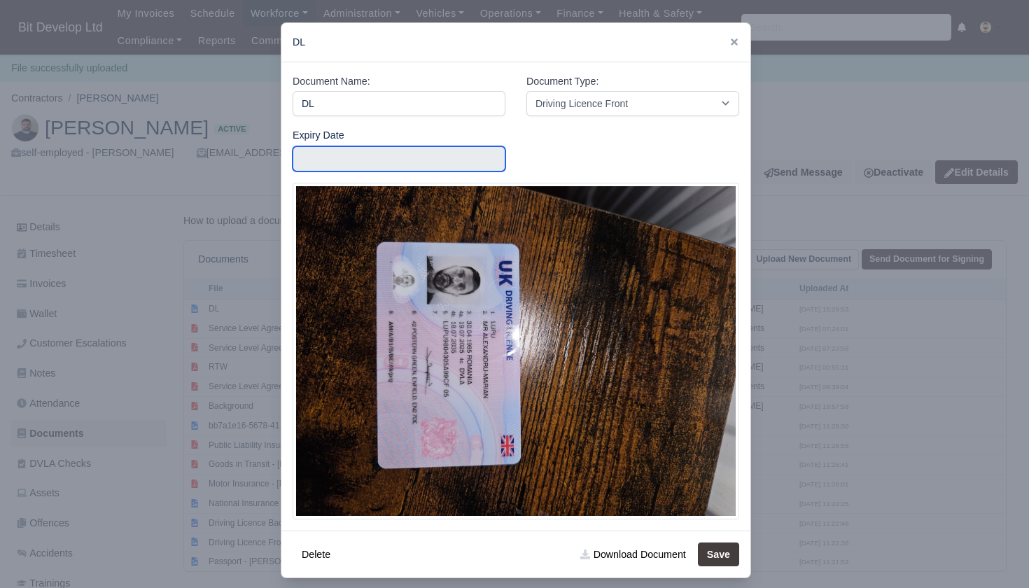
click at [347, 151] on input "Use the arrow keys to pick a date" at bounding box center [399, 158] width 213 height 25
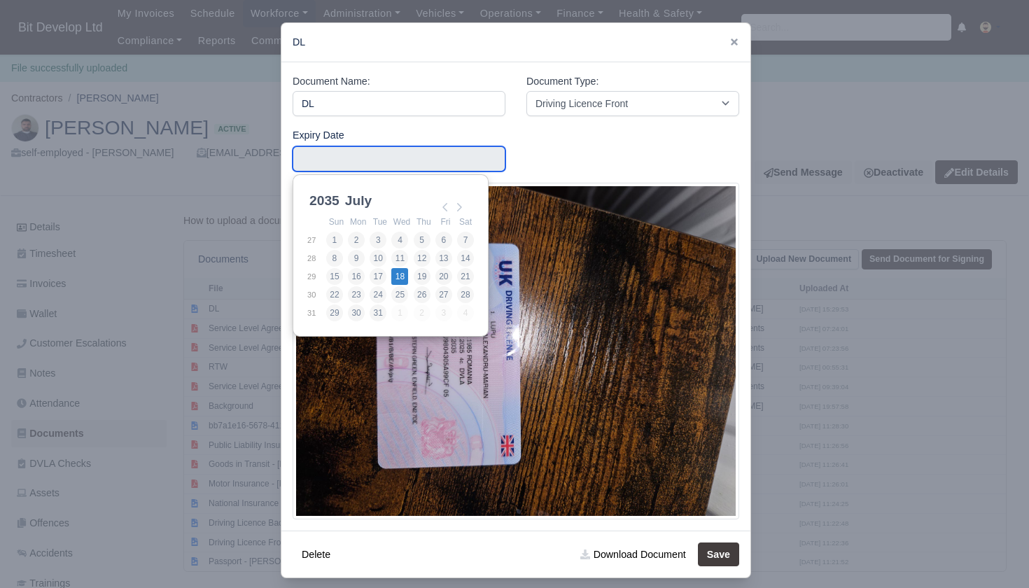
type input "2035-07-18"
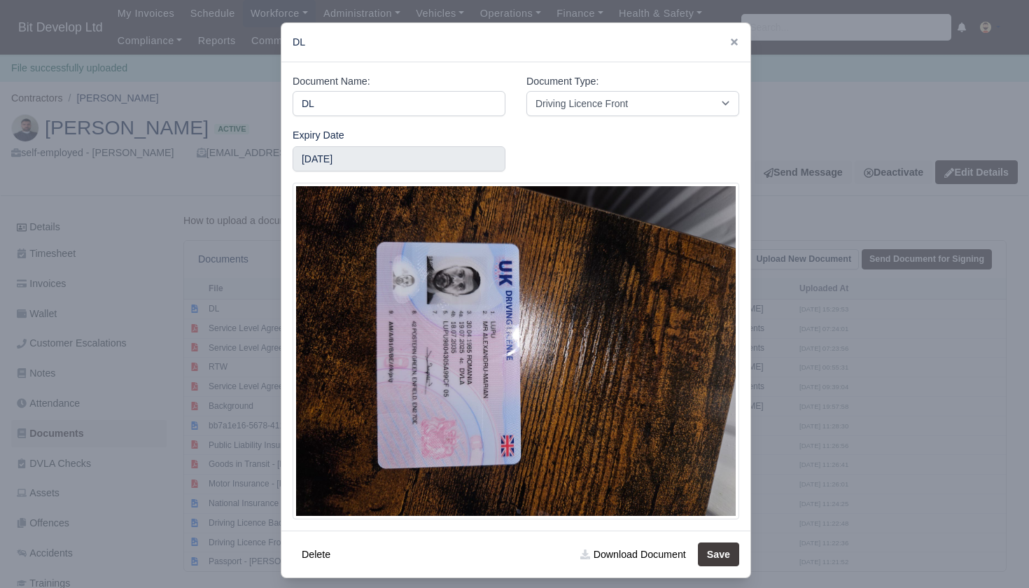
click at [718, 552] on button "Save" at bounding box center [718, 555] width 41 height 24
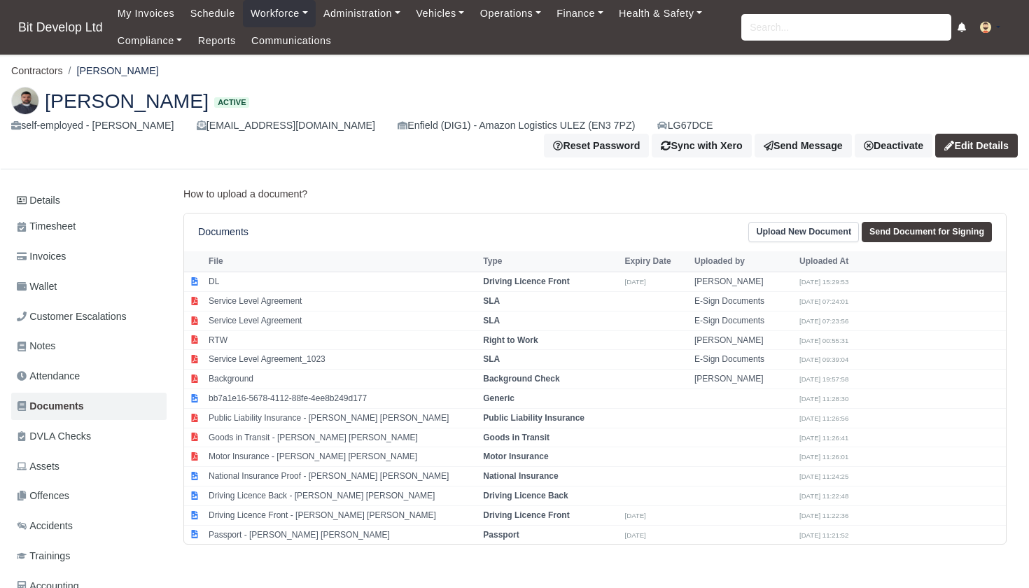
click at [799, 223] on link "Upload New Document" at bounding box center [803, 232] width 111 height 20
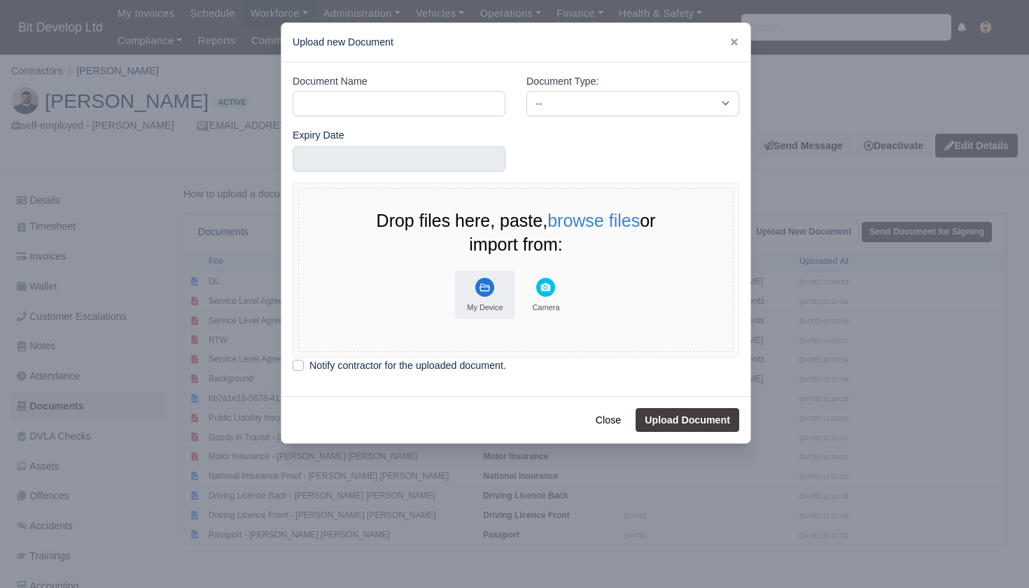
click at [485, 280] on rect "File Uploader" at bounding box center [484, 287] width 19 height 19
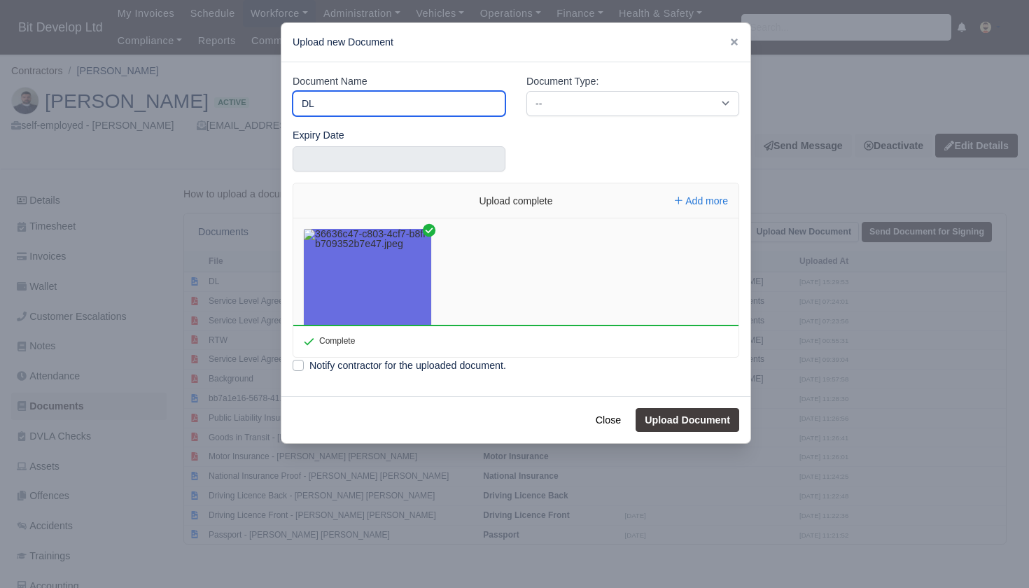
type input "DL"
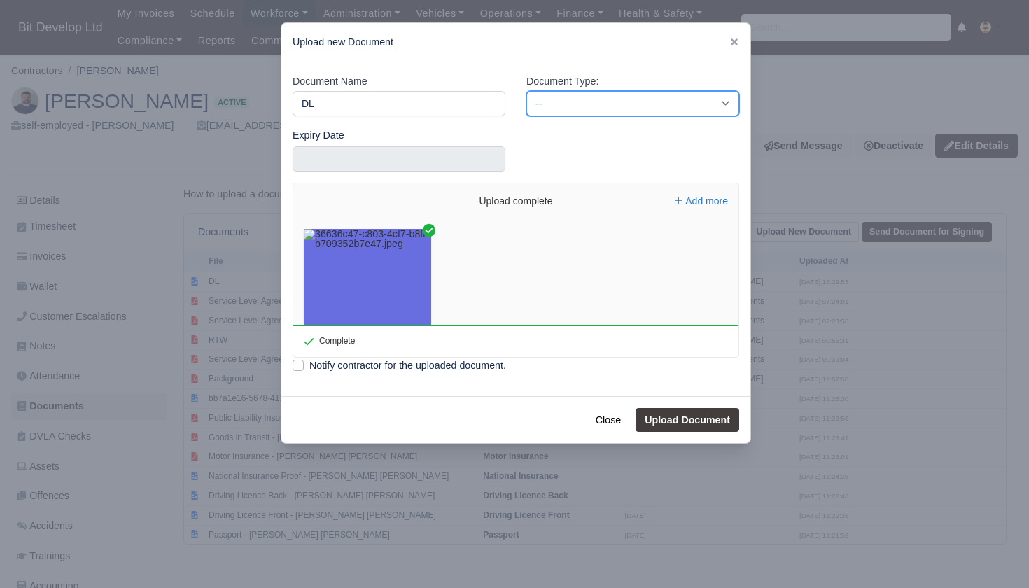
select select "driving-licence-back"
click at [685, 419] on button "Upload Document" at bounding box center [688, 420] width 104 height 24
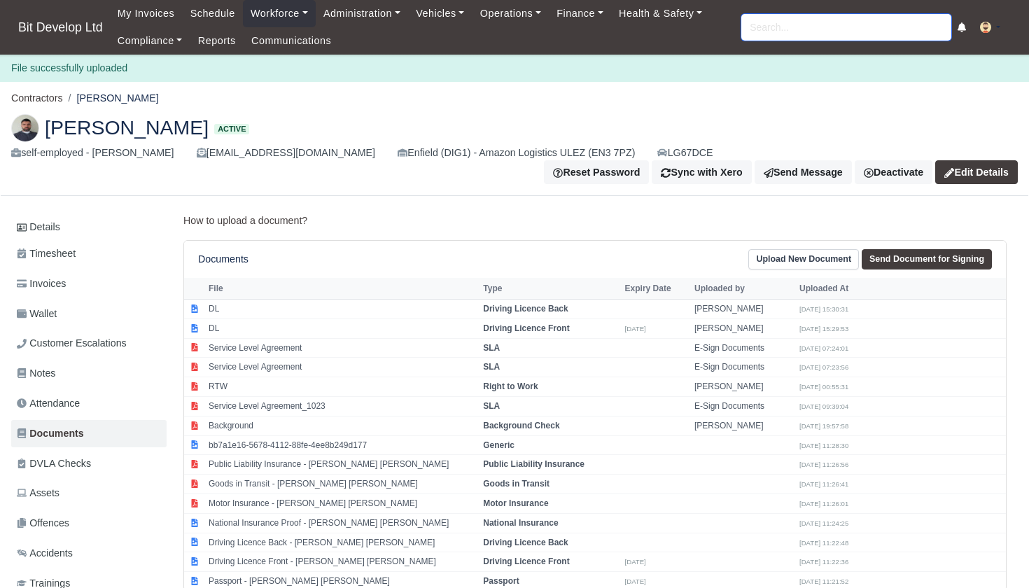
click at [783, 26] on input "search" at bounding box center [846, 27] width 210 height 27
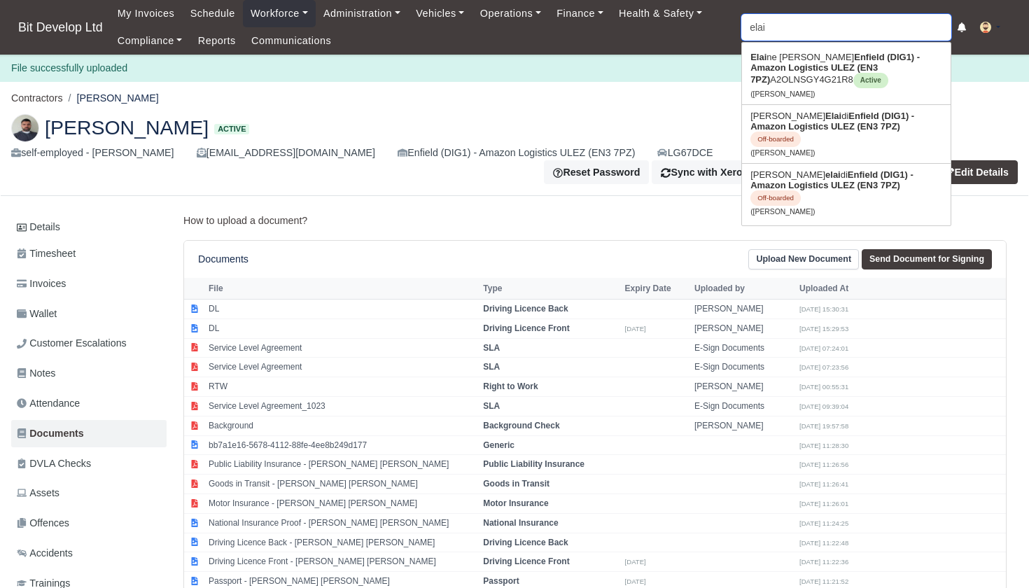
type input "elain"
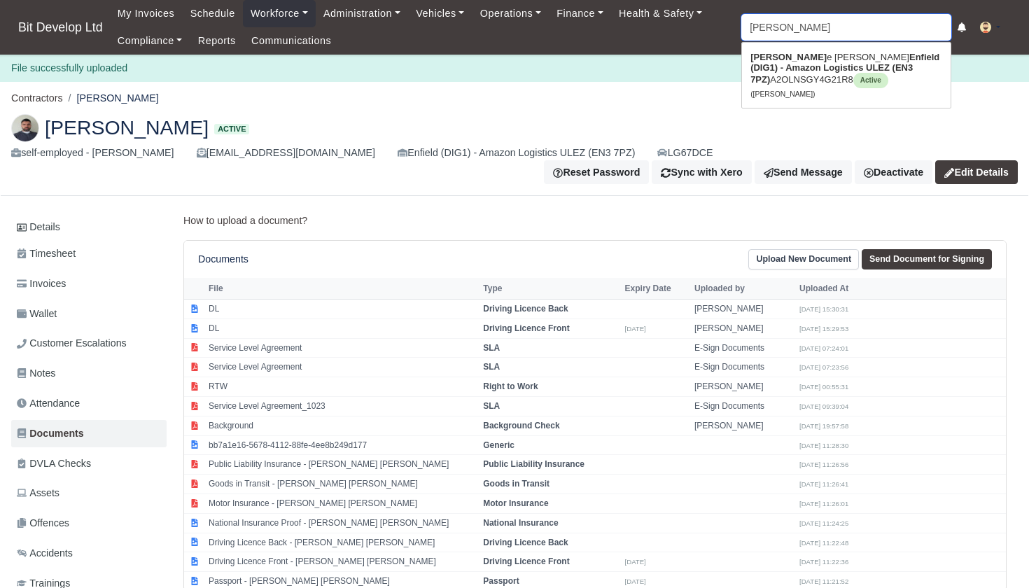
type input "elaine De oliveira"
type input "Elaine"
drag, startPoint x: 779, startPoint y: 50, endPoint x: 778, endPoint y: 59, distance: 8.4
click at [778, 59] on link "Elain e De oliveira Enfield (DIG1) - Amazon Logistics ULEZ (EN3 7PZ) A2OLNSGY4G…" at bounding box center [846, 75] width 209 height 58
type input "[PERSON_NAME]"
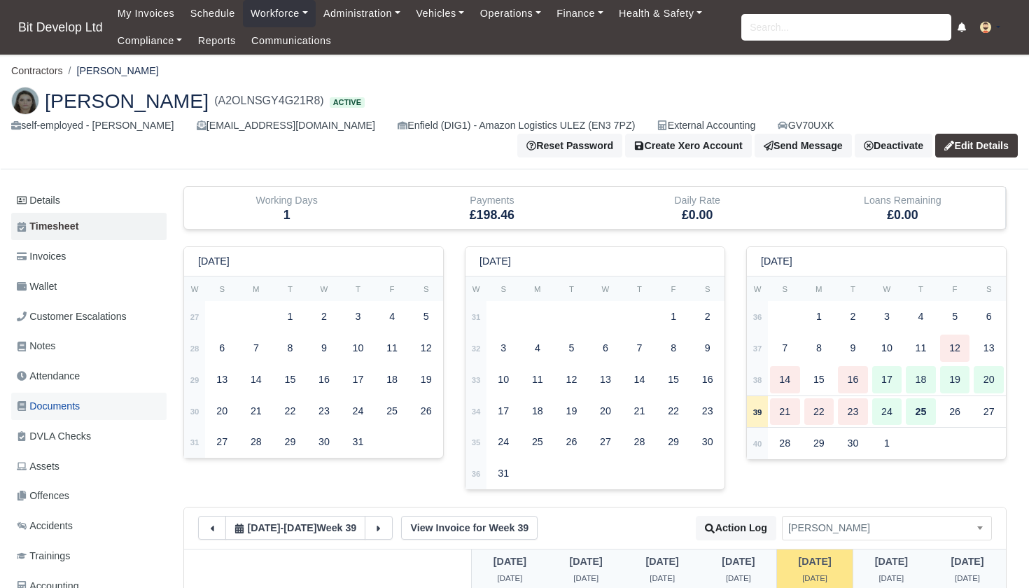
click at [48, 406] on span "Documents" at bounding box center [48, 406] width 63 height 16
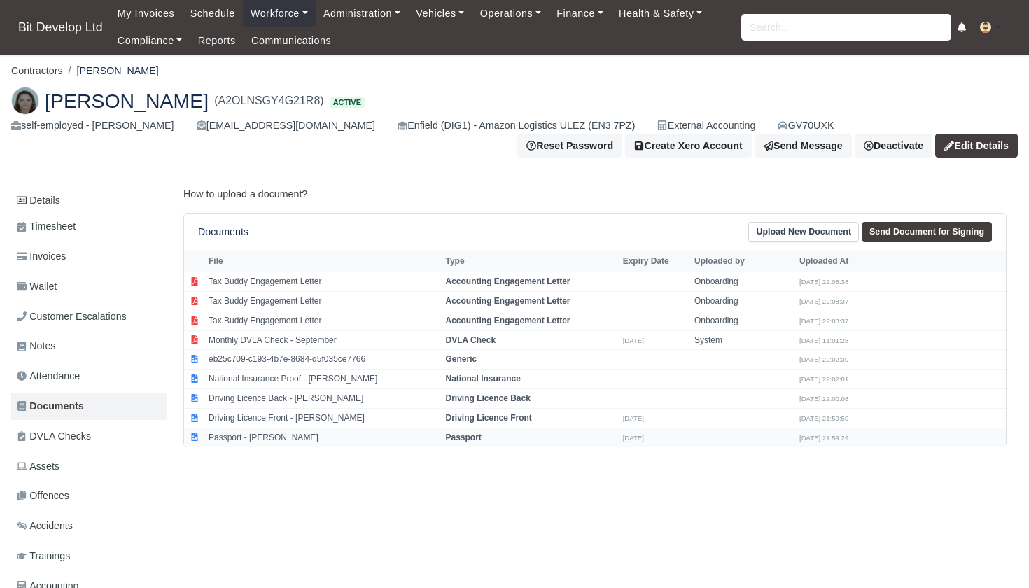
click at [267, 431] on td "Passport - [PERSON_NAME]" at bounding box center [323, 437] width 237 height 19
select select "passport"
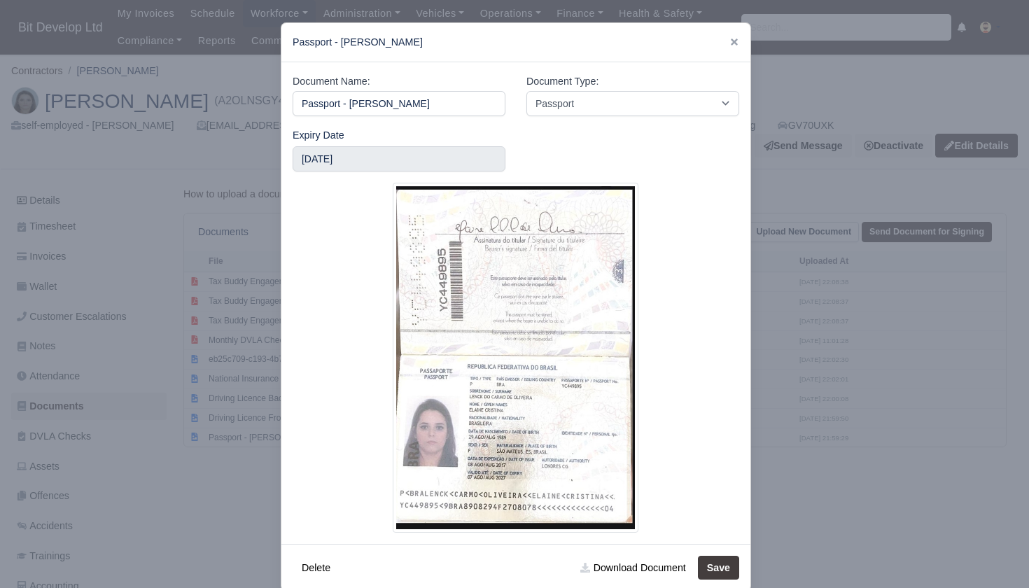
click at [183, 490] on div at bounding box center [514, 294] width 1029 height 588
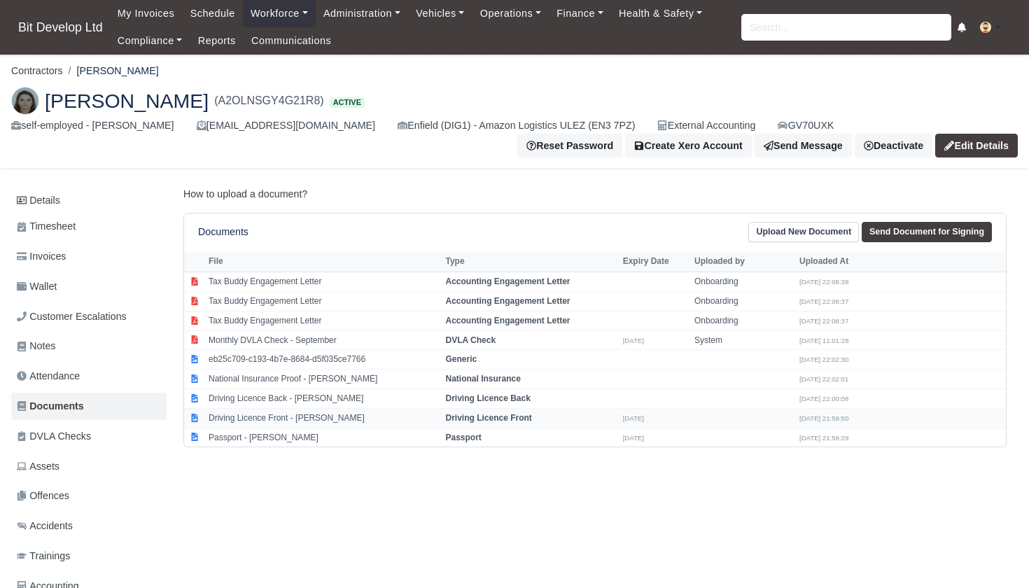
click at [274, 408] on td "Driving Licence Front - [PERSON_NAME]" at bounding box center [323, 418] width 237 height 20
select select "driving-licence-front"
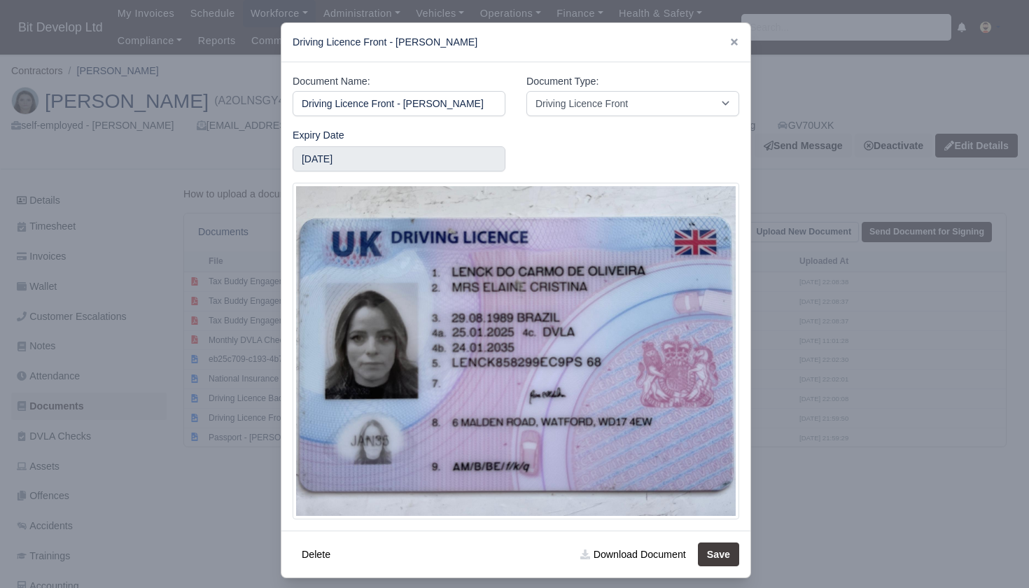
click at [202, 443] on div at bounding box center [514, 294] width 1029 height 588
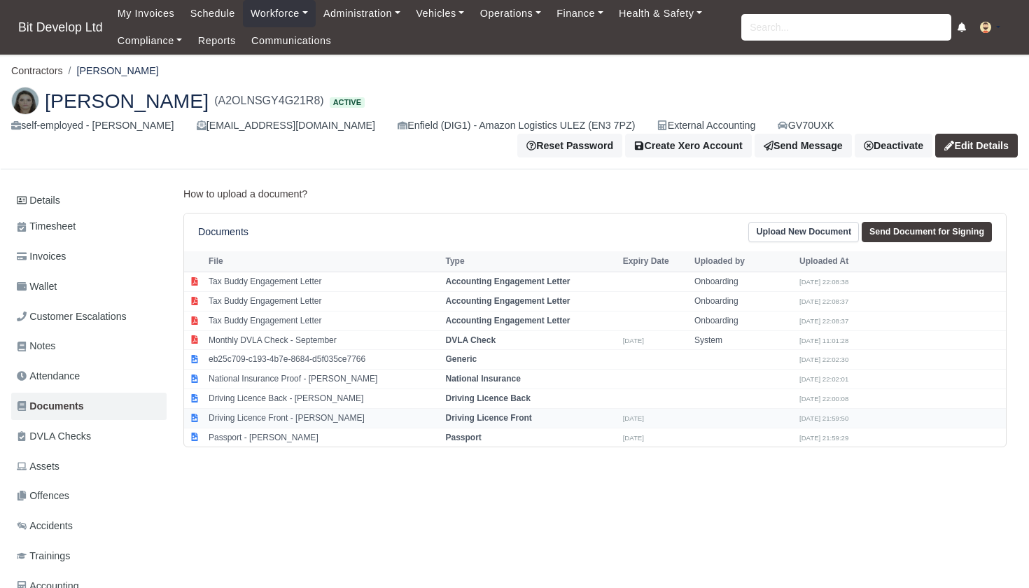
click at [295, 408] on td "Driving Licence Front - [PERSON_NAME]" at bounding box center [323, 418] width 237 height 20
select select "driving-licence-front"
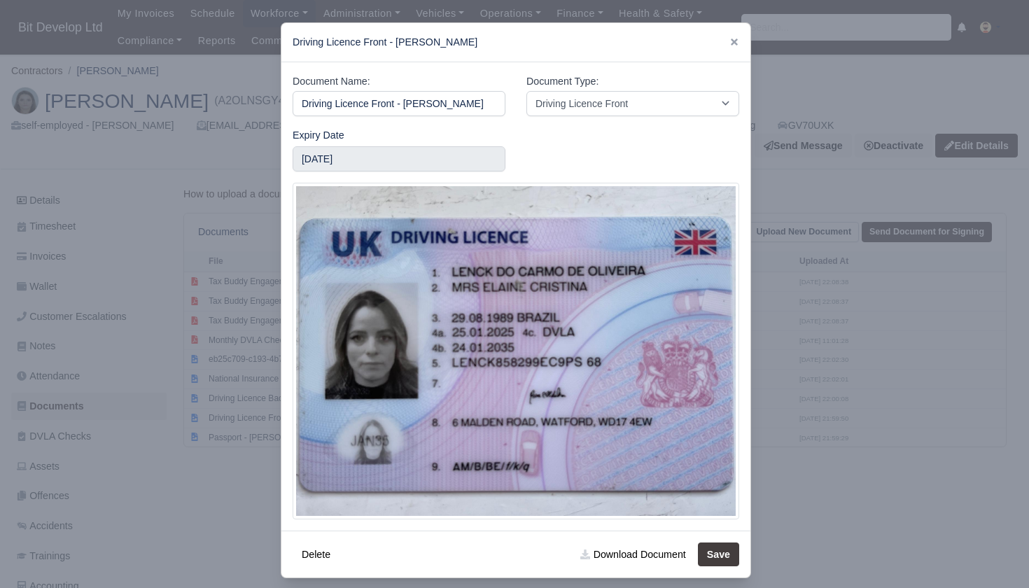
click at [160, 442] on div at bounding box center [514, 294] width 1029 height 588
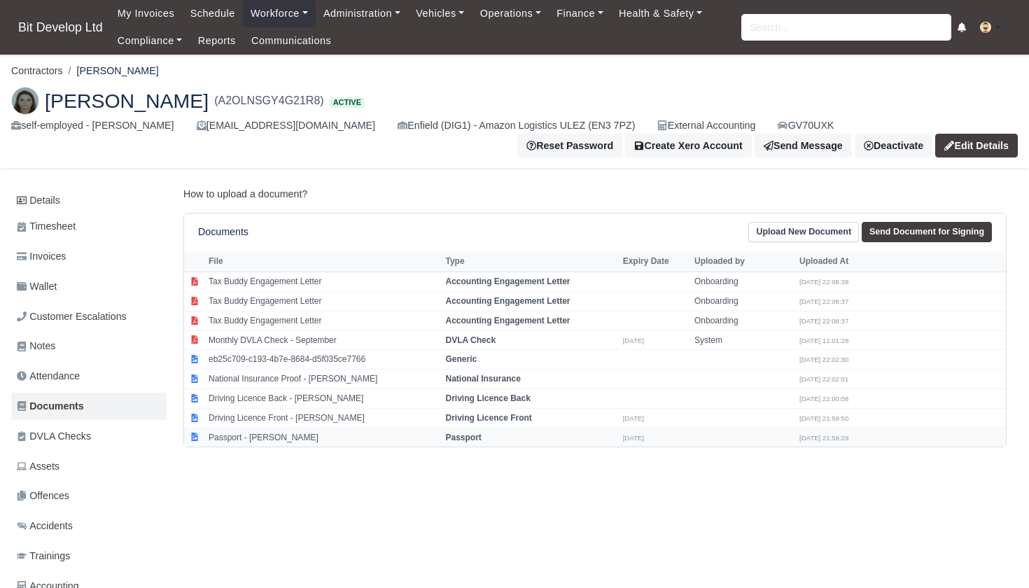
click at [260, 428] on td "Passport - [PERSON_NAME]" at bounding box center [323, 437] width 237 height 19
select select "passport"
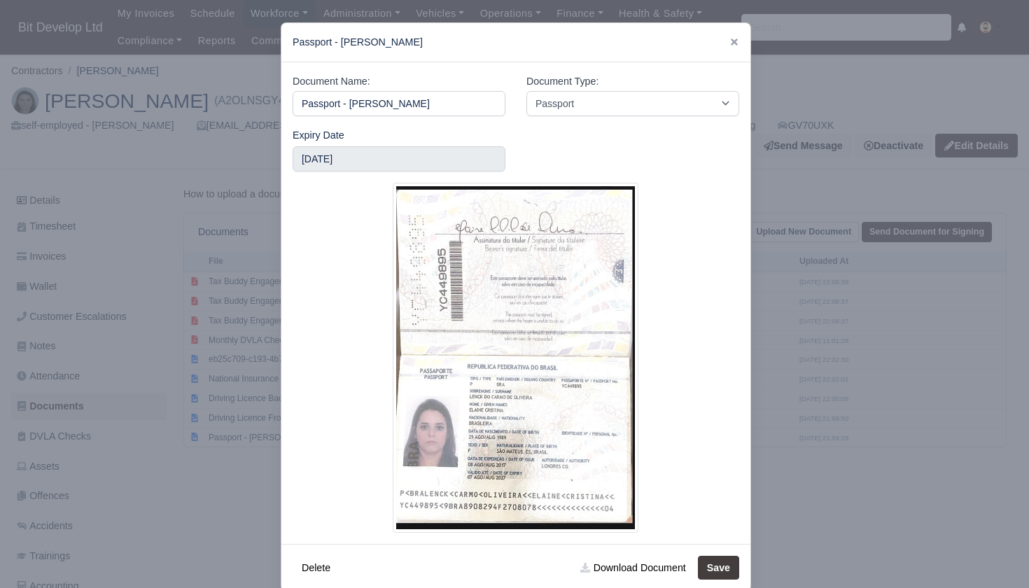
click at [183, 337] on div at bounding box center [514, 294] width 1029 height 588
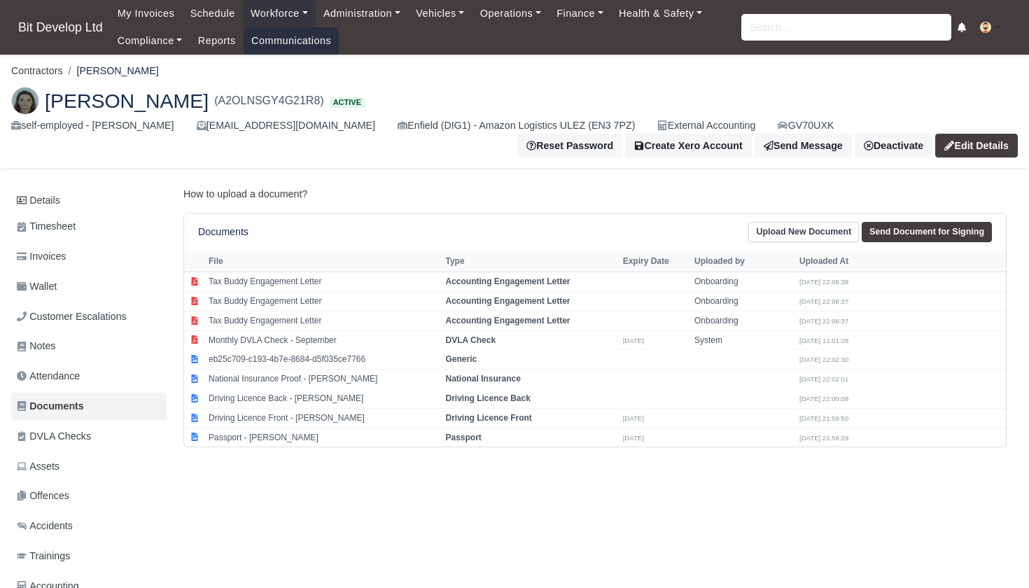
click at [281, 34] on link "Communications" at bounding box center [292, 40] width 96 height 27
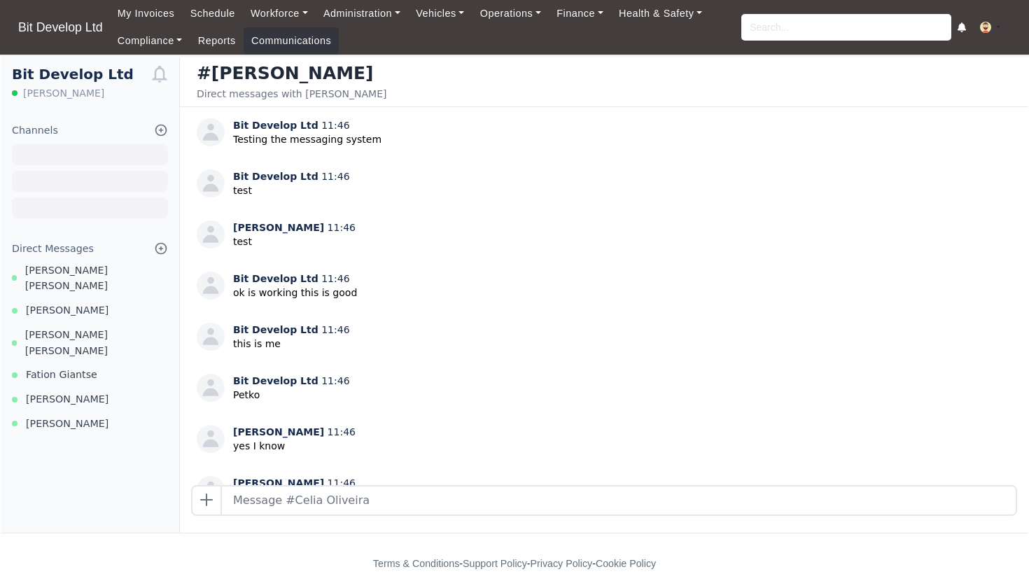
click at [156, 246] on icon at bounding box center [161, 248] width 11 height 11
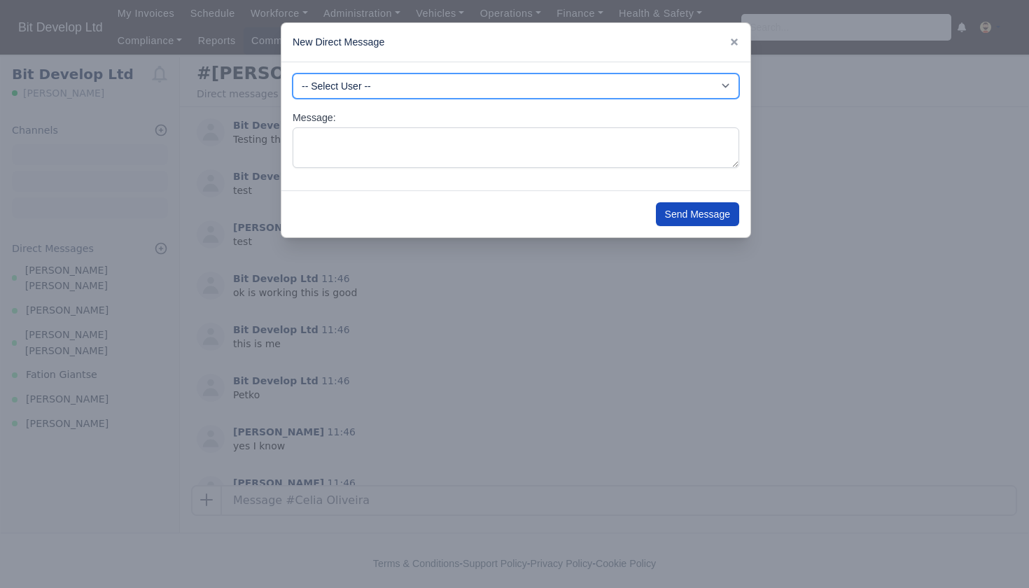
select select "4114"
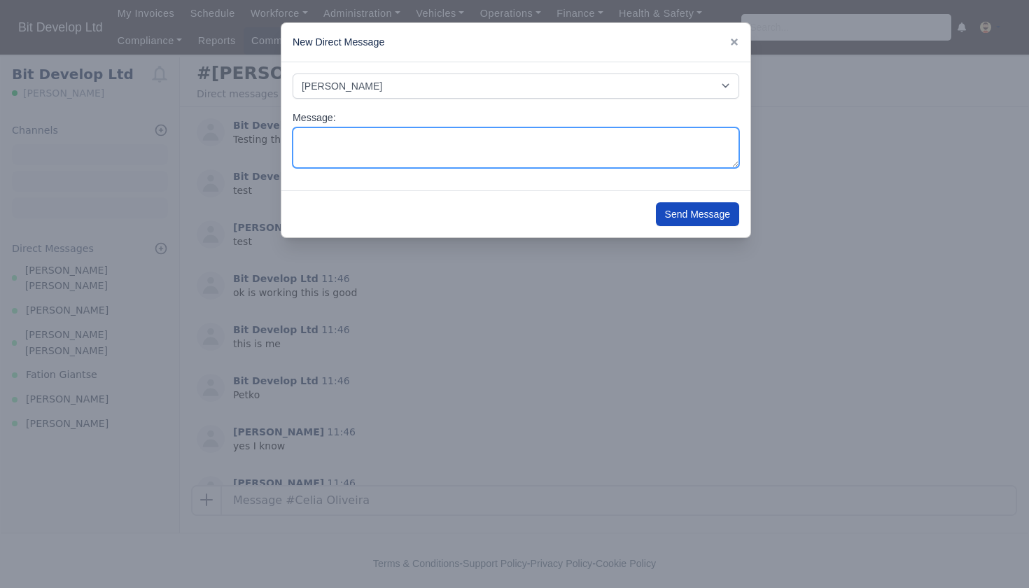
click at [331, 161] on textarea "Message:" at bounding box center [516, 147] width 447 height 41
click at [482, 132] on textarea "Hi [PERSON_NAME], Can you send your Right to work shared code please." at bounding box center [516, 147] width 447 height 41
click at [407, 158] on textarea "Hi [PERSON_NAME], Can you send your Right to work share code please." at bounding box center [516, 147] width 447 height 41
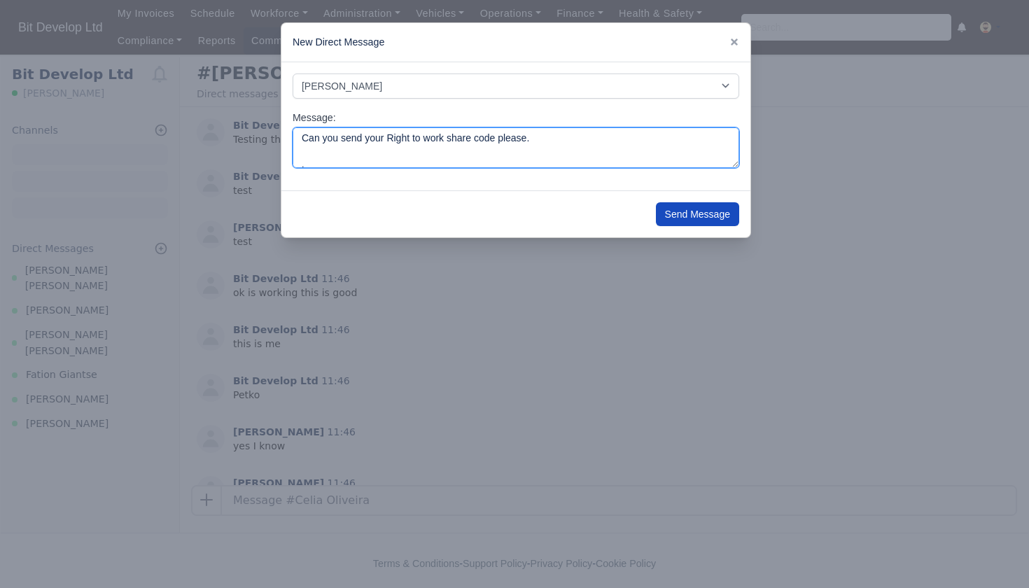
scroll to position [39, 0]
type textarea "Hi [PERSON_NAME], Can you send your Right to work share code please. thanks"
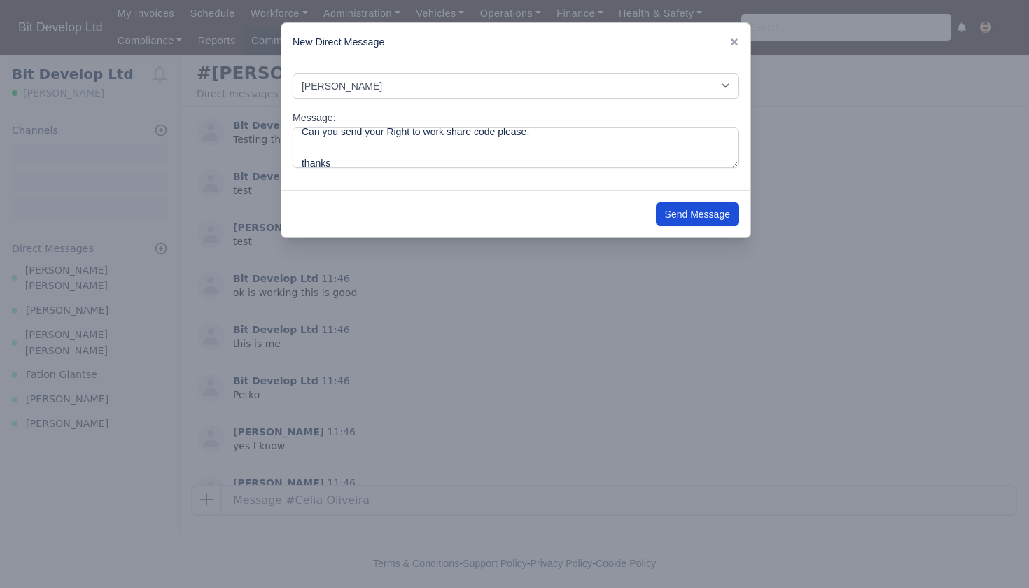
click at [697, 207] on button "Send Message" at bounding box center [697, 214] width 83 height 24
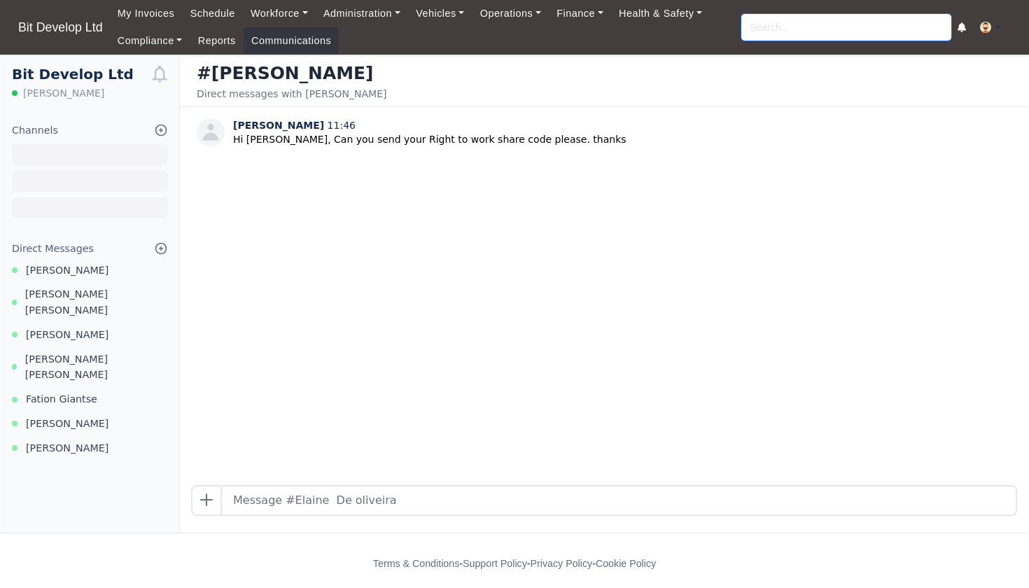
click at [808, 25] on input "search" at bounding box center [846, 27] width 210 height 27
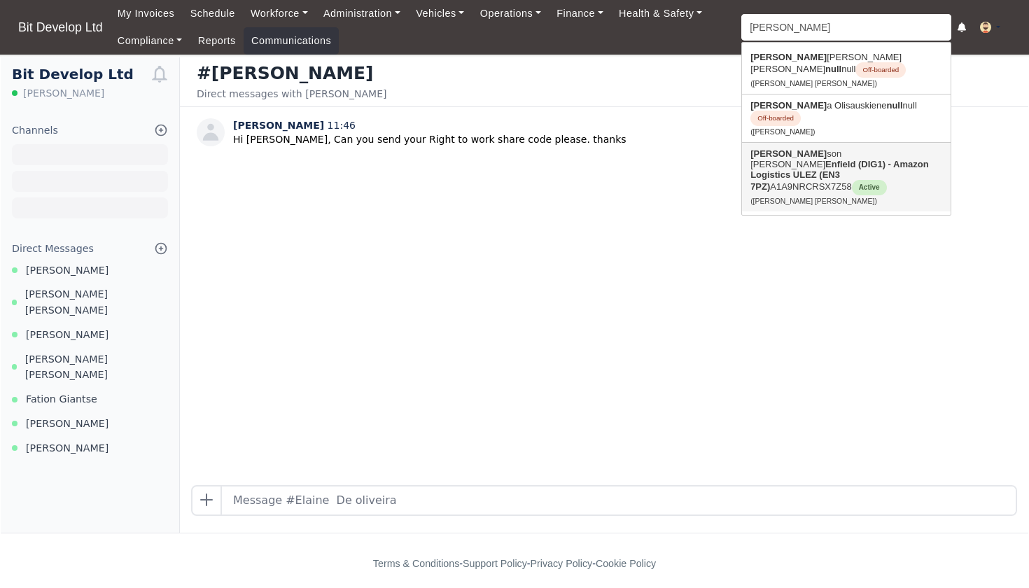
click at [774, 159] on strong "Enfield (DIG1) - Amazon Logistics ULEZ (EN3 7PZ)" at bounding box center [840, 175] width 179 height 33
type input "[PERSON_NAME] [PERSON_NAME]"
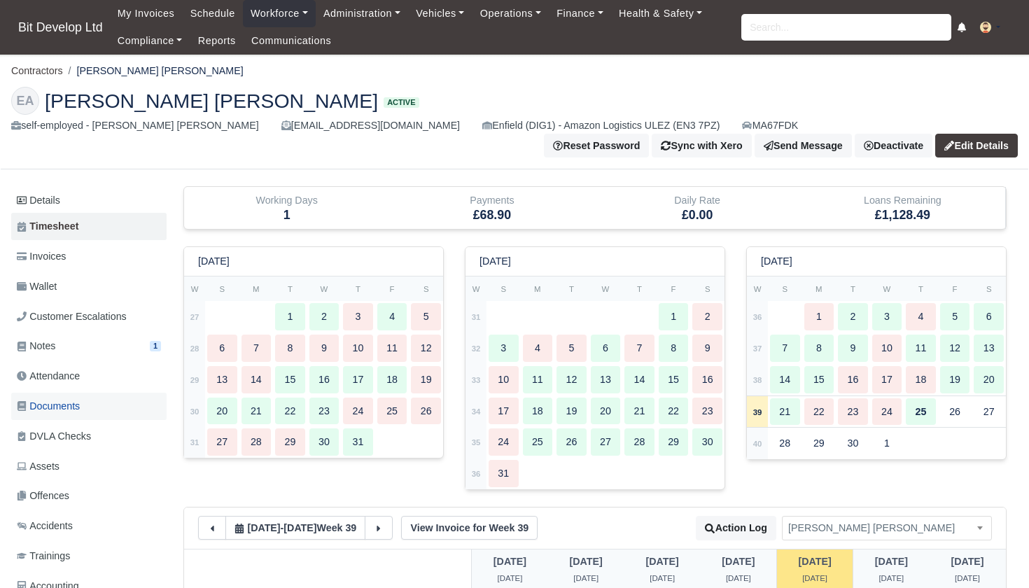
click at [53, 398] on span "Documents" at bounding box center [48, 406] width 63 height 16
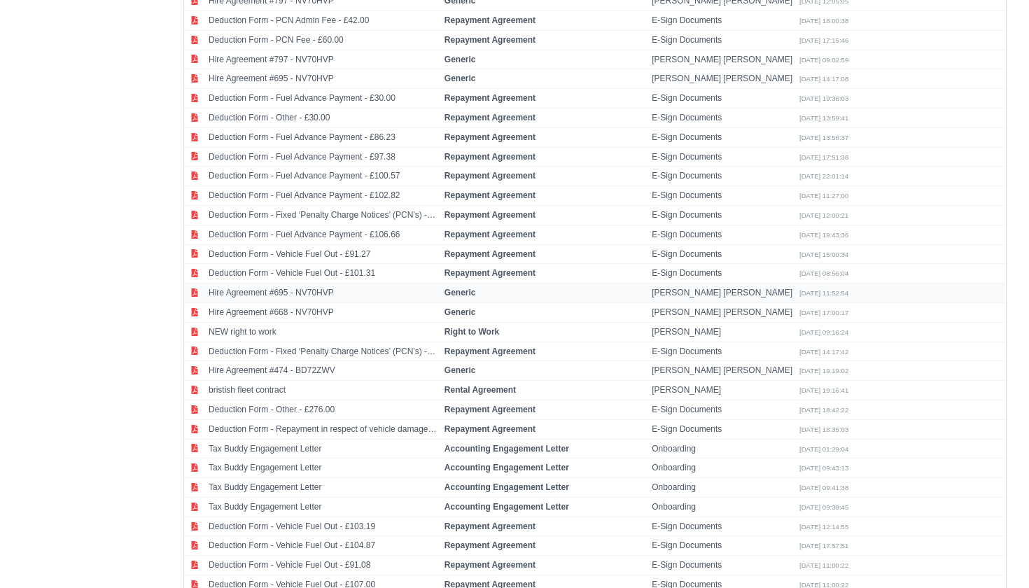
scroll to position [819, 0]
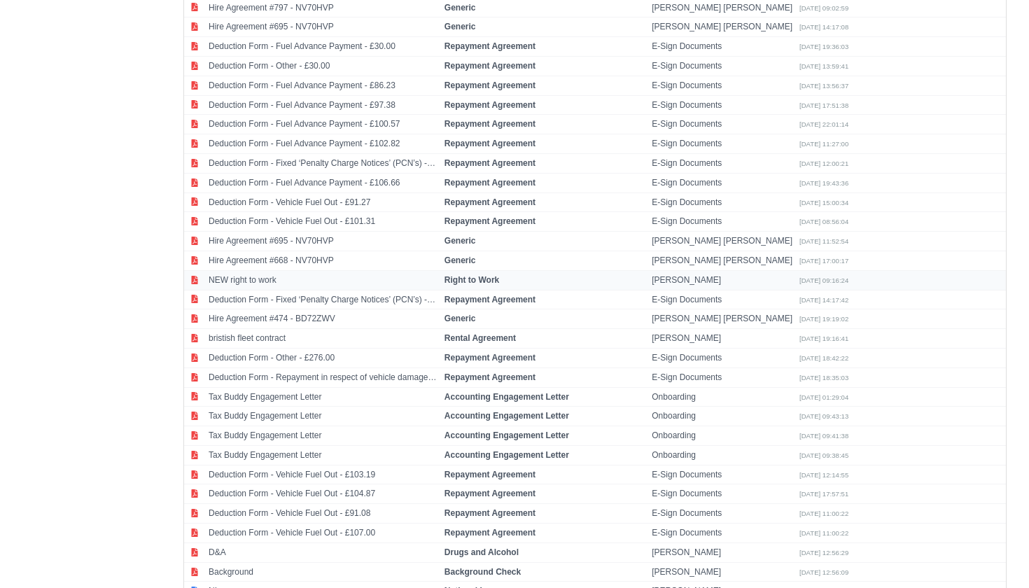
click at [486, 275] on strong "Right to Work" at bounding box center [472, 280] width 55 height 10
select select "right-to-work"
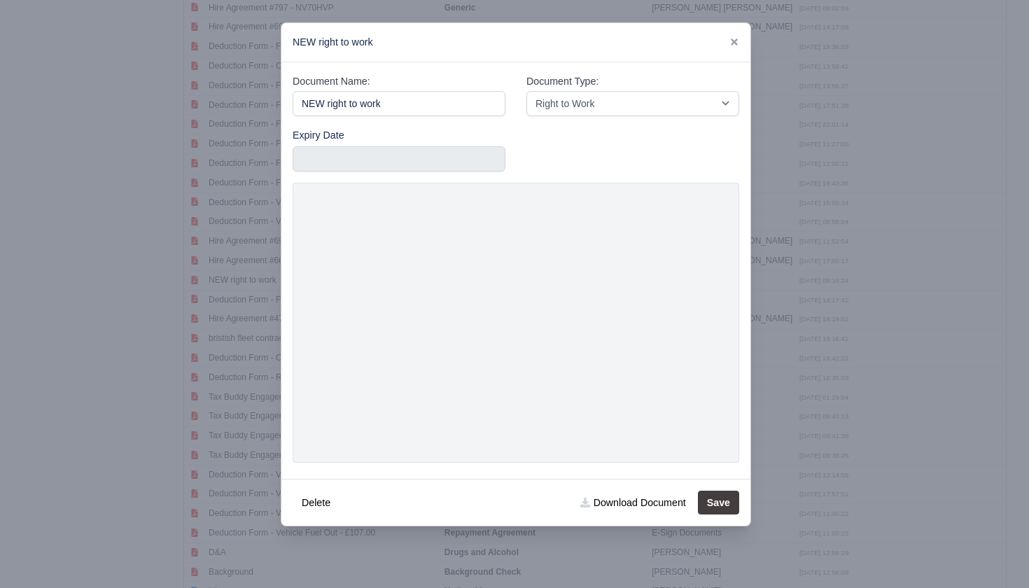
click at [849, 177] on div at bounding box center [514, 294] width 1029 height 588
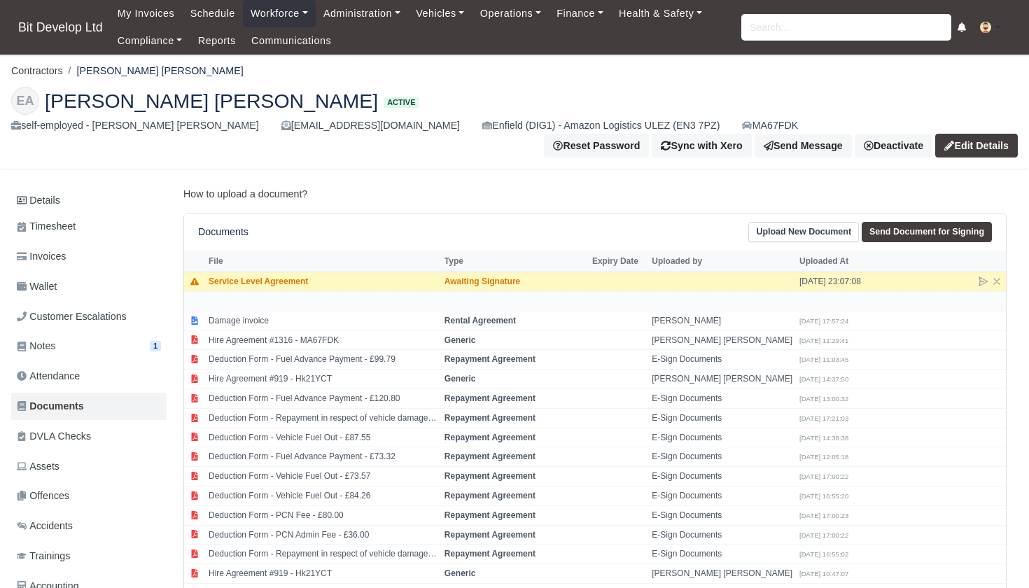
scroll to position [0, 0]
click at [772, 32] on input "search" at bounding box center [846, 27] width 210 height 27
type input "[PERSON_NAME]"
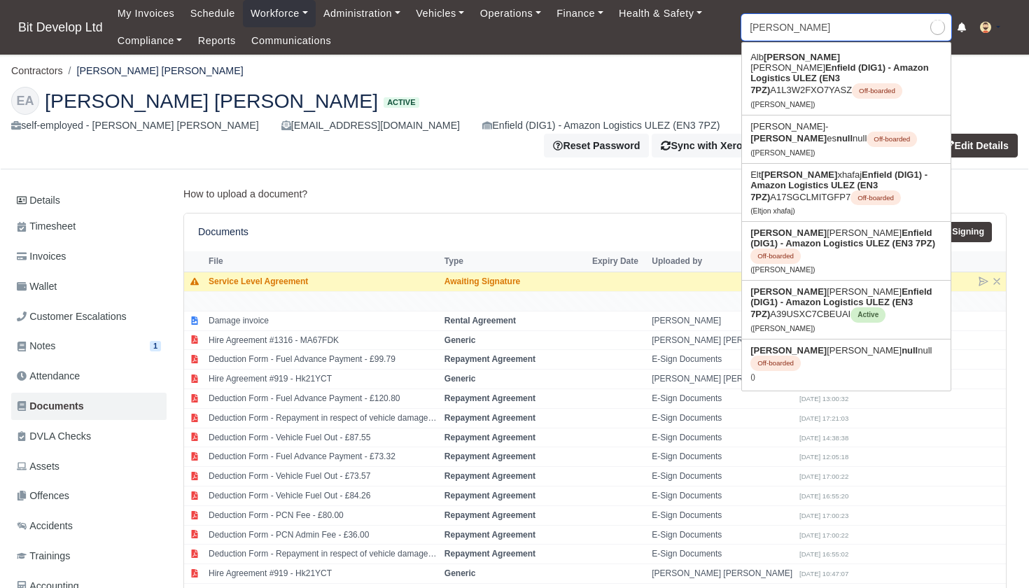
type input "[PERSON_NAME]"
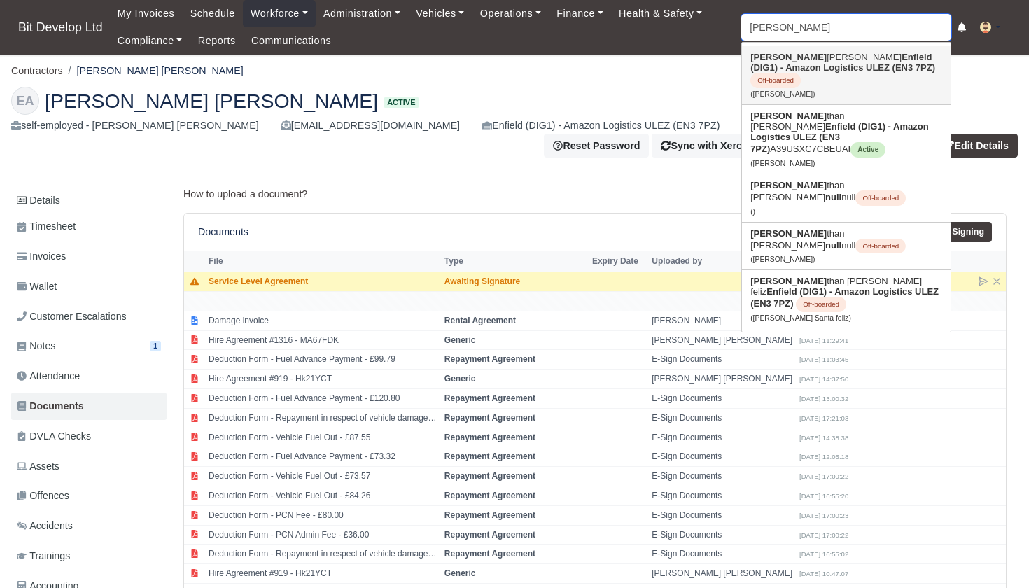
type input "jo"
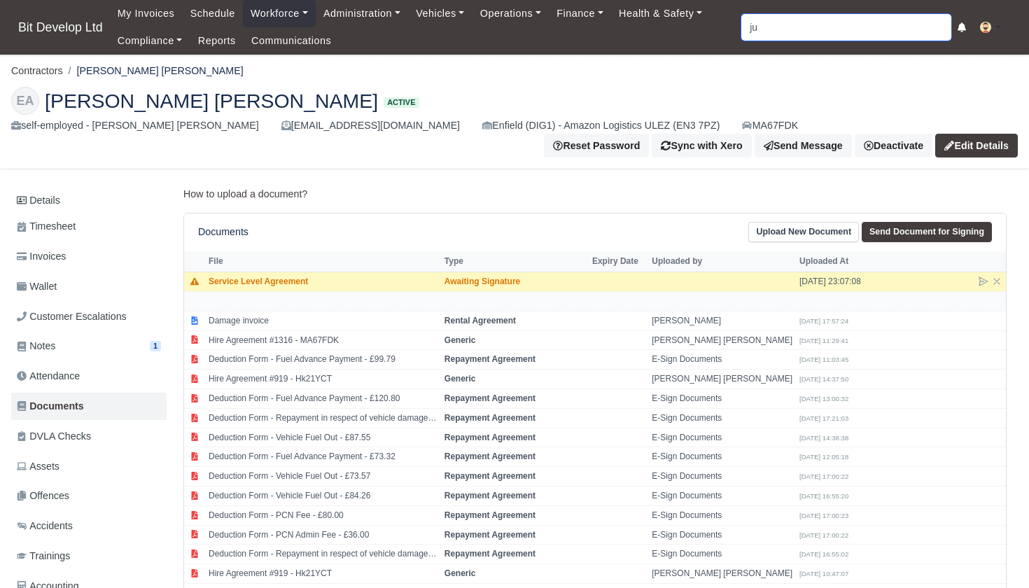
type input "[DATE]"
type input "[PERSON_NAME] Lumbala"
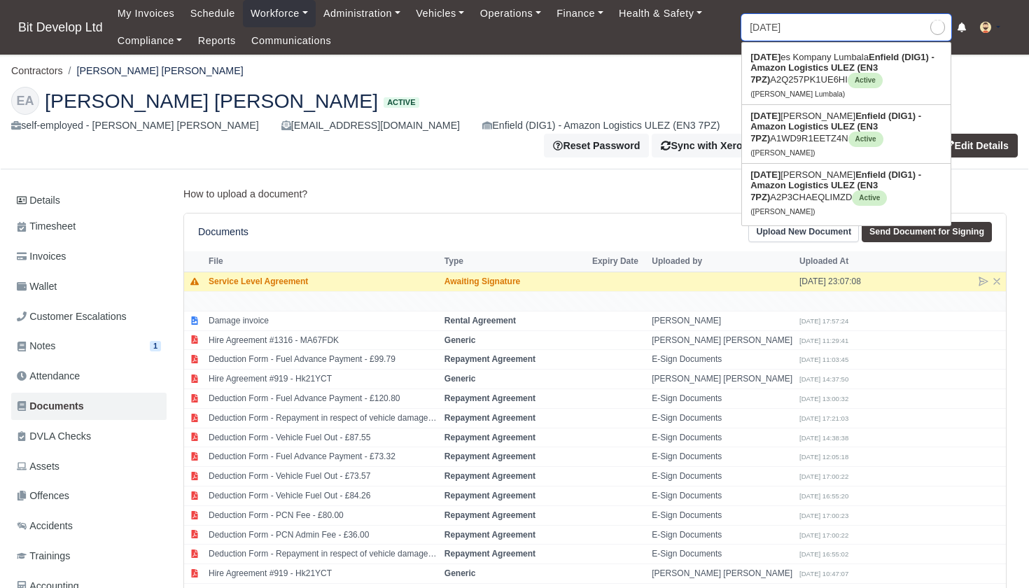
type input "jule"
type input "jules Kompany Lumbala"
type input "jules"
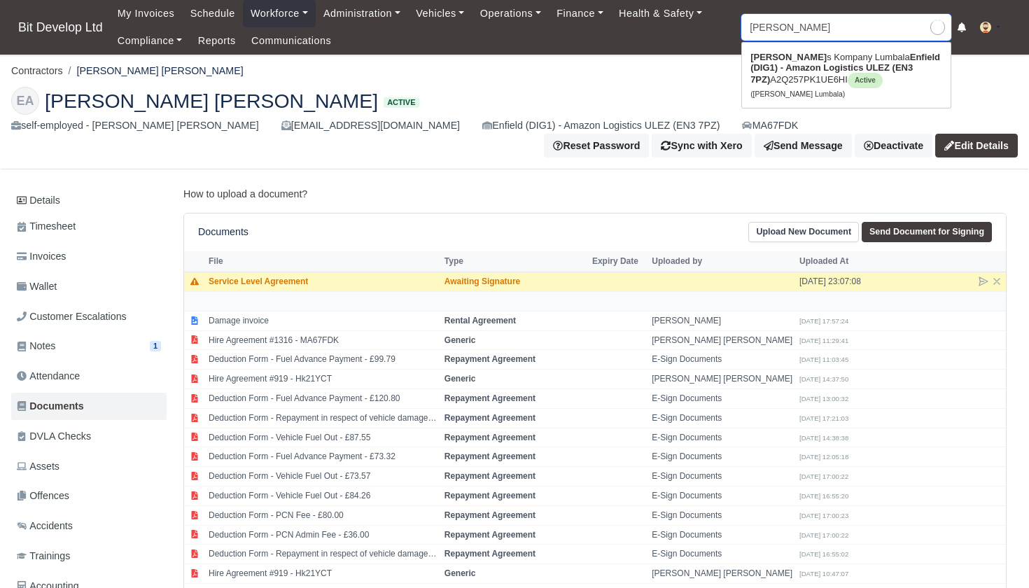
type input "jules Kompany Lumbala"
click at [795, 55] on link "Jules Kompany Lumbala Enfield (DIG1) - Amazon Logistics ULEZ (EN3 7PZ) A2Q257PK…" at bounding box center [846, 75] width 209 height 58
type input "[PERSON_NAME] Lumbala"
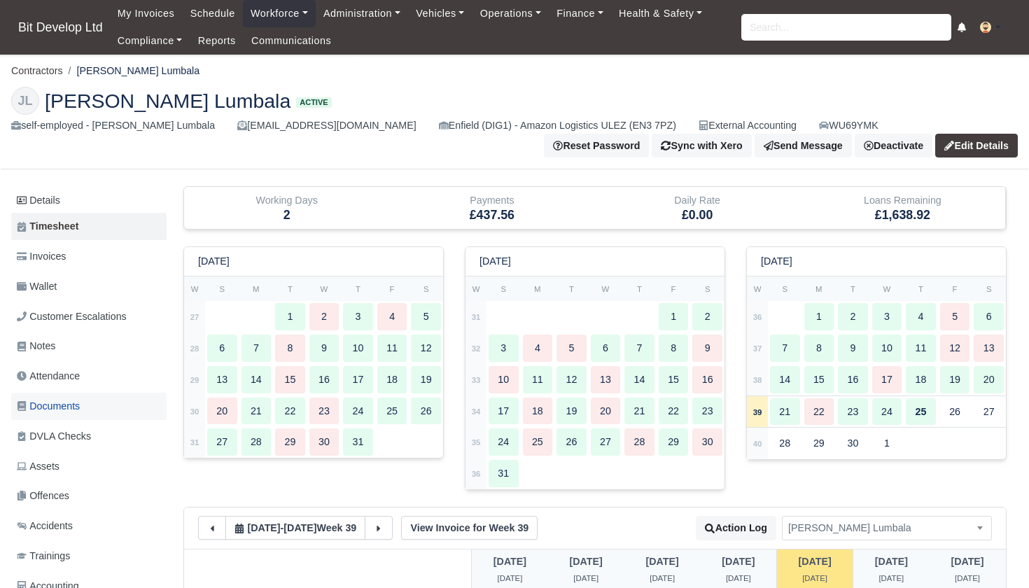
click at [71, 398] on span "Documents" at bounding box center [48, 406] width 63 height 16
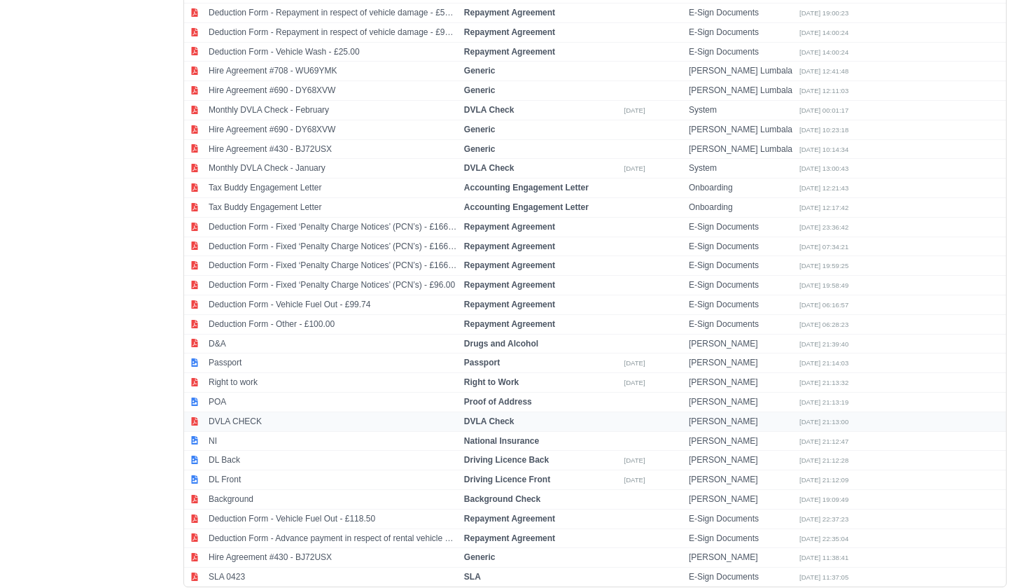
scroll to position [1728, 0]
click at [266, 374] on td "Right to work" at bounding box center [333, 384] width 256 height 20
select select "right-to-work"
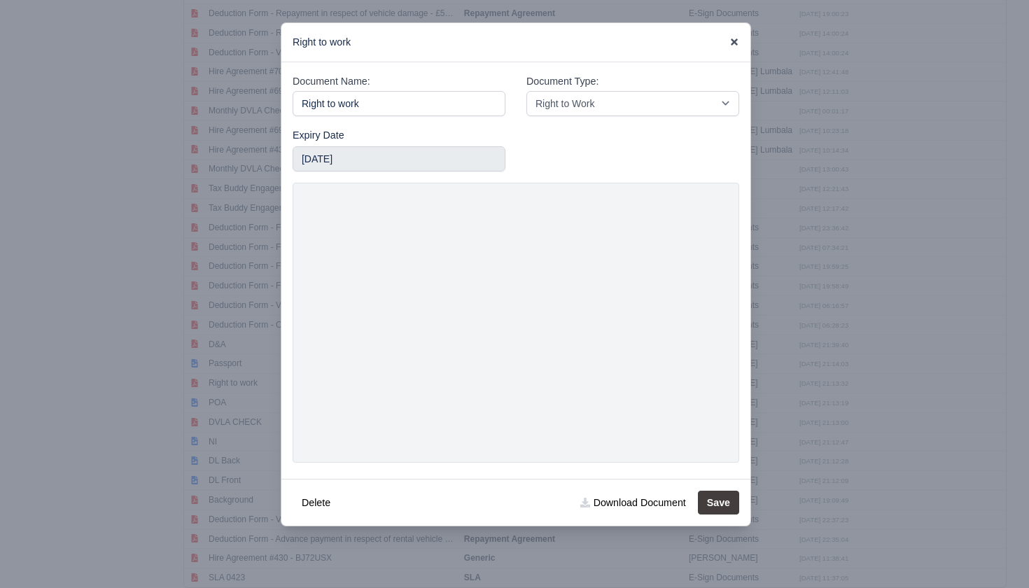
click at [734, 39] on icon at bounding box center [735, 42] width 10 height 10
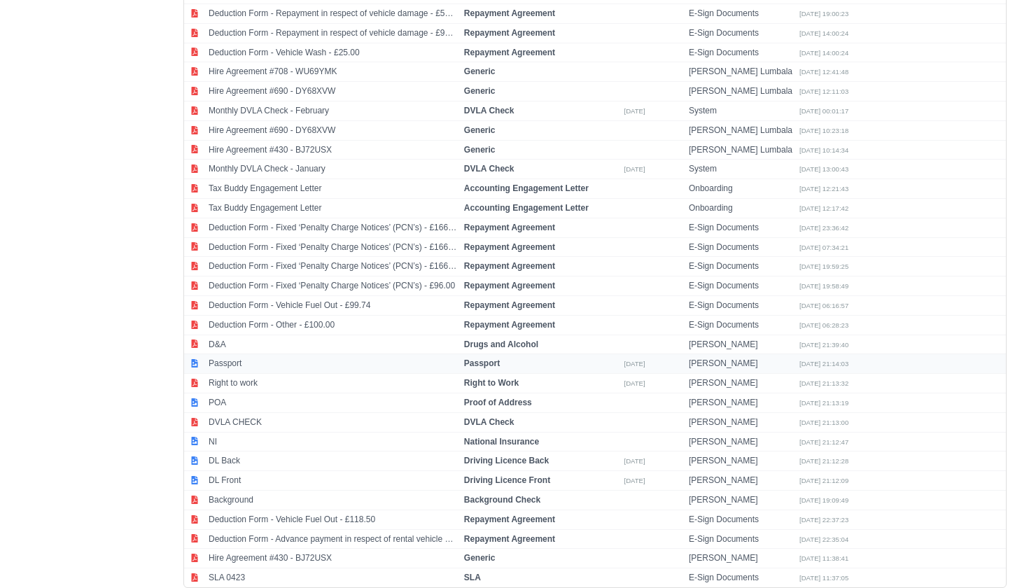
click at [634, 360] on small "26/10/2025" at bounding box center [634, 364] width 21 height 8
select select "passport"
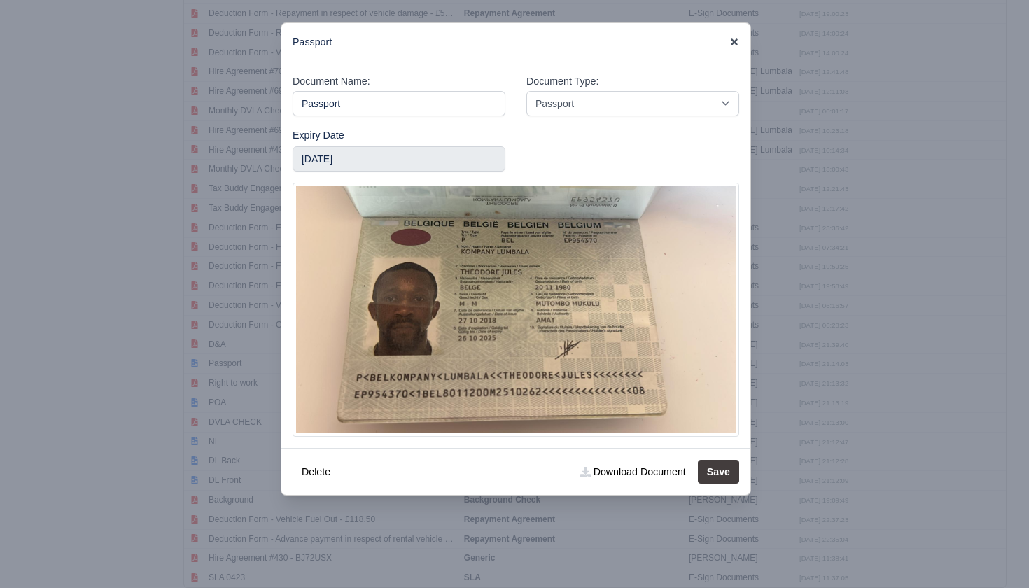
click at [734, 41] on icon at bounding box center [734, 42] width 7 height 7
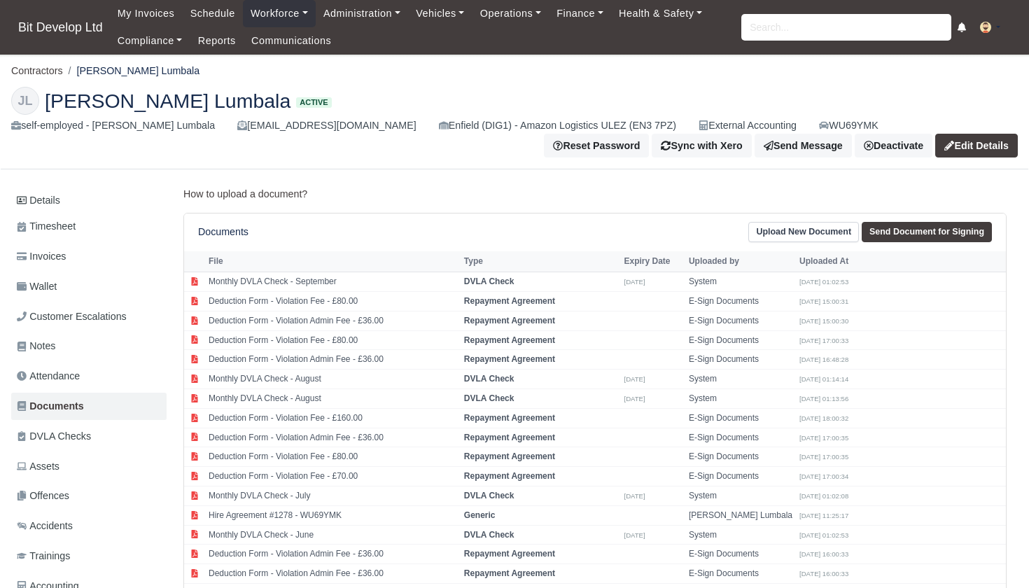
scroll to position [0, 0]
click at [837, 31] on input "search" at bounding box center [846, 27] width 210 height 27
type input "iuli"
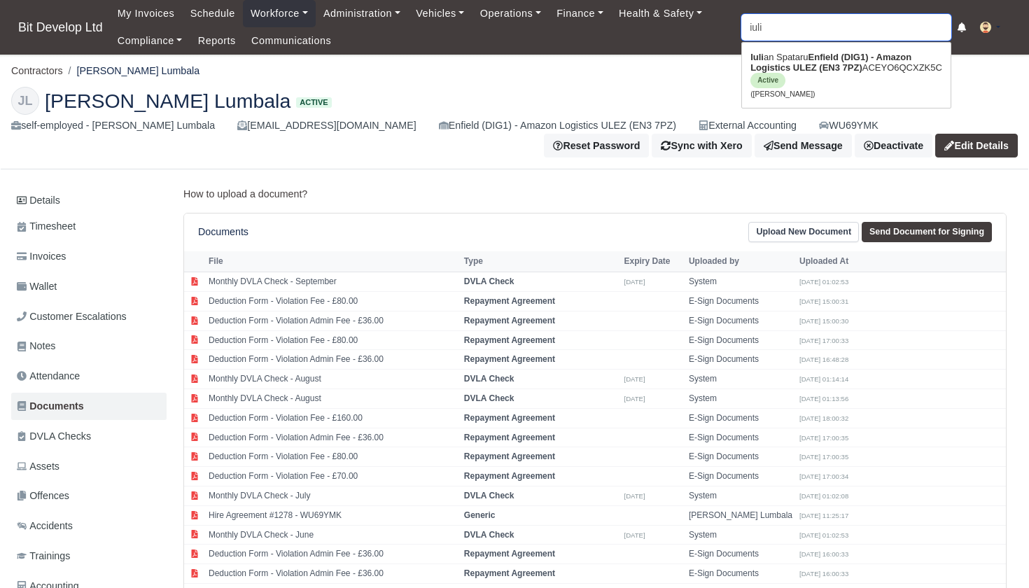
type input "iulian Spataru"
type input "puli"
drag, startPoint x: 837, startPoint y: 31, endPoint x: 836, endPoint y: 67, distance: 36.4
click at [836, 67] on strong "Enfield (DIG1) - Amazon Logistics ULEZ (EN3 7PZ)" at bounding box center [831, 62] width 161 height 21
type input "[PERSON_NAME]"
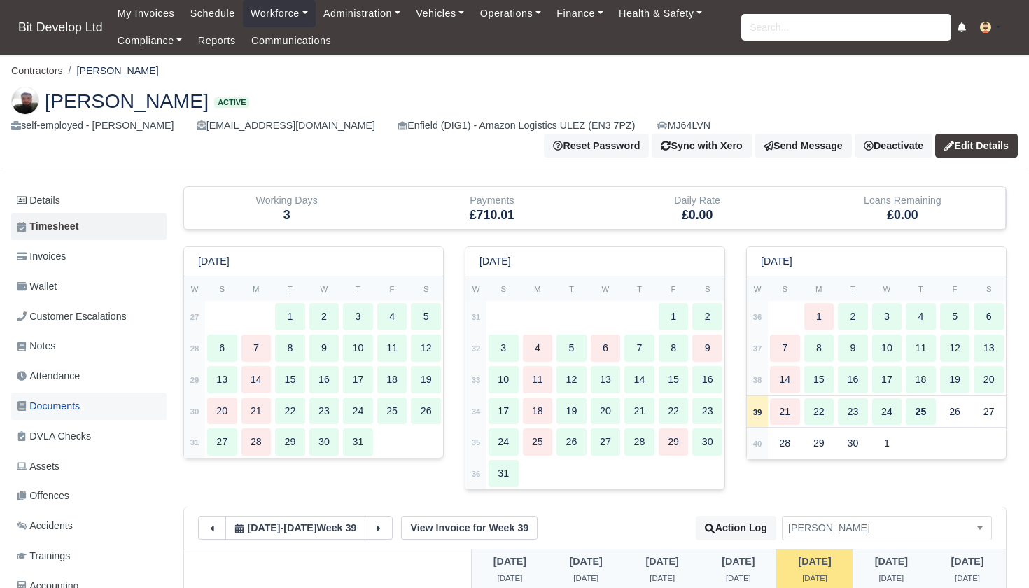
click at [54, 402] on span "Documents" at bounding box center [48, 406] width 63 height 16
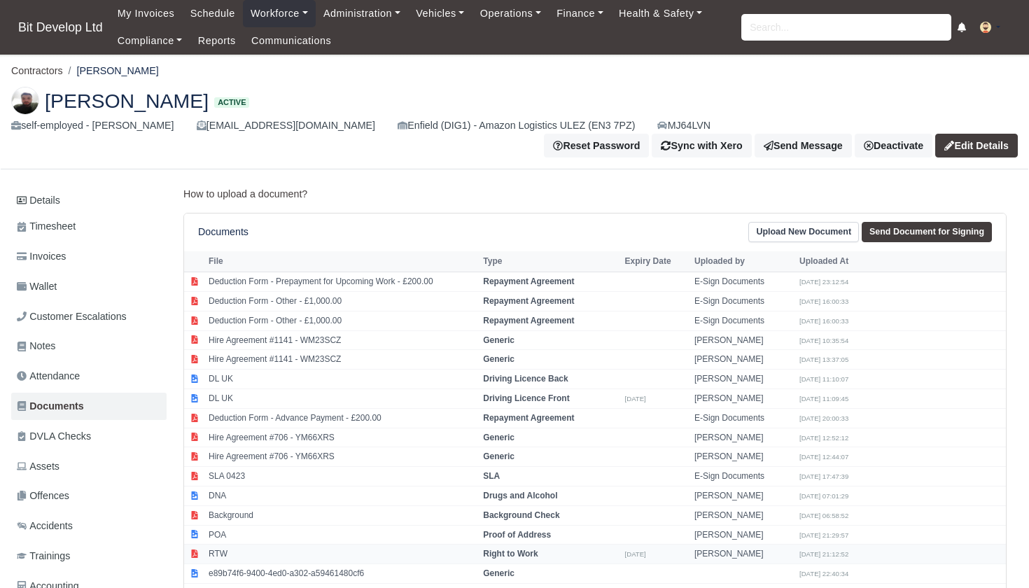
click at [634, 550] on small "[DATE]" at bounding box center [635, 554] width 21 height 8
select select "right-to-work"
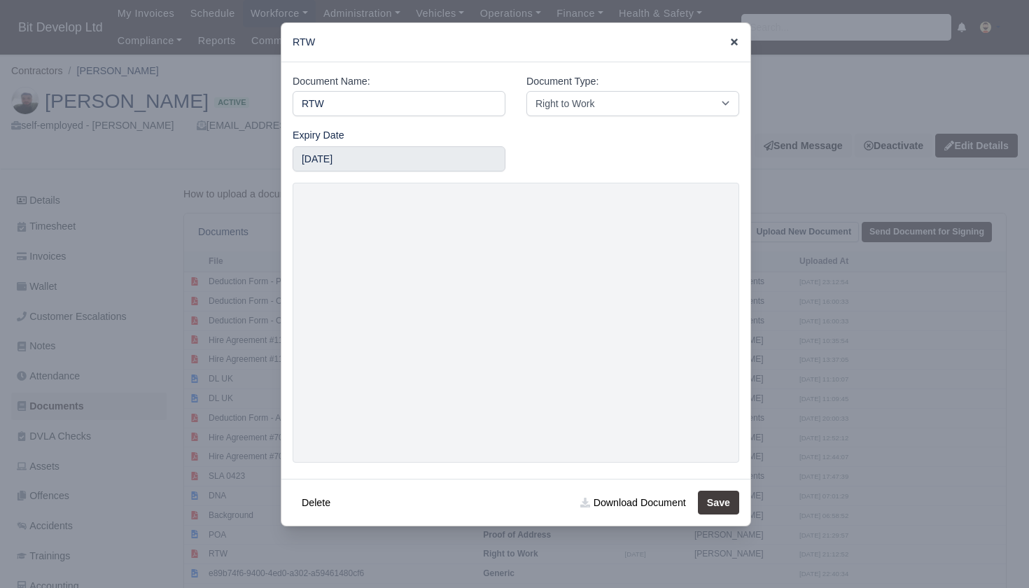
click at [733, 41] on icon at bounding box center [734, 42] width 7 height 7
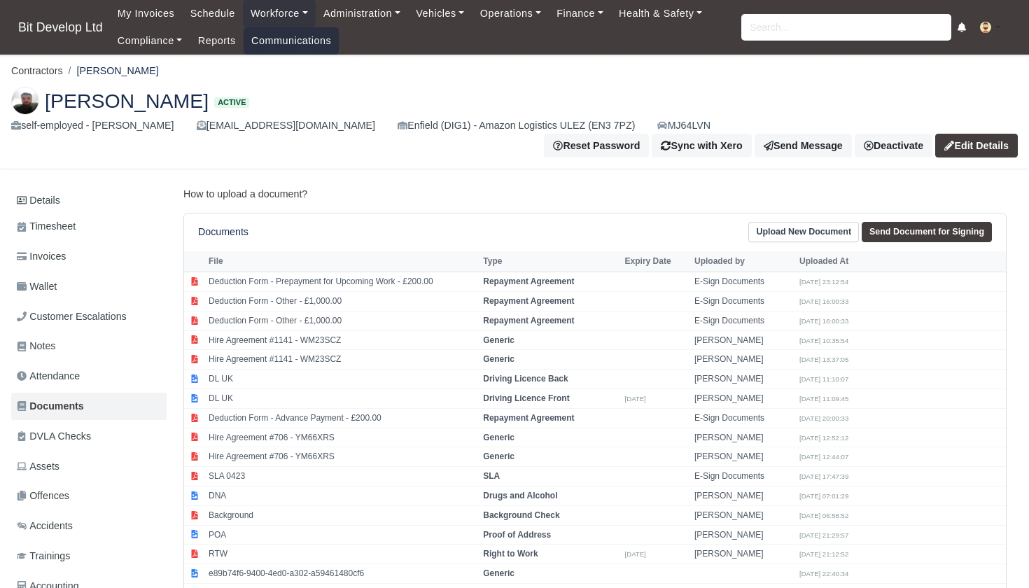
click at [279, 41] on link "Communications" at bounding box center [292, 40] width 96 height 27
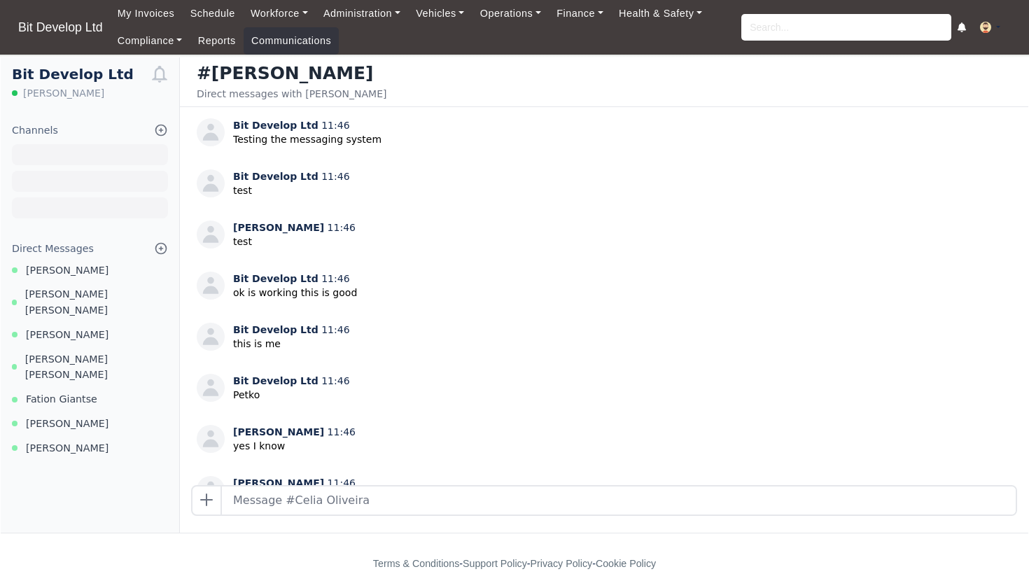
click at [157, 245] on icon at bounding box center [161, 248] width 11 height 11
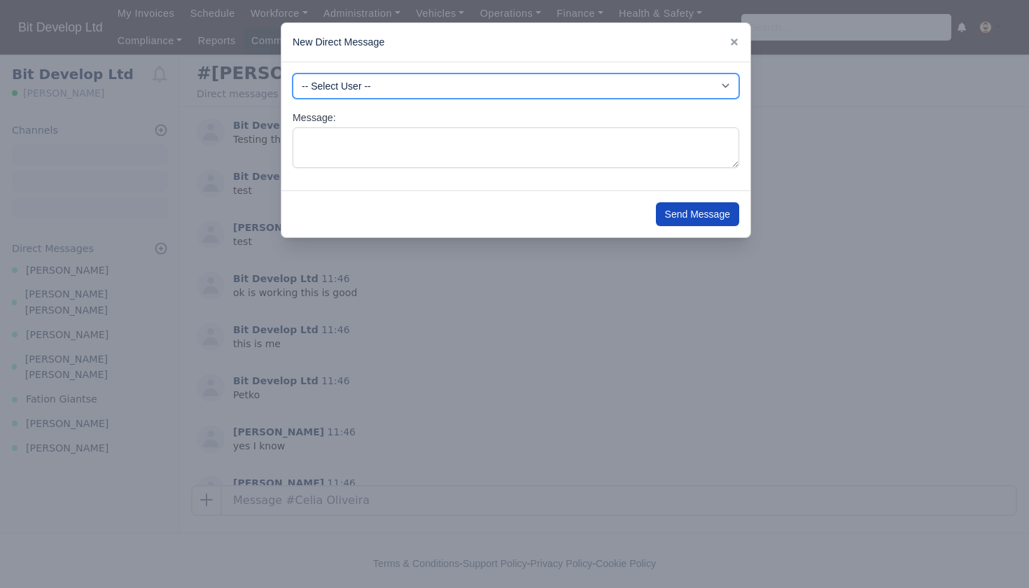
select select "3232"
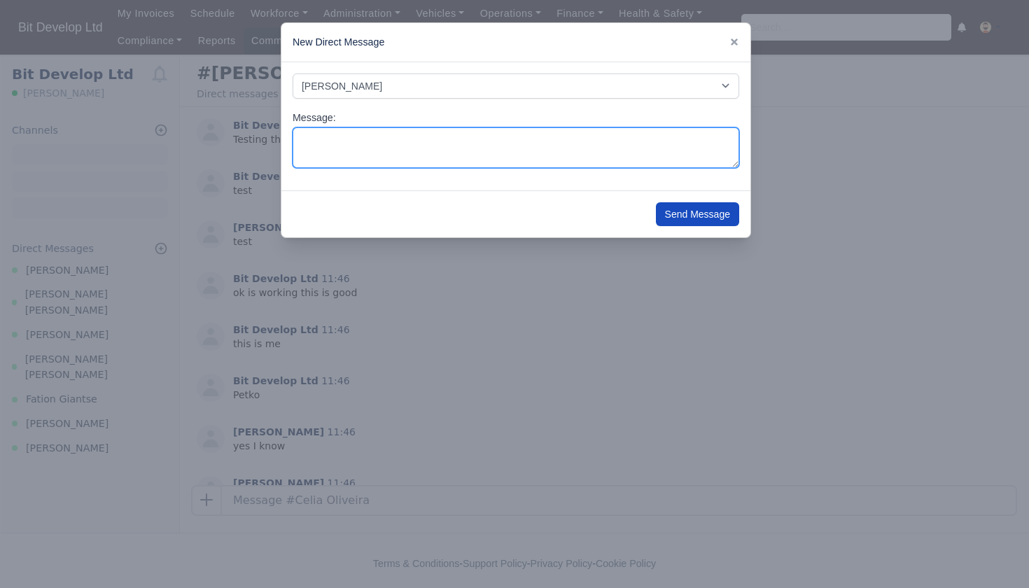
click at [347, 146] on textarea "Message:" at bounding box center [516, 147] width 447 height 41
type textarea "Hi [PERSON_NAME] Can you send your right to work share code please. thanks"
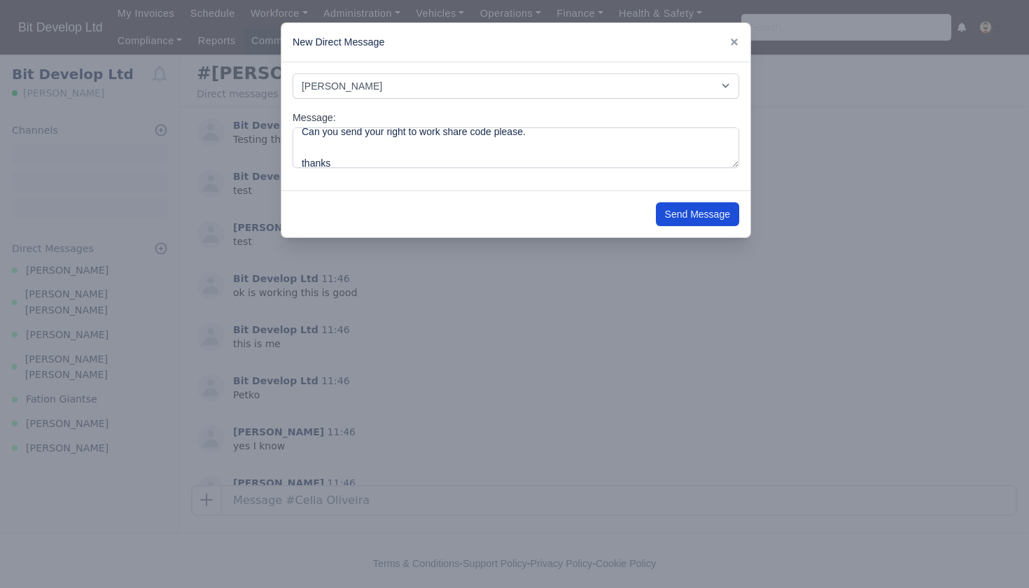
click at [699, 219] on button "Send Message" at bounding box center [697, 214] width 83 height 24
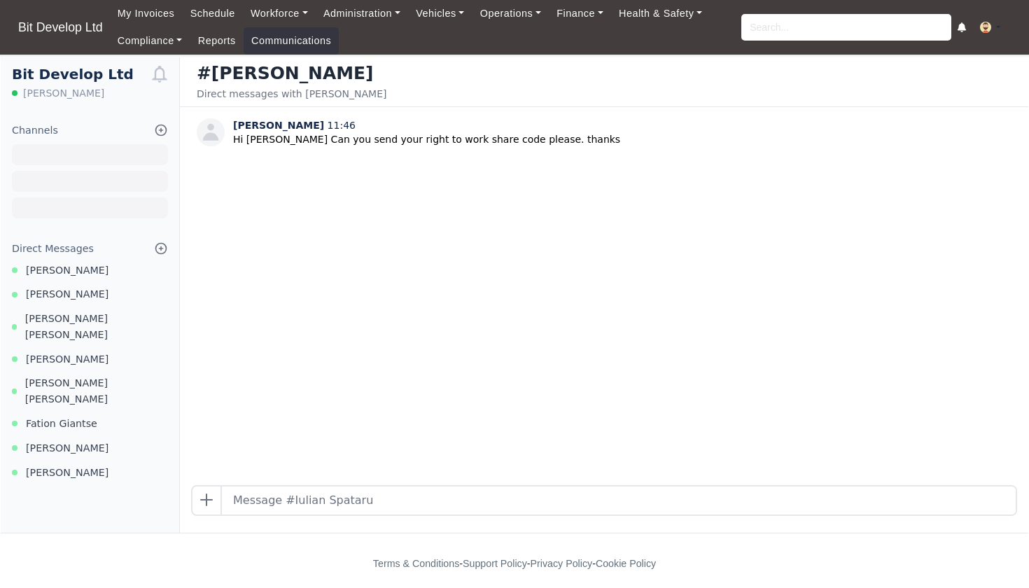
click at [62, 284] on div "Direct Messages [PERSON_NAME] [PERSON_NAME] [PERSON_NAME] [PERSON_NAME] [PERSON…" at bounding box center [90, 360] width 179 height 239
click at [62, 289] on span "[PERSON_NAME]" at bounding box center [67, 294] width 83 height 16
click at [62, 314] on span "[PERSON_NAME] [PERSON_NAME]" at bounding box center [96, 327] width 143 height 32
click at [57, 351] on span "[PERSON_NAME]" at bounding box center [67, 359] width 83 height 16
click at [60, 375] on span "[PERSON_NAME] [PERSON_NAME]" at bounding box center [96, 391] width 143 height 32
